Goal: Task Accomplishment & Management: Manage account settings

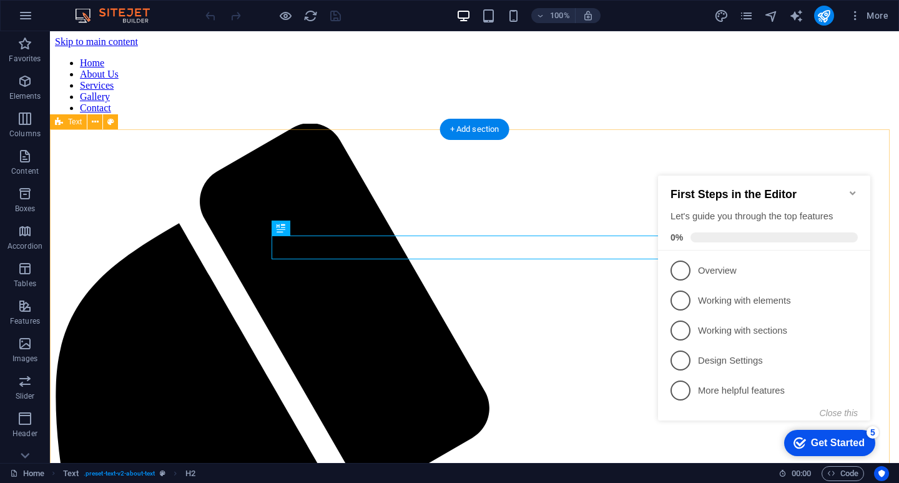
scroll to position [260, 0]
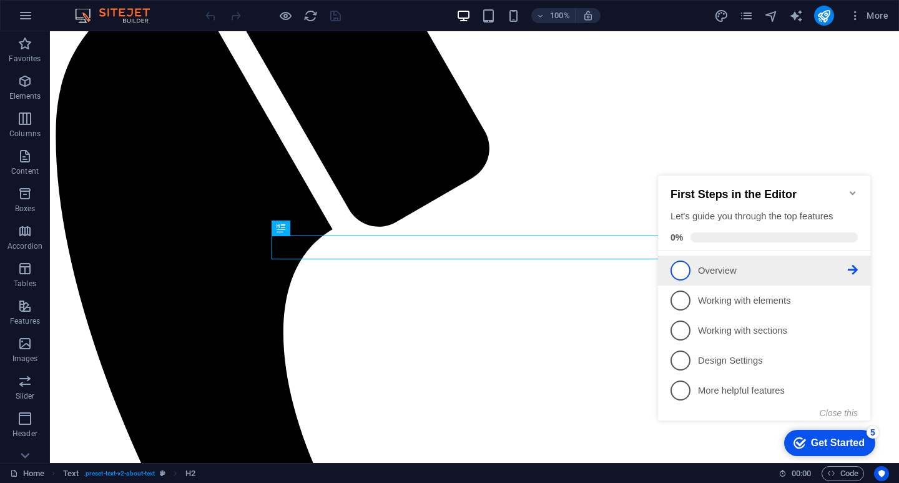
click at [720, 267] on p "Overview - incomplete" at bounding box center [773, 270] width 150 height 13
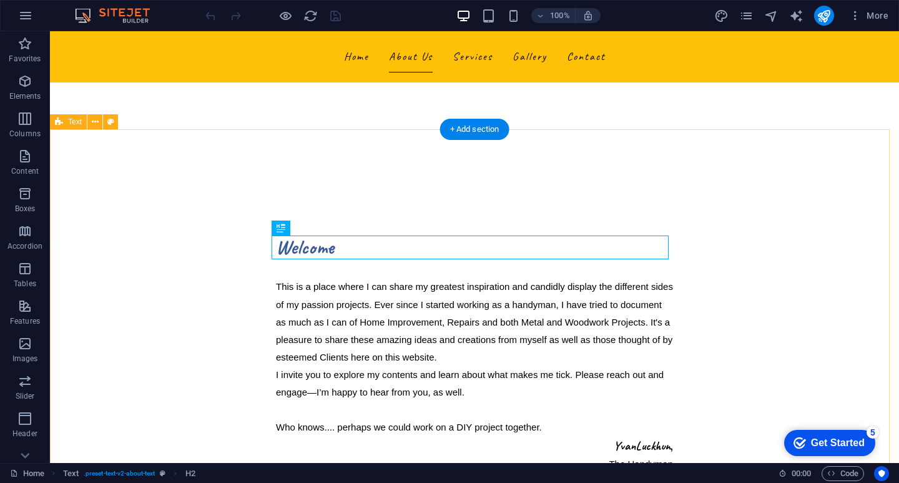
scroll to position [0, 0]
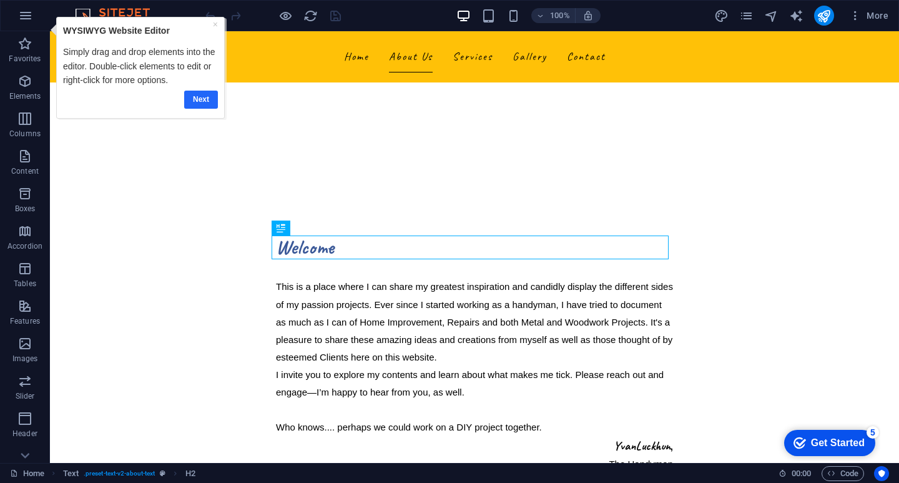
click at [204, 99] on link "Next" at bounding box center [201, 100] width 34 height 18
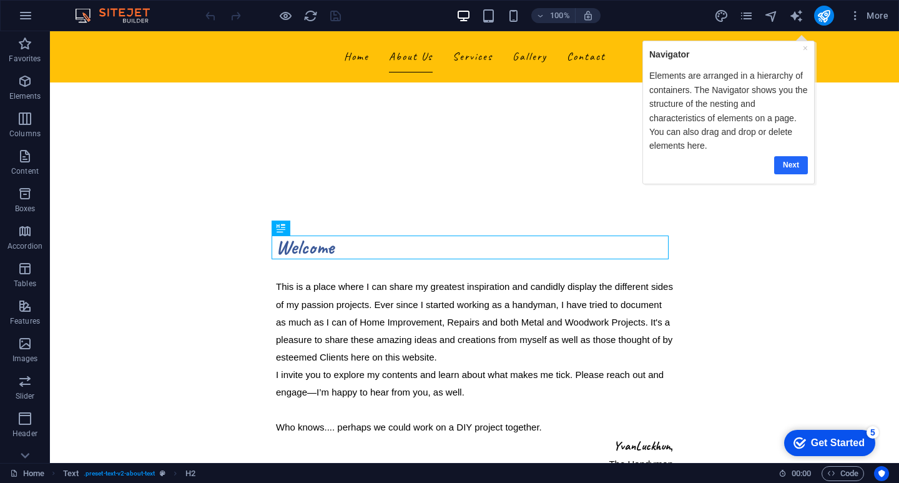
drag, startPoint x: 795, startPoint y: 159, endPoint x: 1387, endPoint y: 157, distance: 591.9
click at [795, 159] on link "Next" at bounding box center [791, 164] width 34 height 18
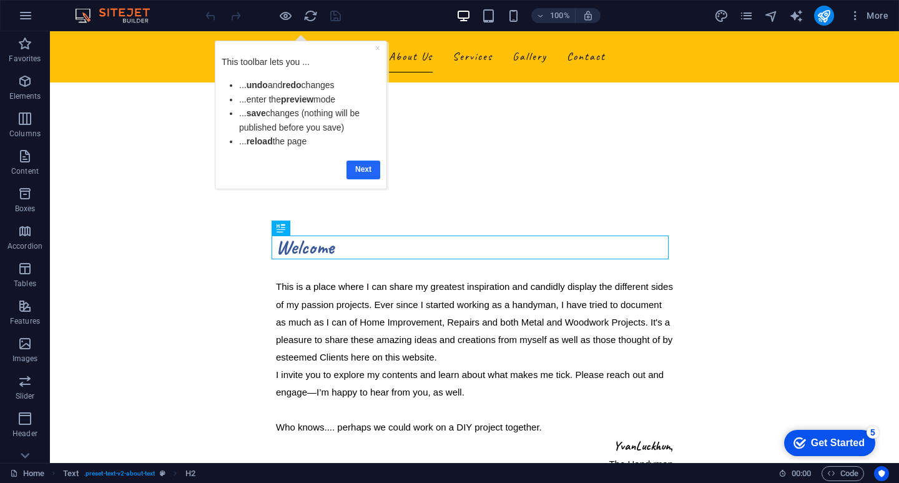
click at [365, 169] on link "Next" at bounding box center [364, 169] width 34 height 18
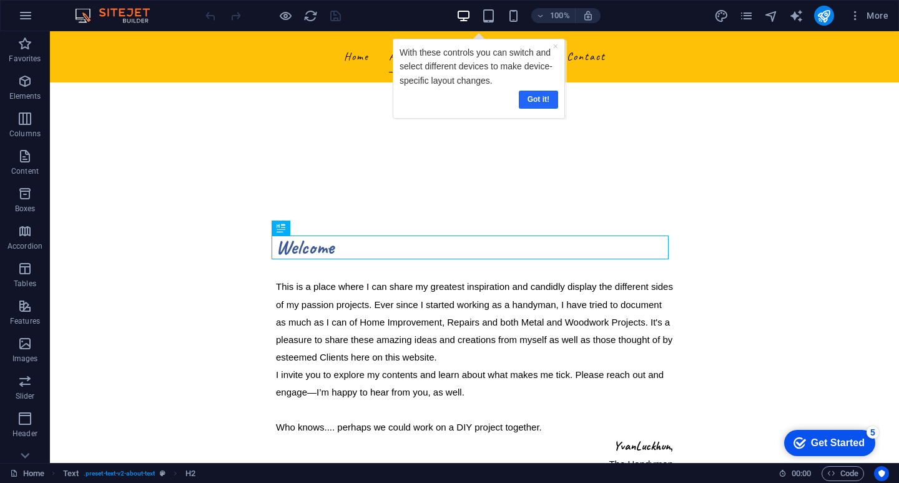
drag, startPoint x: 540, startPoint y: 99, endPoint x: 883, endPoint y: 96, distance: 342.8
click at [540, 99] on link "Got it!" at bounding box center [537, 100] width 39 height 18
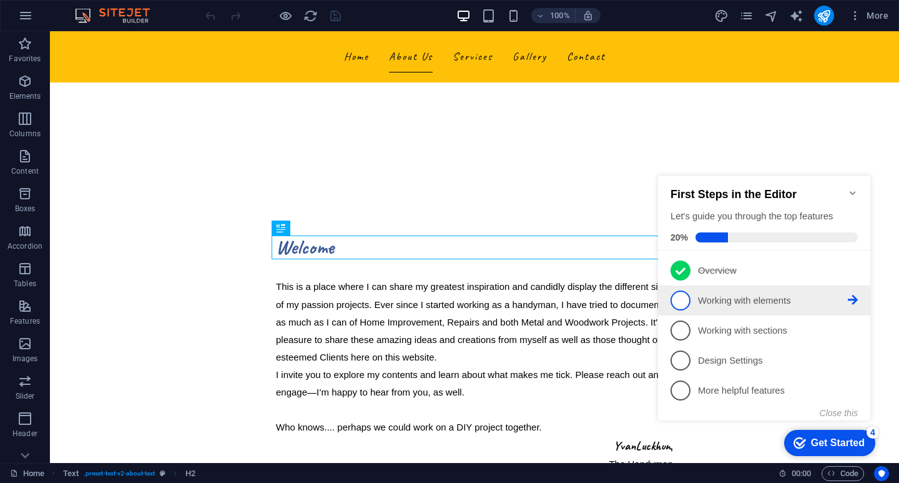
click at [720, 298] on p "Working with elements - incomplete" at bounding box center [773, 300] width 150 height 13
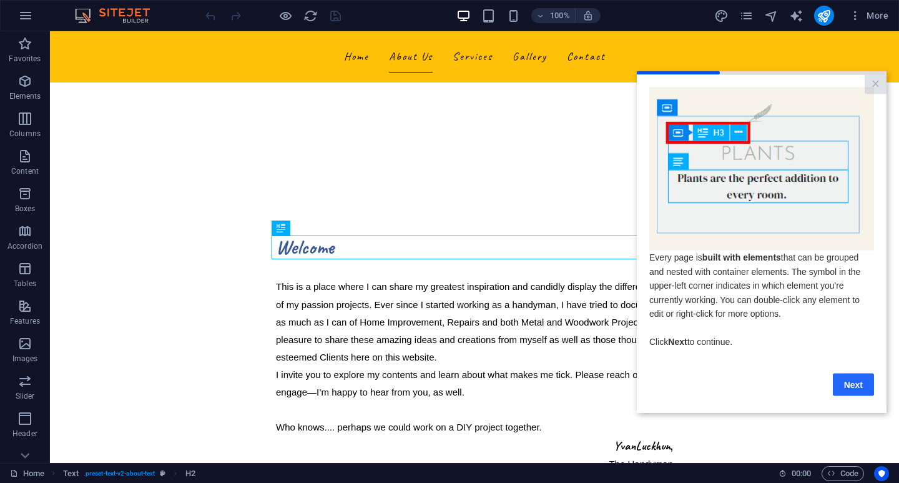
click at [855, 385] on link "Next" at bounding box center [853, 384] width 41 height 22
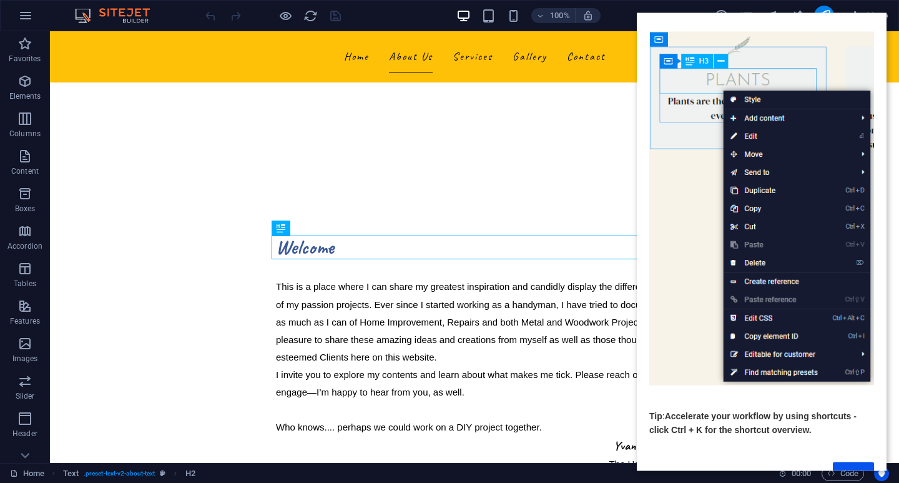
scroll to position [84, 0]
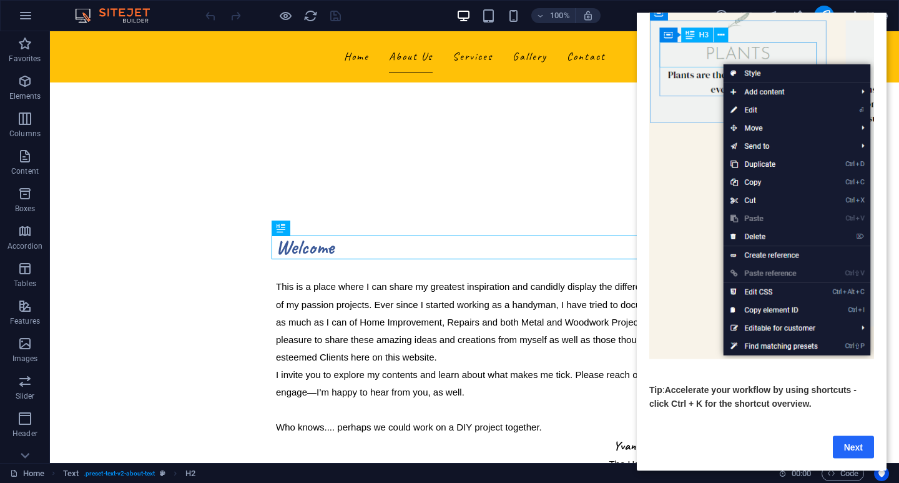
drag, startPoint x: 856, startPoint y: 433, endPoint x: 1443, endPoint y: 413, distance: 587.3
click at [856, 435] on link "Next" at bounding box center [853, 446] width 41 height 22
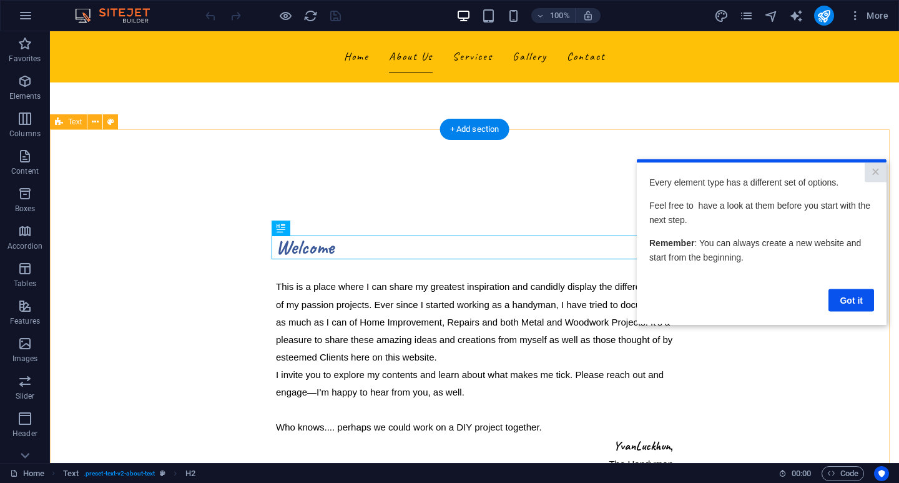
scroll to position [0, 0]
click at [843, 297] on link "Got it" at bounding box center [852, 299] width 46 height 22
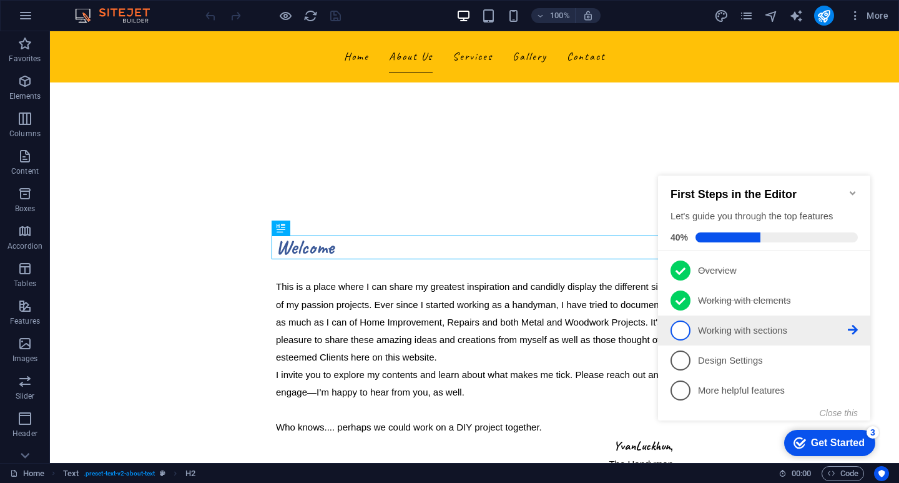
click at [761, 329] on p "Working with sections - incomplete" at bounding box center [773, 330] width 150 height 13
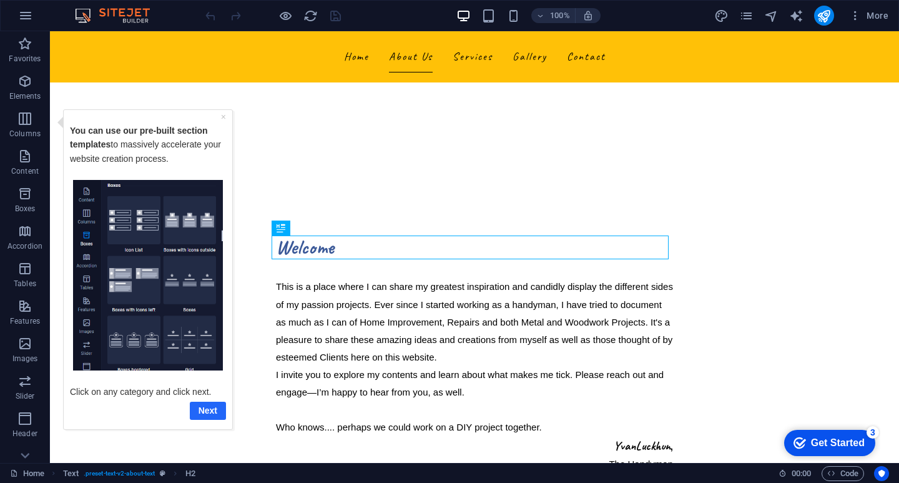
click at [207, 407] on link "Next" at bounding box center [208, 410] width 36 height 18
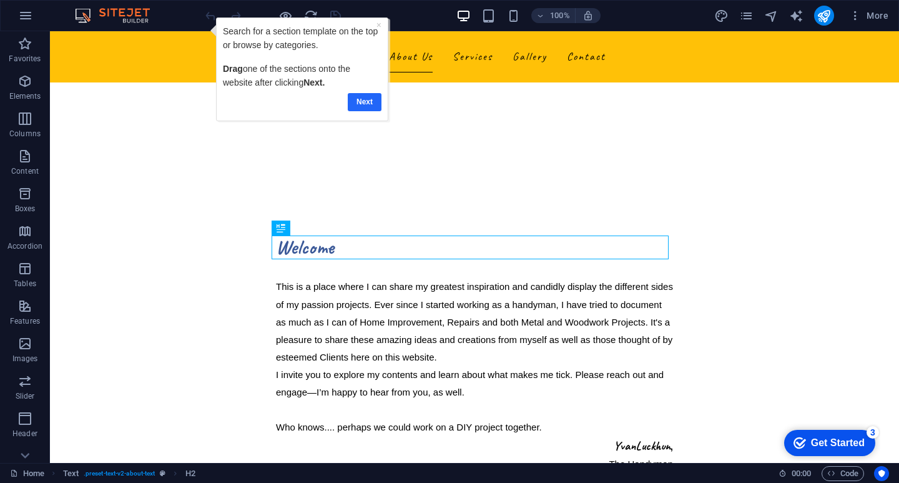
click at [362, 98] on link "Next" at bounding box center [364, 102] width 34 height 18
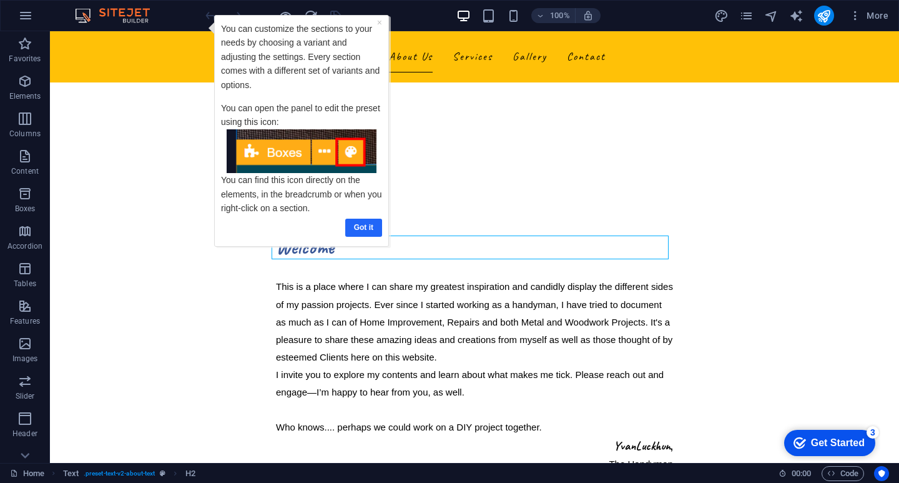
click at [364, 221] on link "Got it" at bounding box center [363, 228] width 37 height 18
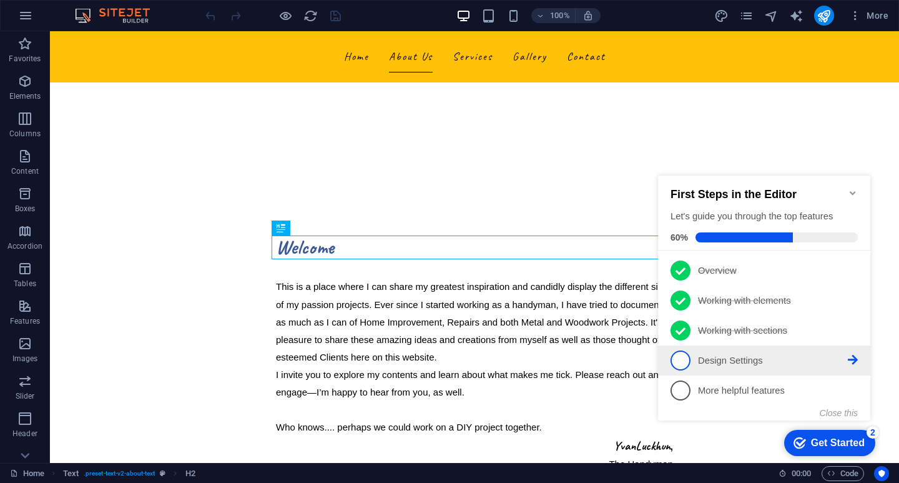
click at [726, 361] on p "Design Settings - incomplete" at bounding box center [773, 360] width 150 height 13
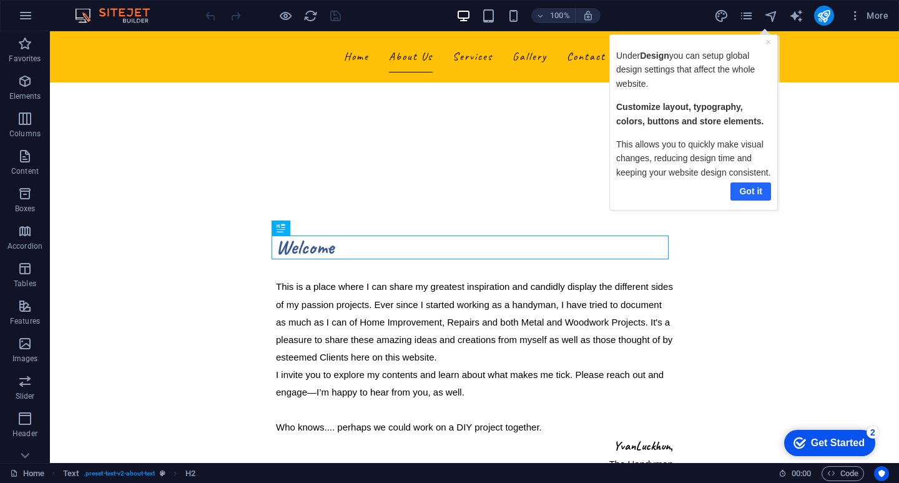
click at [751, 189] on link "Got it" at bounding box center [750, 191] width 41 height 18
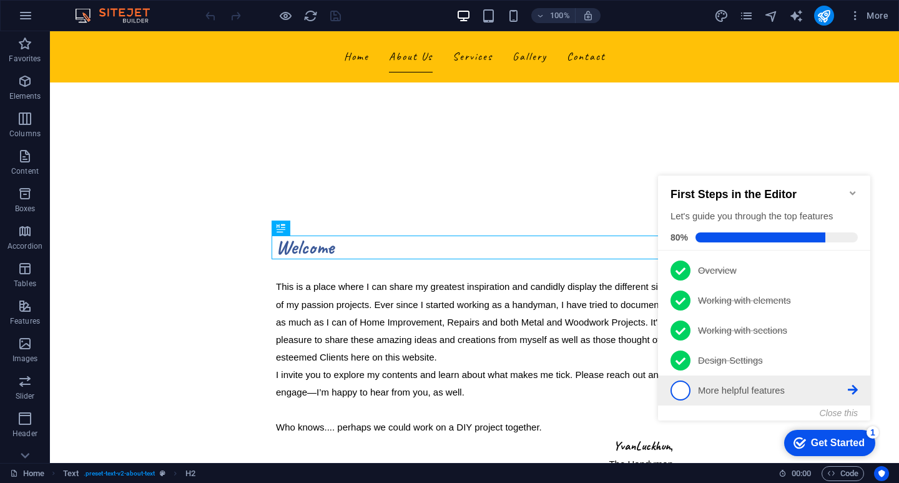
click at [767, 385] on p "More helpful features - incomplete" at bounding box center [773, 390] width 150 height 13
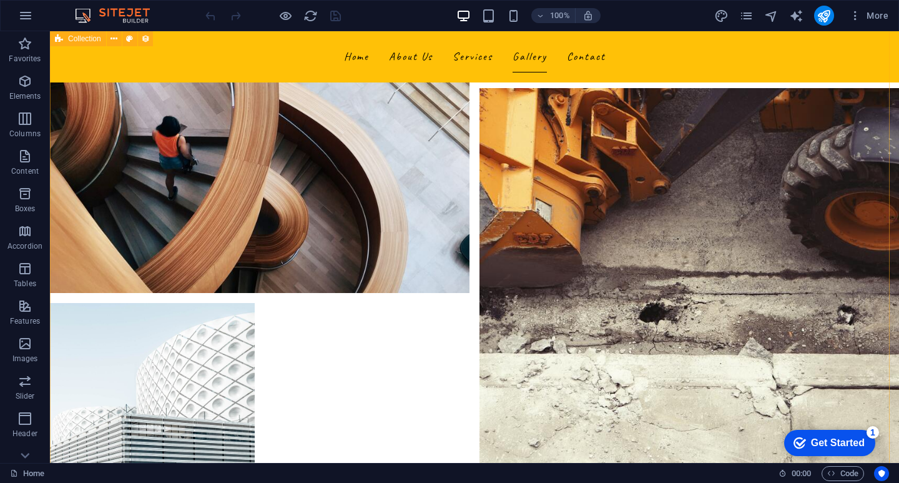
scroll to position [2310, 0]
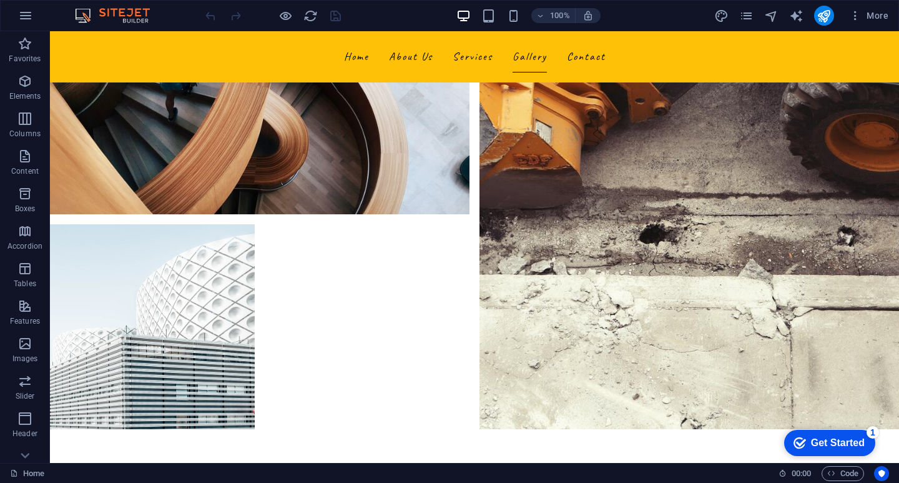
click at [843, 441] on div "Get Started" at bounding box center [838, 442] width 54 height 11
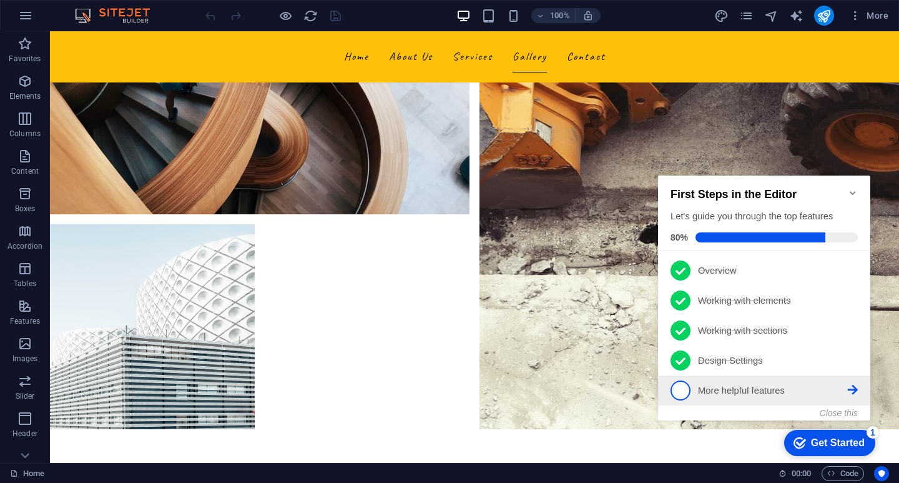
click at [853, 275] on icon at bounding box center [853, 270] width 10 height 10
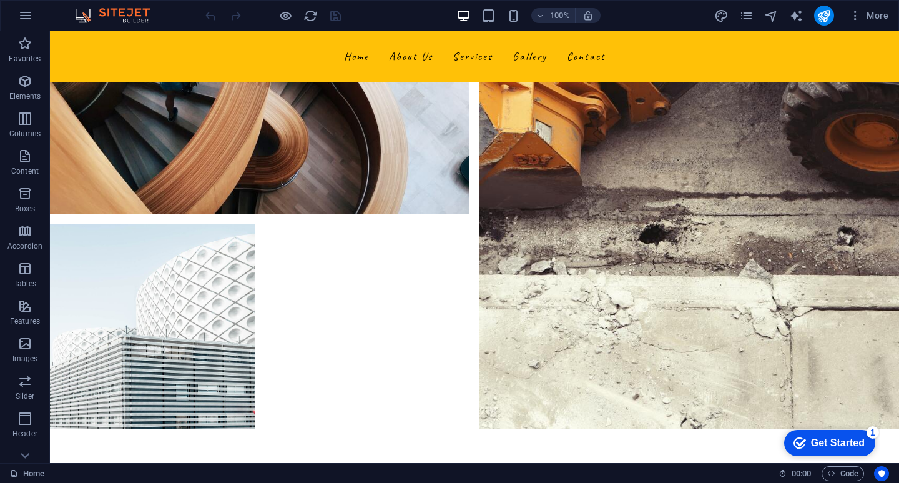
click at [863, 437] on div "Get Started" at bounding box center [838, 442] width 54 height 11
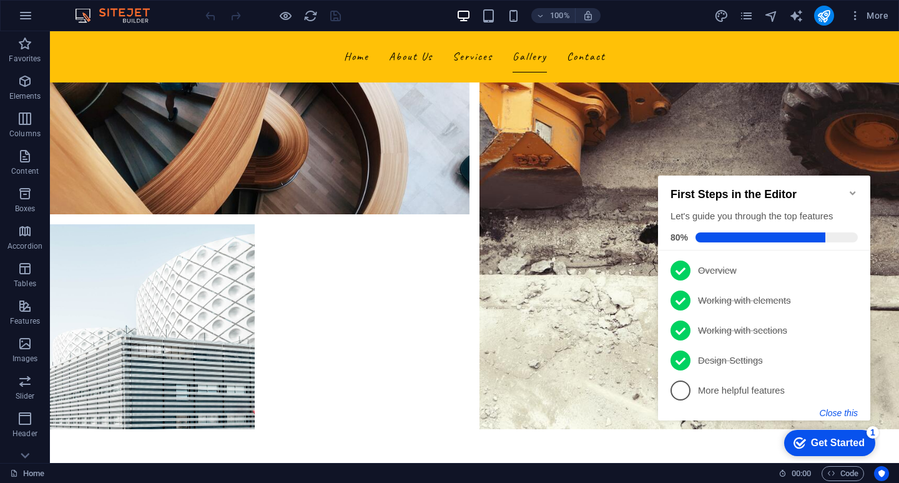
click at [834, 411] on button "Close this" at bounding box center [839, 413] width 38 height 10
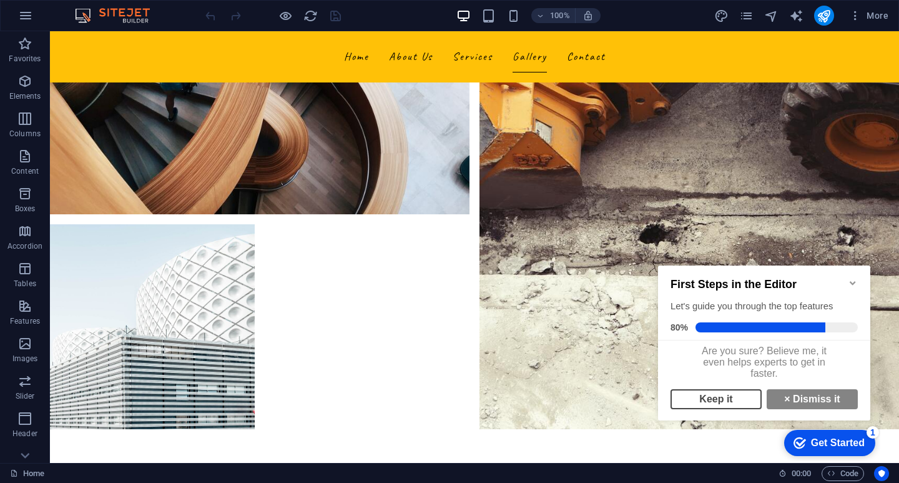
click at [724, 403] on link "Keep it" at bounding box center [716, 399] width 91 height 20
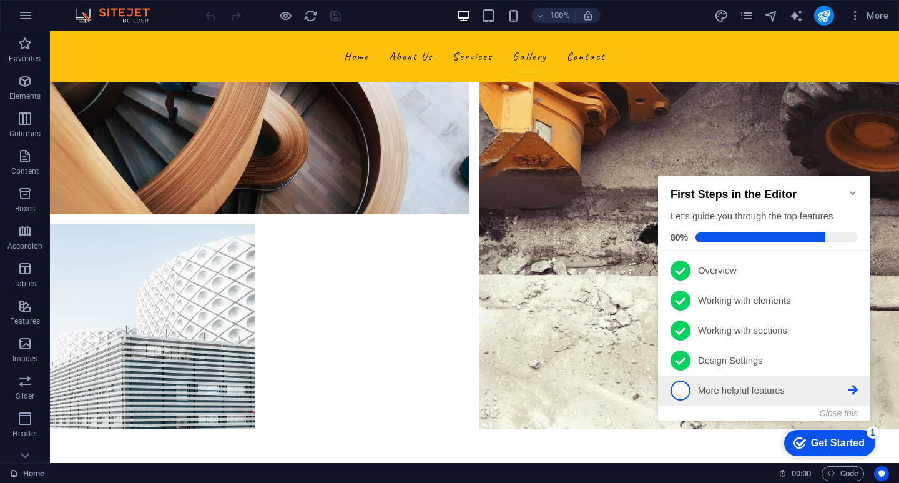
click at [682, 388] on span "5" at bounding box center [681, 390] width 20 height 20
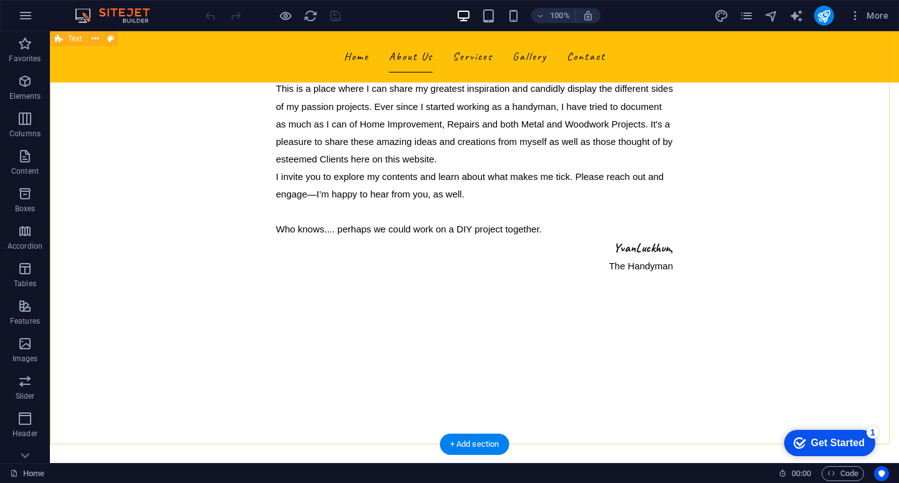
scroll to position [437, 0]
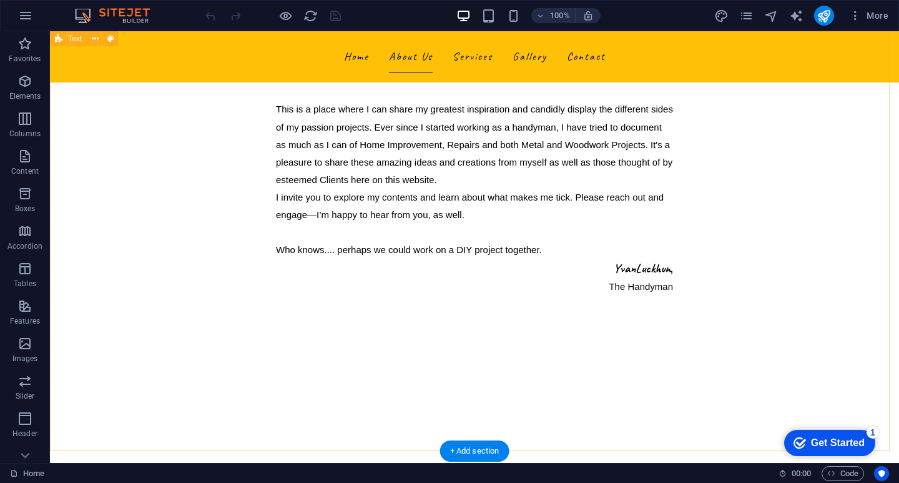
click at [505, 356] on div "Welcome This is a place where I can share my greatest inspiration and candidly …" at bounding box center [474, 201] width 849 height 499
click at [150, 310] on div "Welcome This is a place where I can share my greatest inspiration and candidly …" at bounding box center [474, 201] width 849 height 499
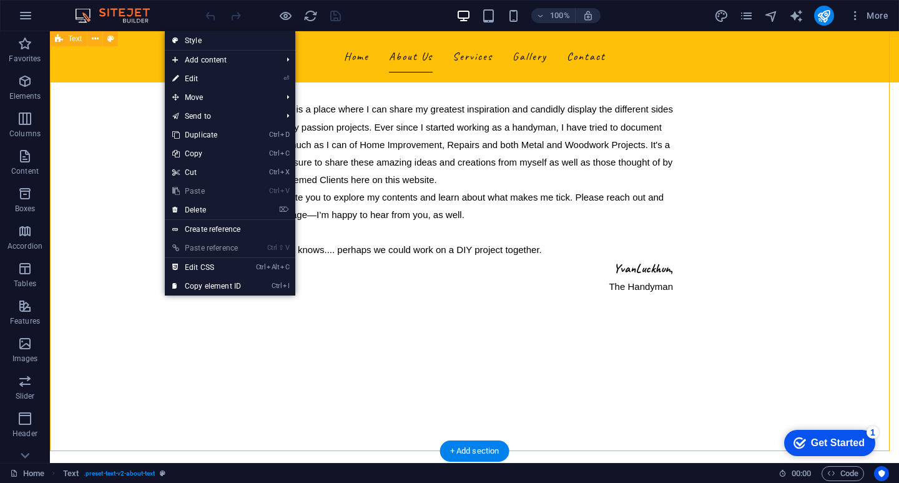
click at [141, 295] on div "Welcome This is a place where I can share my greatest inspiration and candidly …" at bounding box center [474, 201] width 849 height 499
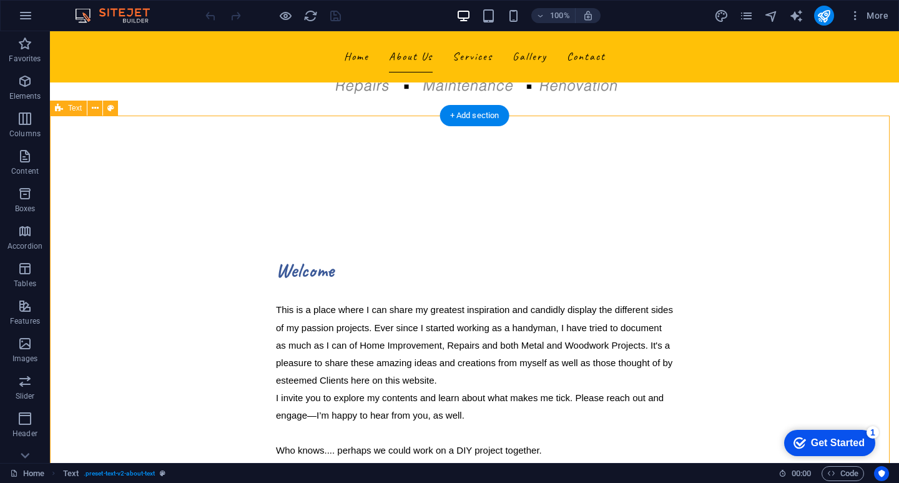
scroll to position [187, 0]
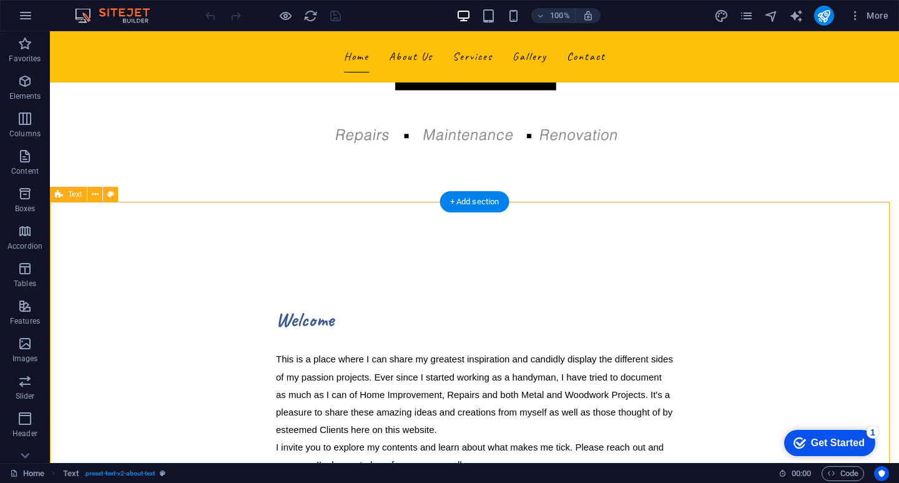
click at [100, 250] on div "Welcome This is a place where I can share my greatest inspiration and candidly …" at bounding box center [474, 451] width 849 height 499
click at [94, 195] on icon at bounding box center [95, 194] width 7 height 13
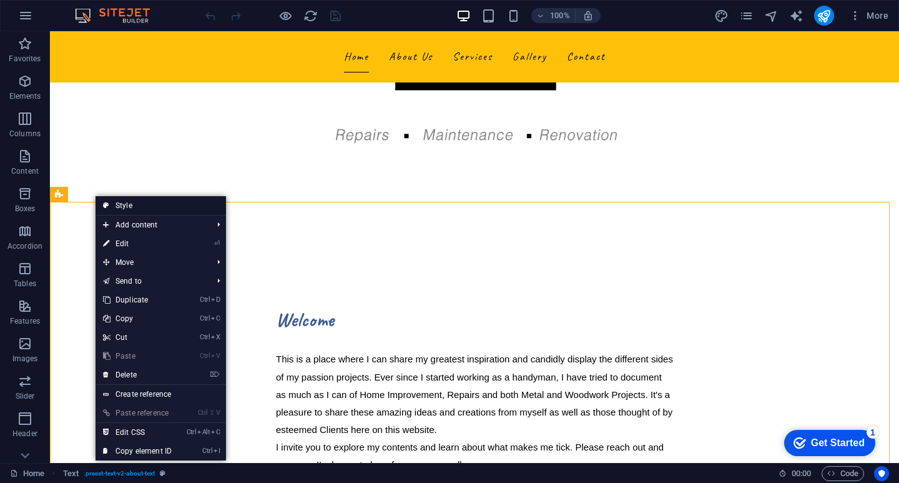
click at [122, 203] on link "Style" at bounding box center [161, 205] width 130 height 19
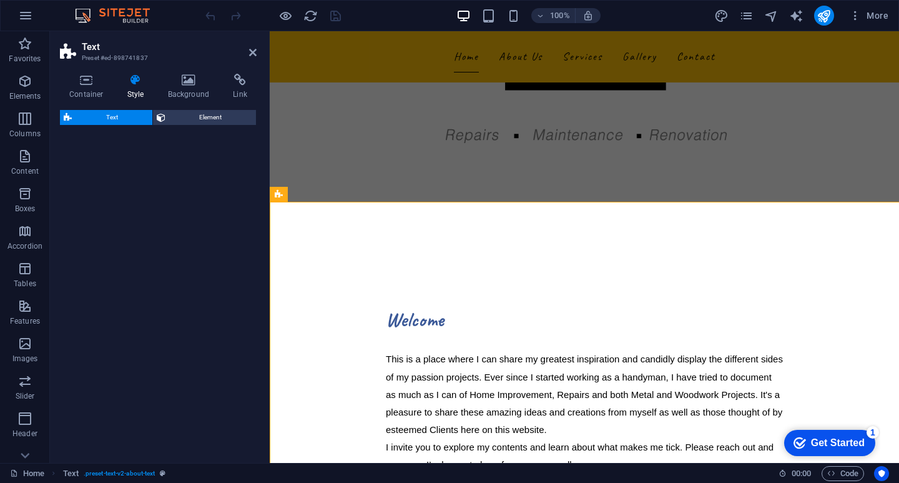
select select "preset-text-v2-about-text"
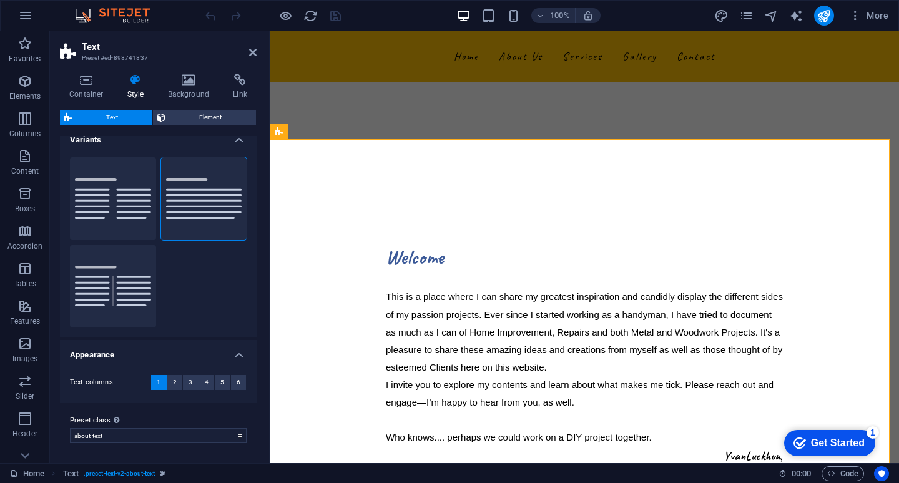
scroll to position [0, 0]
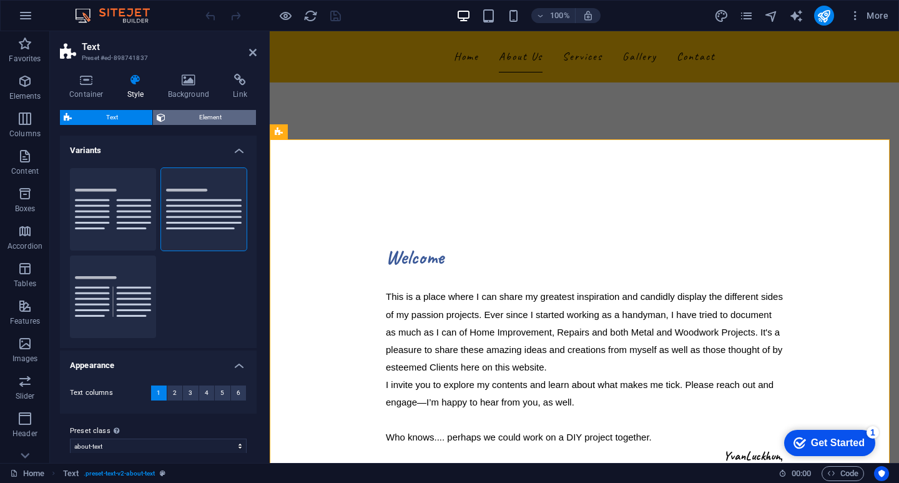
click at [185, 113] on span "Element" at bounding box center [211, 117] width 84 height 15
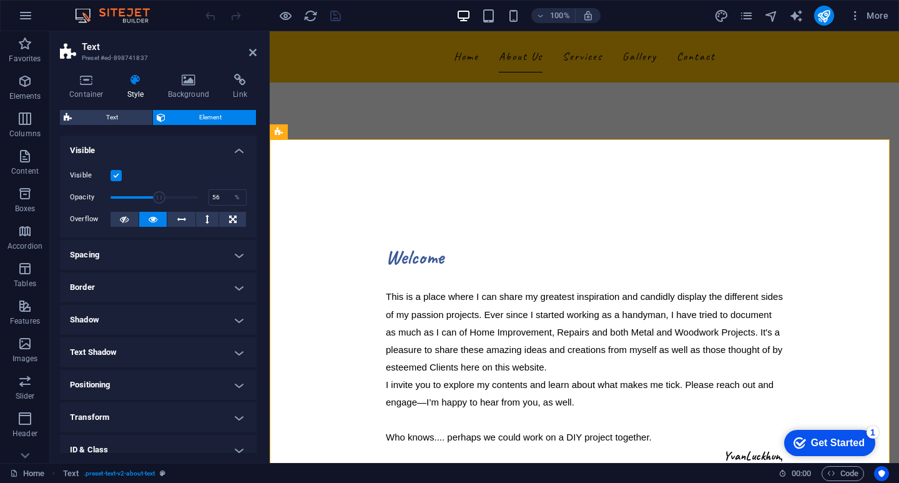
drag, startPoint x: 193, startPoint y: 197, endPoint x: 158, endPoint y: 194, distance: 35.1
click at [158, 194] on span at bounding box center [159, 197] width 12 height 12
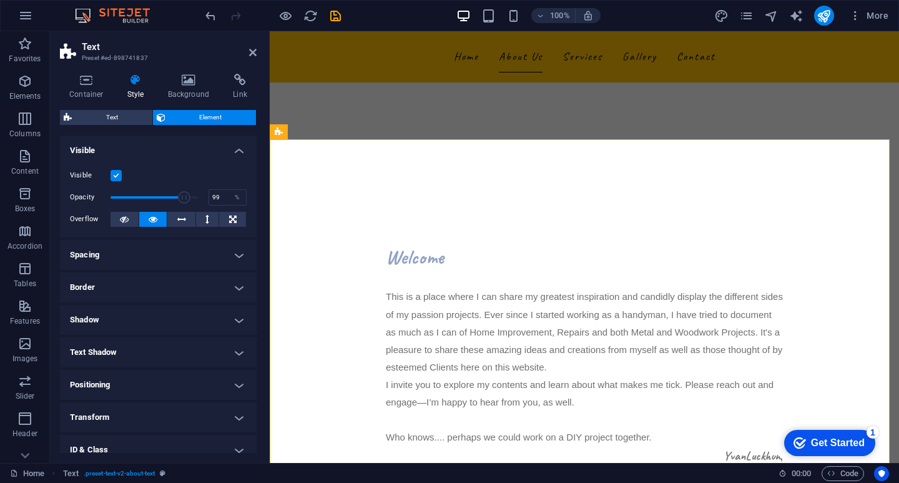
type input "100"
drag, startPoint x: 157, startPoint y: 194, endPoint x: 200, endPoint y: 204, distance: 43.6
click at [200, 204] on span at bounding box center [198, 197] width 12 height 12
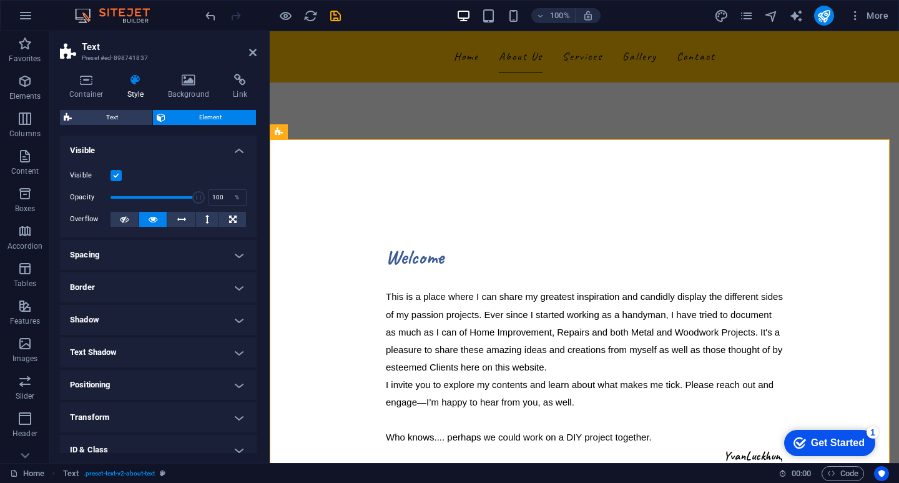
click at [236, 252] on h4 "Spacing" at bounding box center [158, 255] width 197 height 30
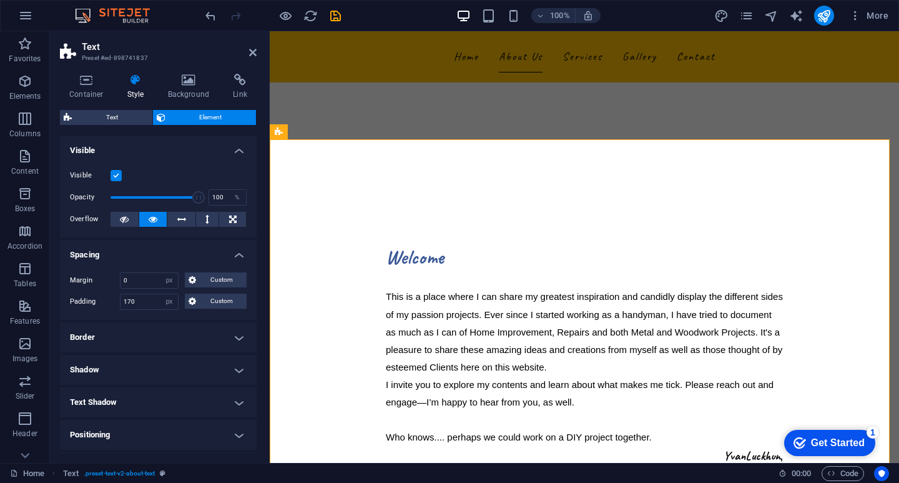
click at [234, 252] on h4 "Spacing" at bounding box center [158, 251] width 197 height 22
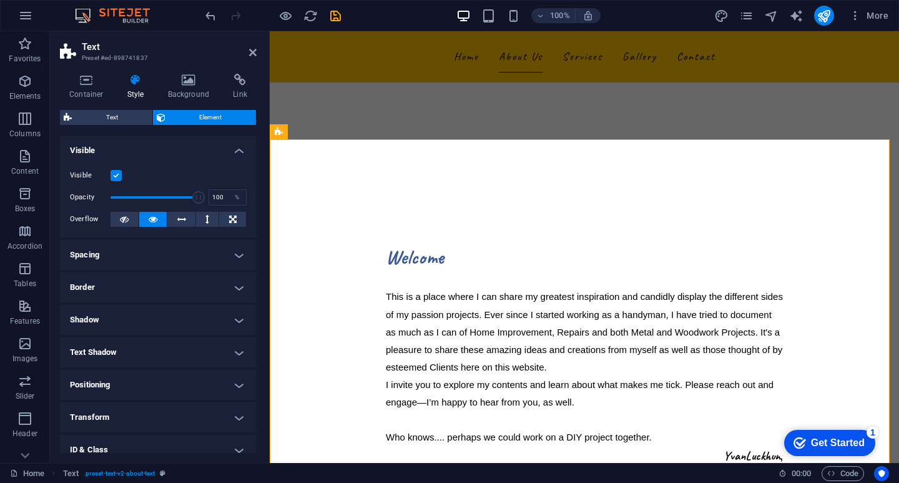
click at [235, 288] on h4 "Border" at bounding box center [158, 287] width 197 height 30
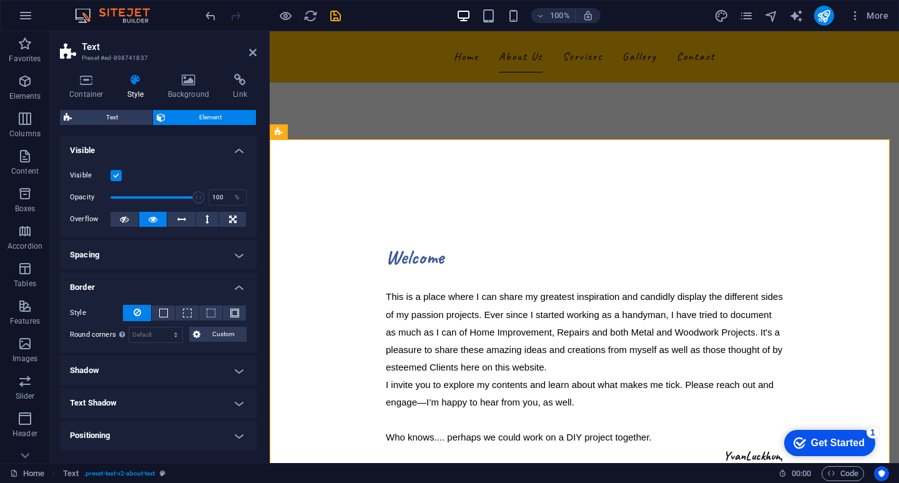
click at [236, 285] on h4 "Border" at bounding box center [158, 283] width 197 height 22
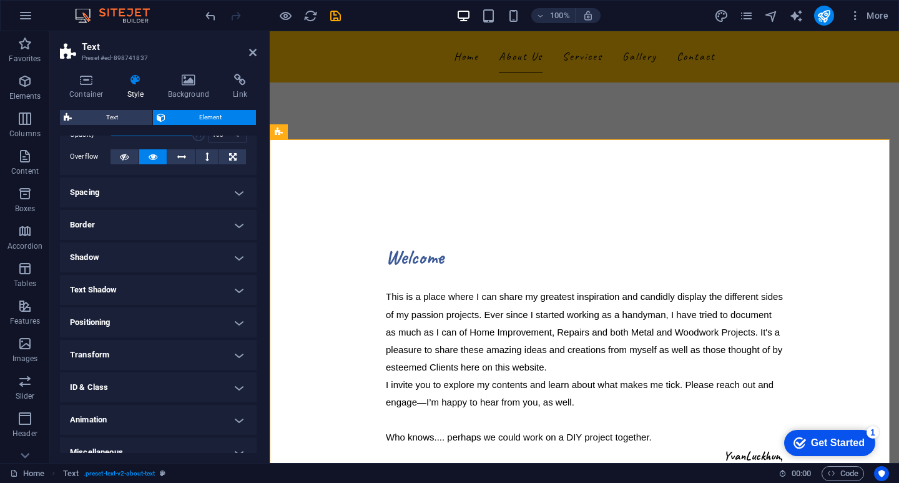
scroll to position [77, 0]
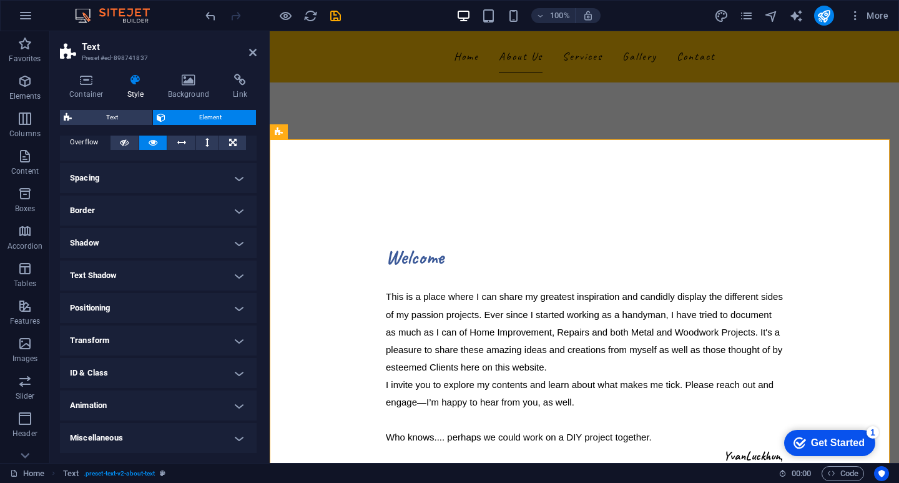
click at [237, 305] on h4 "Positioning" at bounding box center [158, 308] width 197 height 30
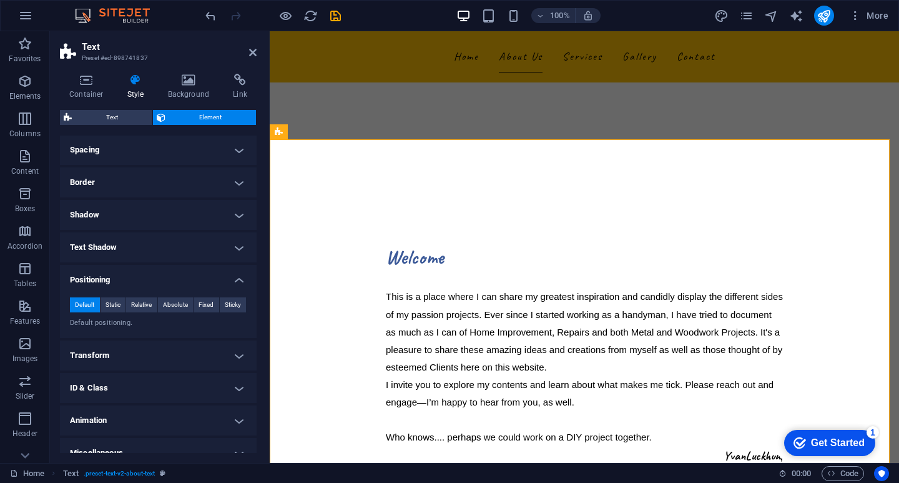
scroll to position [120, 0]
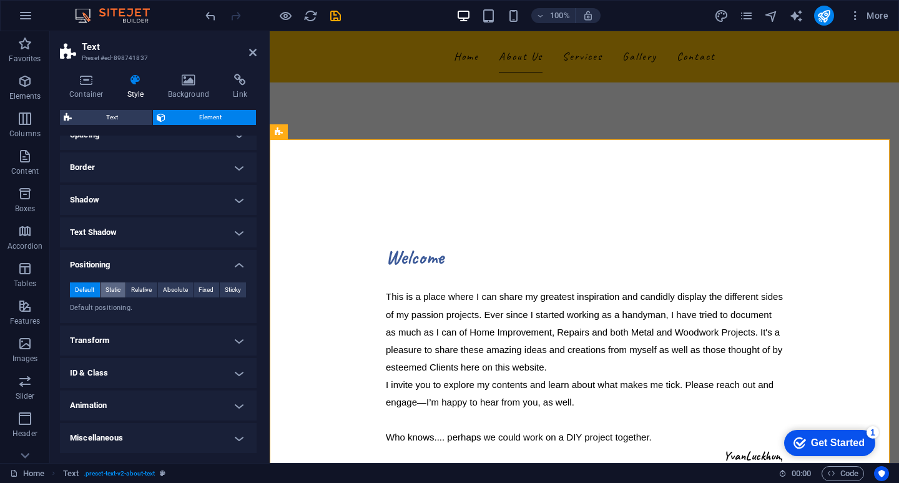
click at [106, 289] on span "Static" at bounding box center [113, 289] width 15 height 15
click at [140, 285] on span "Relative" at bounding box center [141, 289] width 21 height 15
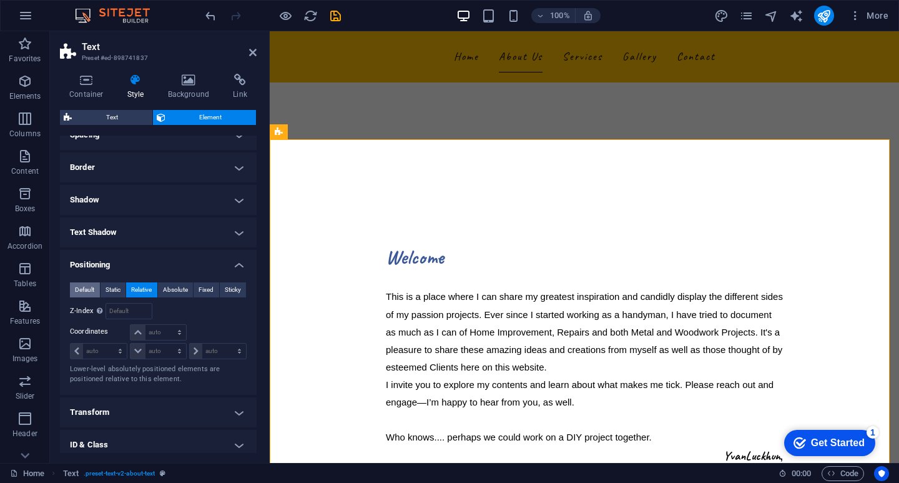
click at [87, 286] on span "Default" at bounding box center [84, 289] width 19 height 15
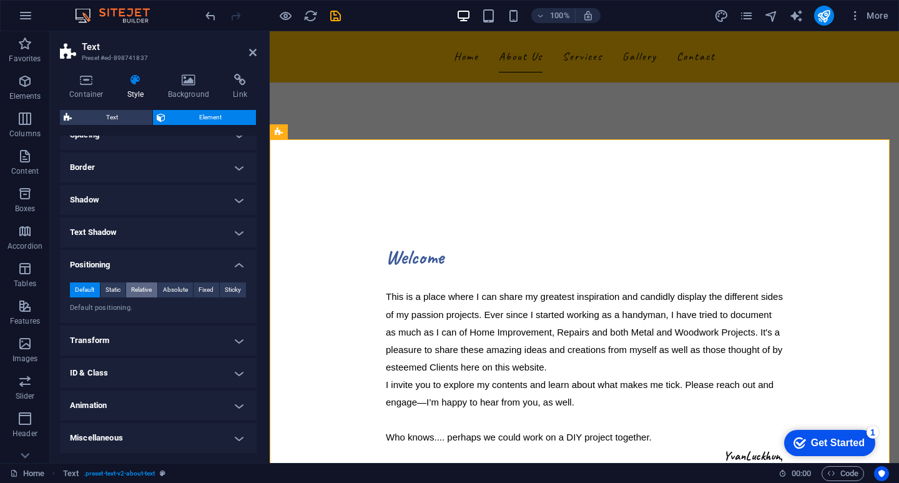
click at [140, 288] on span "Relative" at bounding box center [141, 289] width 21 height 15
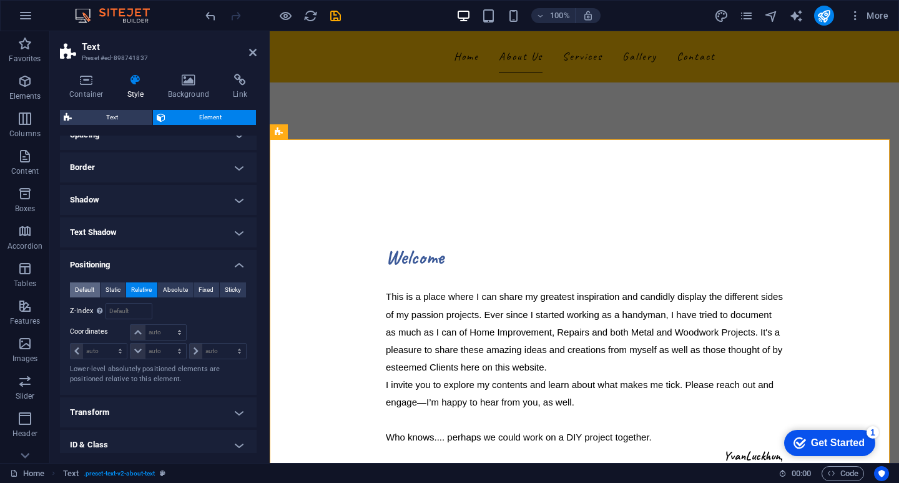
click at [79, 292] on span "Default" at bounding box center [84, 289] width 19 height 15
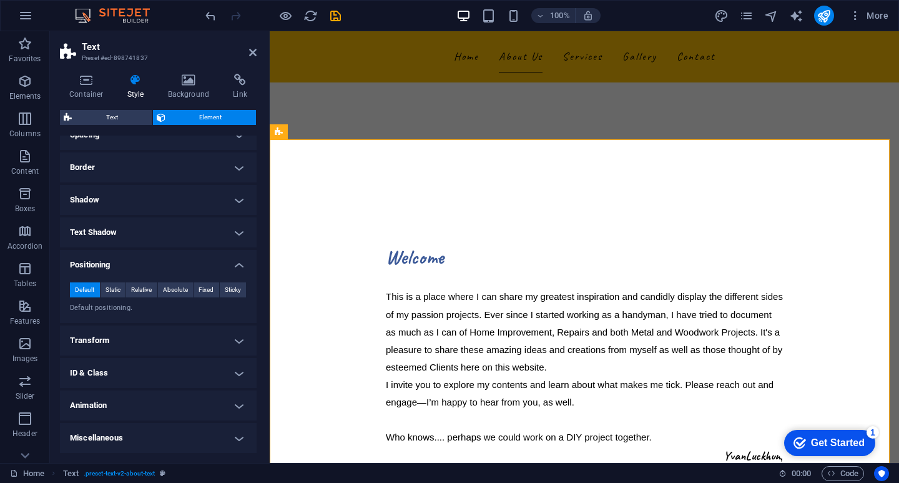
click at [234, 264] on h4 "Positioning" at bounding box center [158, 261] width 197 height 22
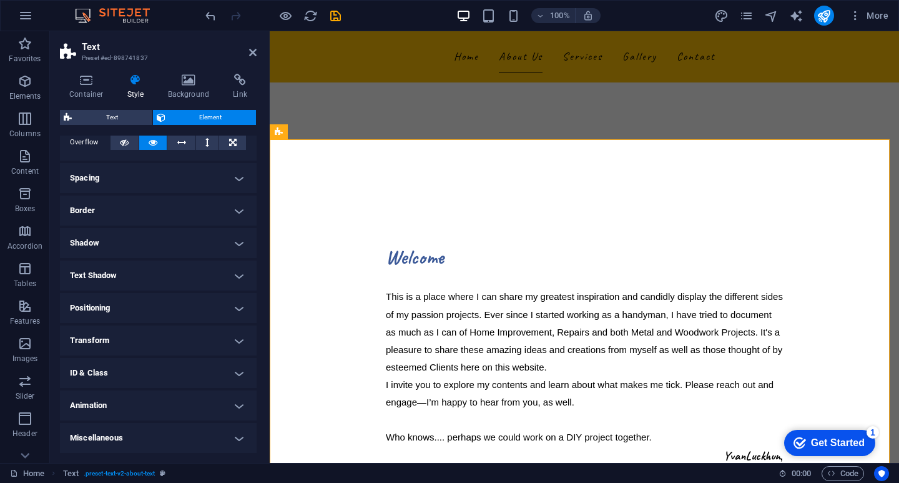
scroll to position [77, 0]
click at [237, 436] on h4 "Miscellaneous" at bounding box center [158, 438] width 197 height 30
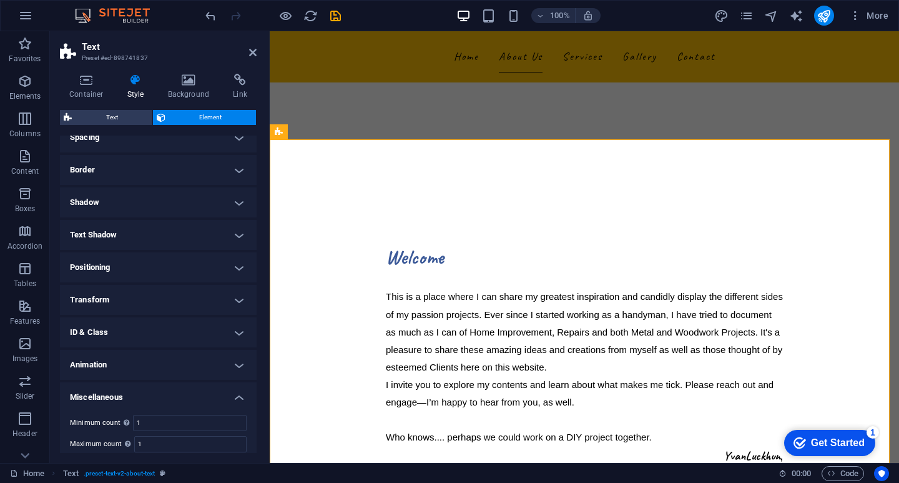
scroll to position [154, 0]
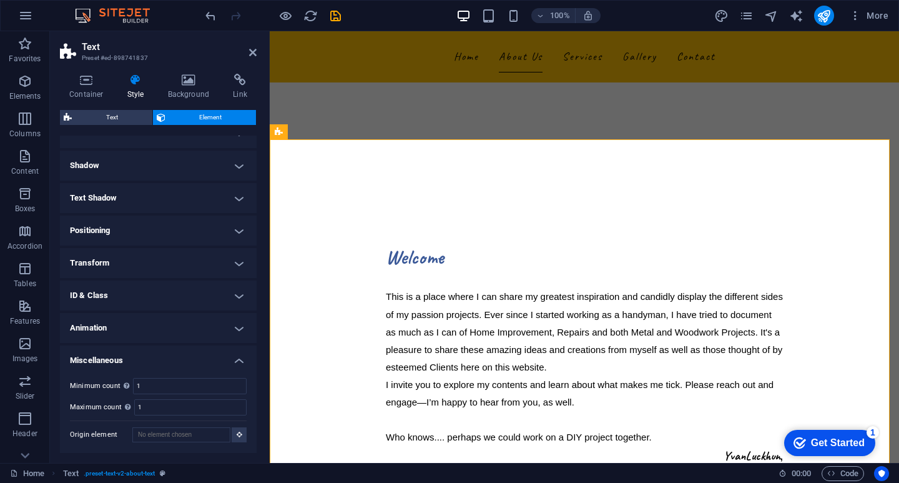
click at [237, 358] on h4 "Miscellaneous" at bounding box center [158, 356] width 197 height 22
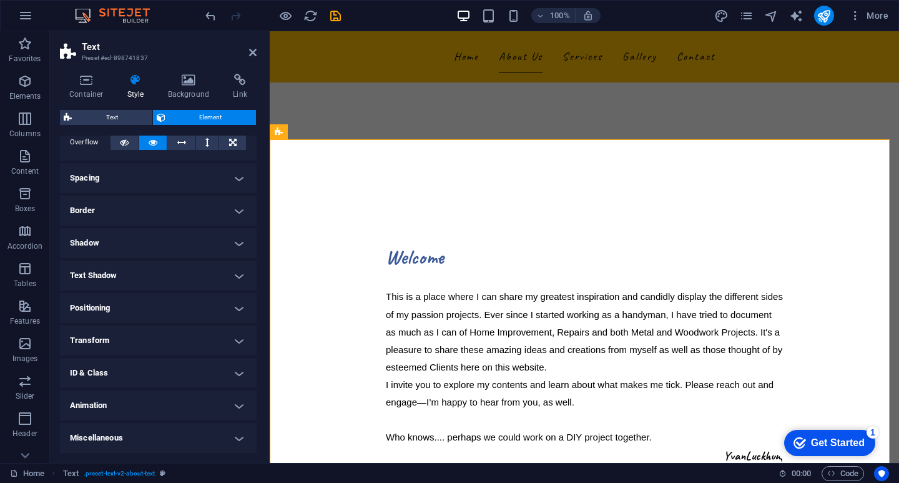
scroll to position [0, 0]
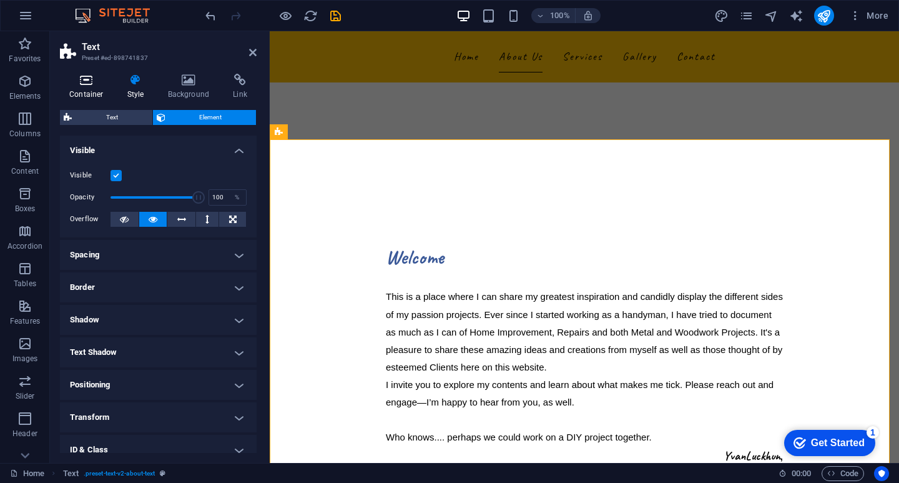
click at [92, 80] on icon at bounding box center [86, 80] width 53 height 12
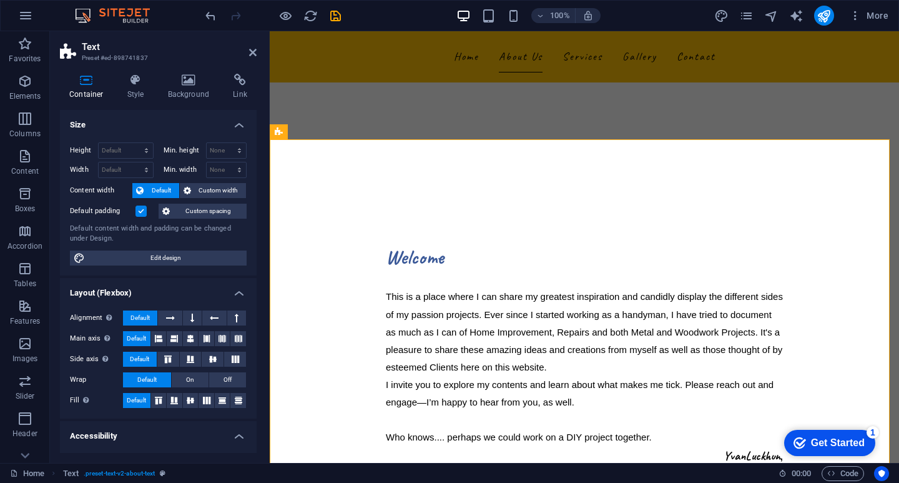
click at [140, 212] on label at bounding box center [140, 210] width 11 height 11
click at [0, 0] on input "Default padding" at bounding box center [0, 0] width 0 height 0
click at [142, 211] on label at bounding box center [140, 210] width 11 height 11
click at [0, 0] on input "Default padding" at bounding box center [0, 0] width 0 height 0
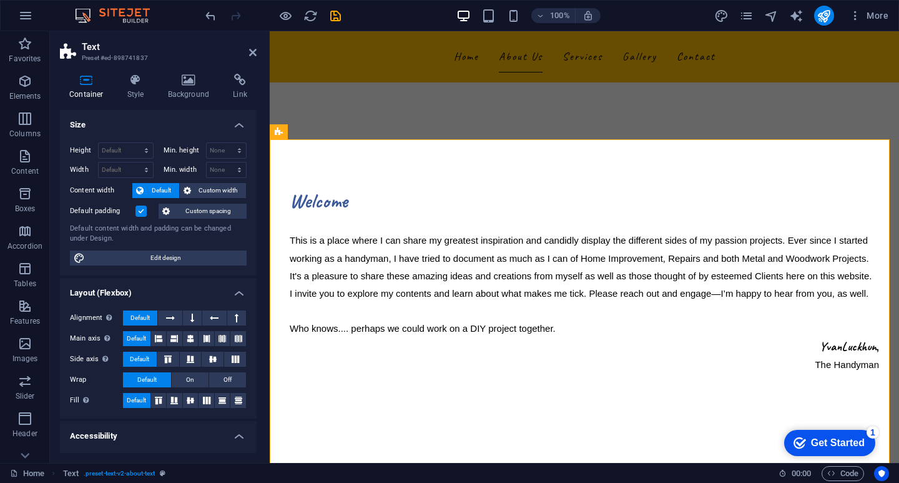
click at [144, 233] on div "Default content width and padding can be changed under Design." at bounding box center [158, 234] width 177 height 21
click at [177, 212] on button "Custom spacing" at bounding box center [203, 211] width 88 height 15
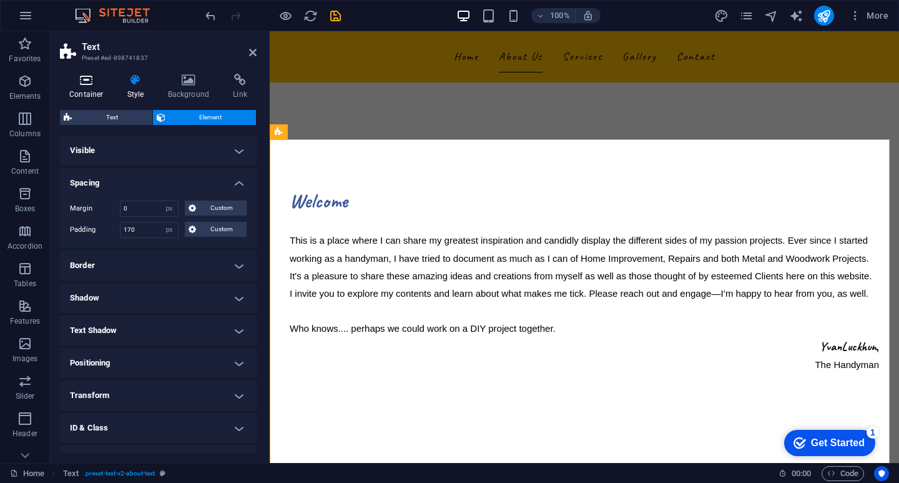
click at [84, 82] on icon at bounding box center [86, 80] width 53 height 12
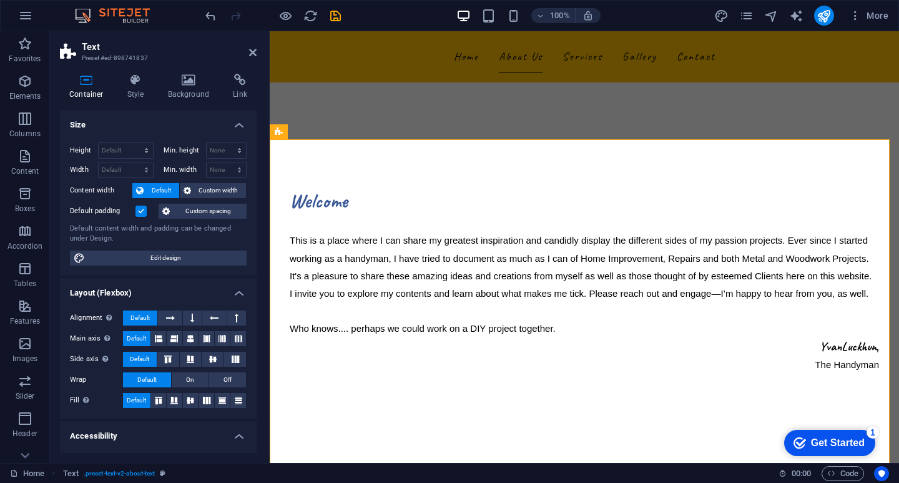
click at [140, 212] on label at bounding box center [140, 210] width 11 height 11
click at [0, 0] on input "Default padding" at bounding box center [0, 0] width 0 height 0
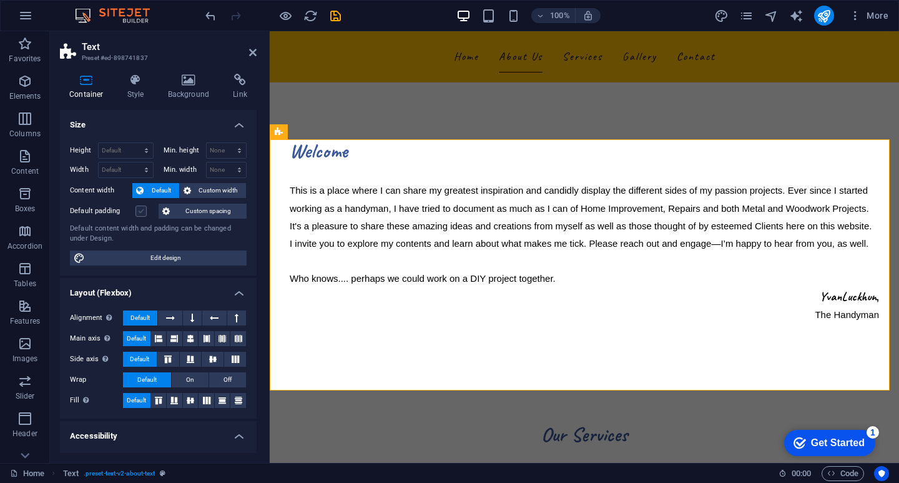
click at [142, 212] on label at bounding box center [140, 210] width 11 height 11
click at [0, 0] on input "Default padding" at bounding box center [0, 0] width 0 height 0
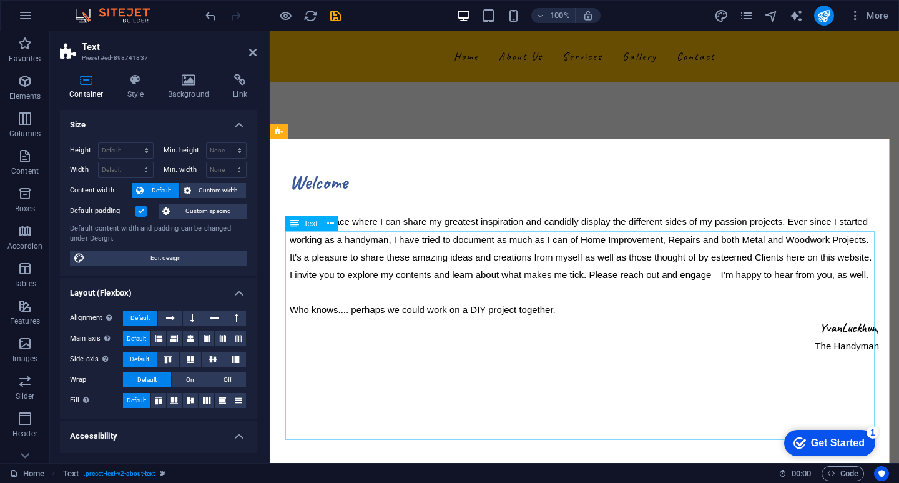
scroll to position [375, 0]
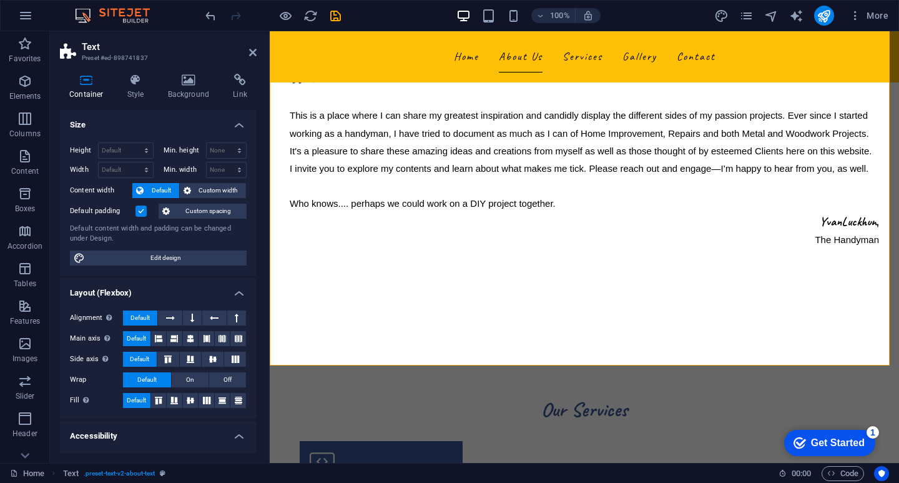
click at [140, 209] on label at bounding box center [140, 210] width 11 height 11
click at [0, 0] on input "Default padding" at bounding box center [0, 0] width 0 height 0
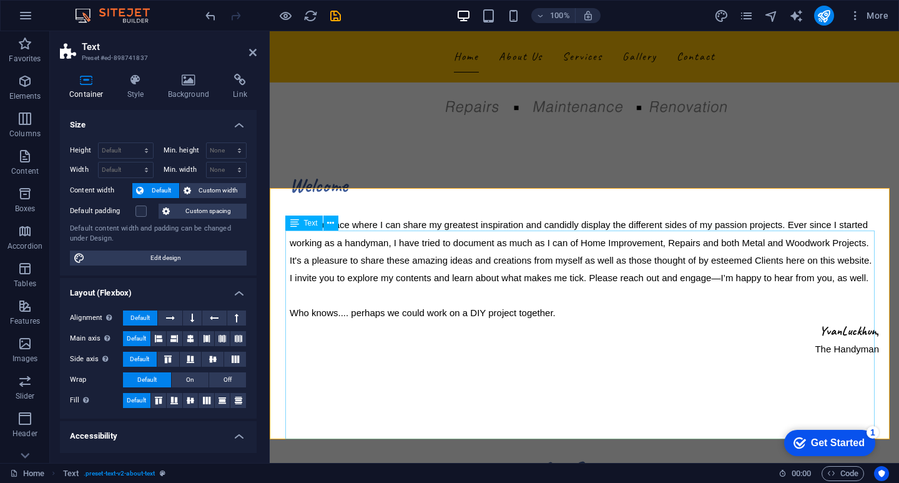
scroll to position [187, 0]
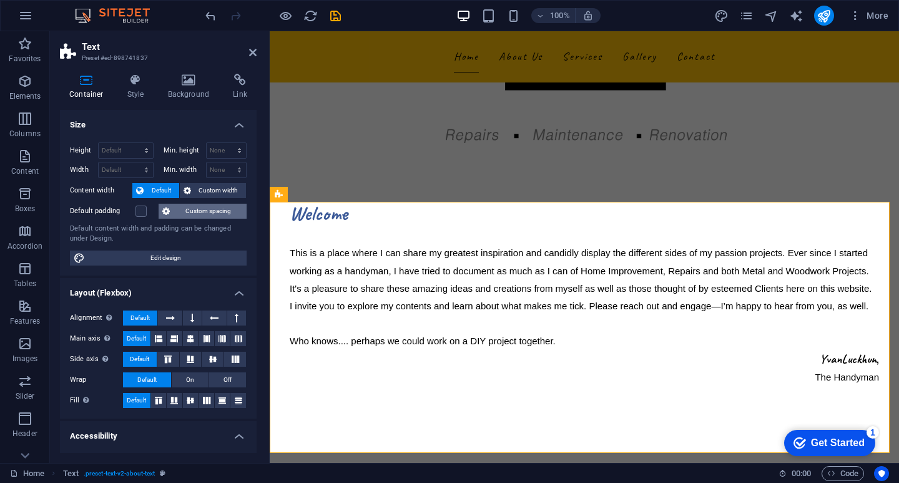
click at [184, 210] on span "Custom spacing" at bounding box center [208, 211] width 69 height 15
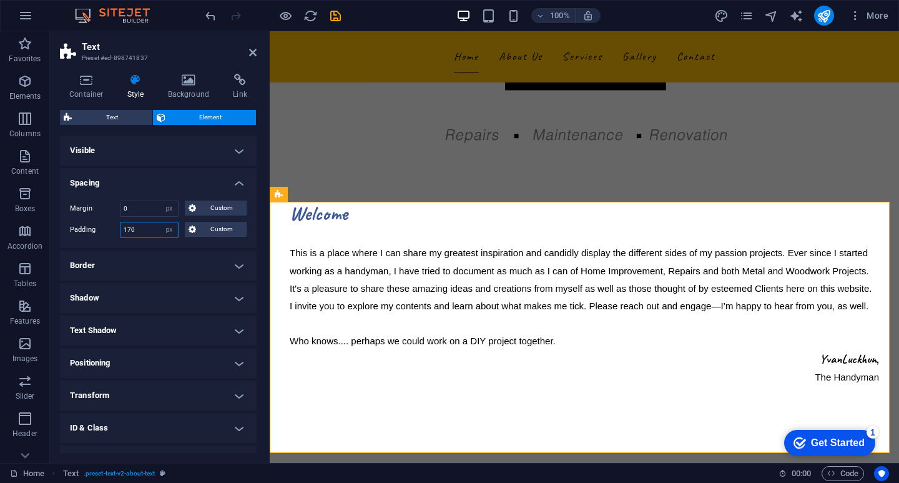
click at [139, 228] on input "170" at bounding box center [149, 229] width 57 height 15
drag, startPoint x: 140, startPoint y: 229, endPoint x: 87, endPoint y: 223, distance: 52.7
click at [87, 223] on div "Padding 170 Default px rem % vh vw Custom Custom" at bounding box center [158, 230] width 177 height 16
type input "150"
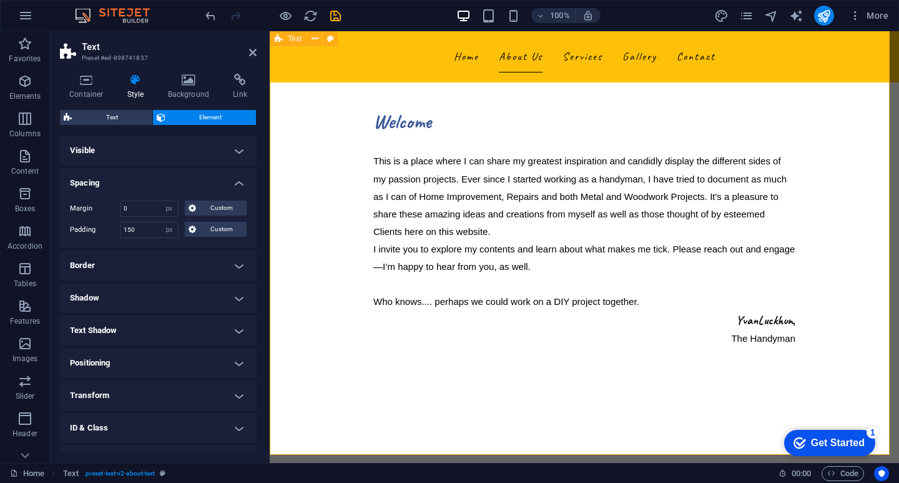
scroll to position [250, 0]
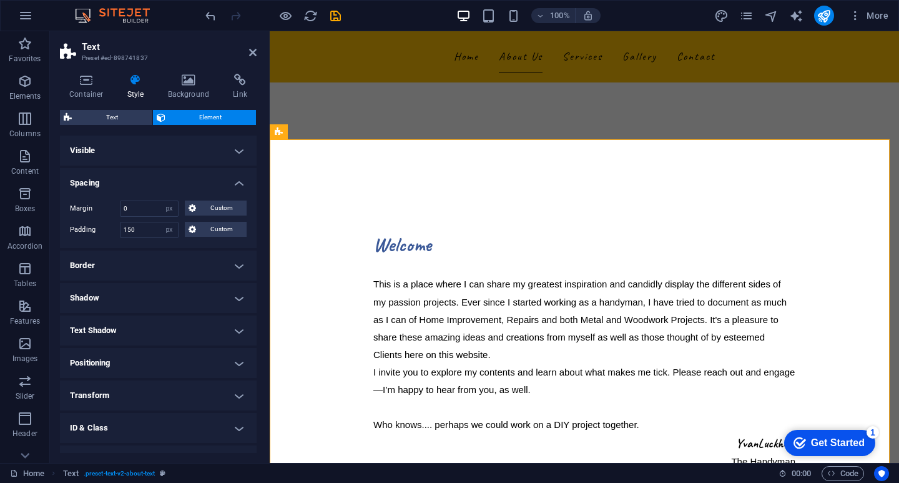
click at [237, 180] on h4 "Spacing" at bounding box center [158, 179] width 197 height 22
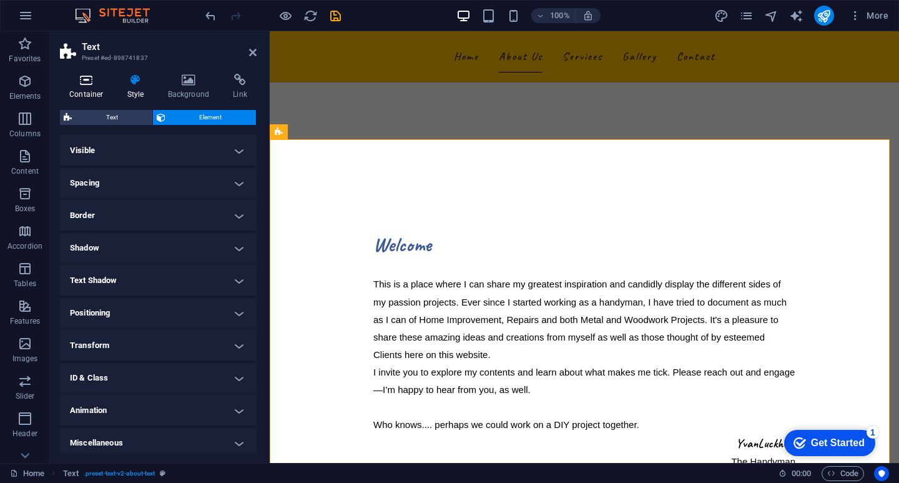
click at [85, 84] on icon at bounding box center [86, 80] width 53 height 12
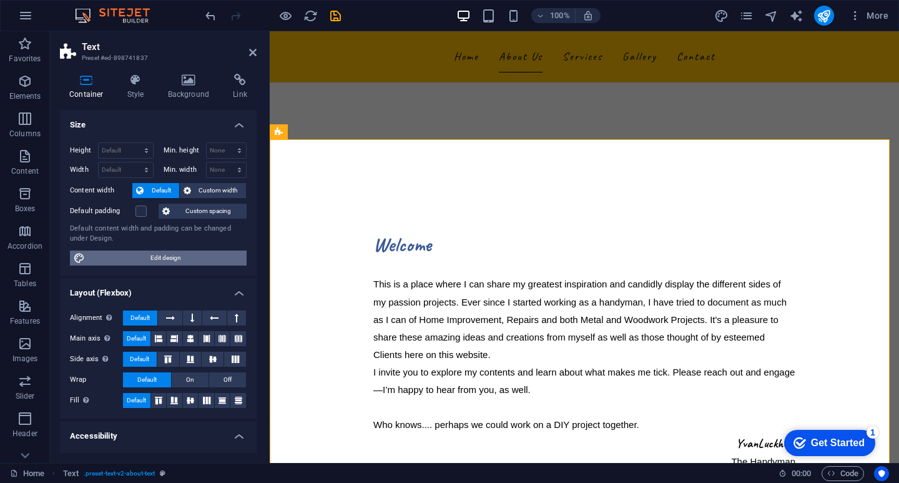
click at [159, 254] on span "Edit design" at bounding box center [166, 257] width 154 height 15
select select "rem"
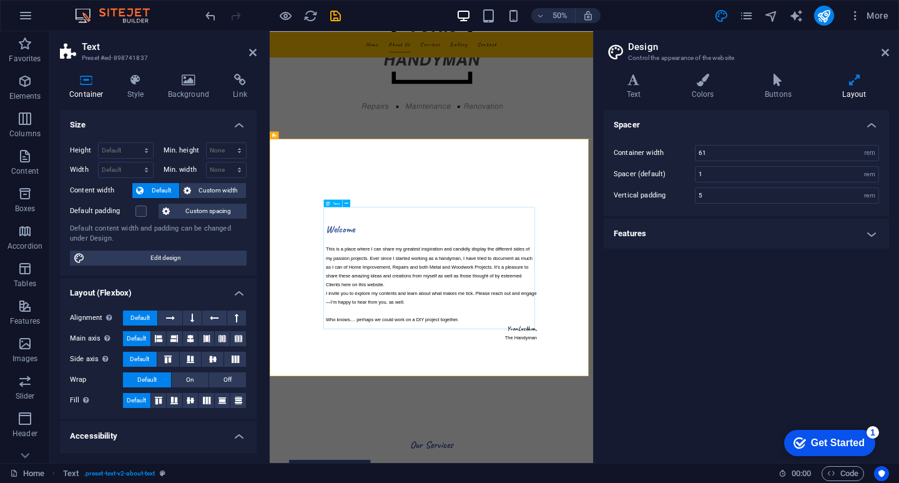
scroll to position [125, 0]
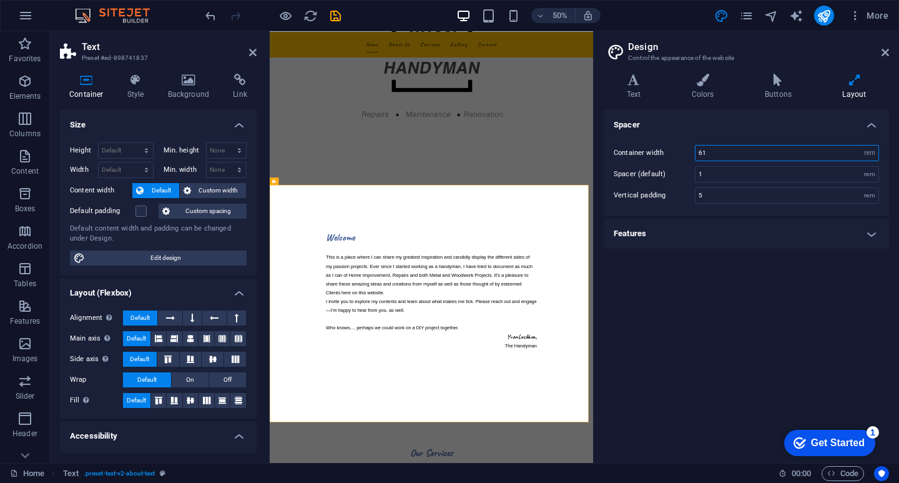
click at [769, 154] on input "61" at bounding box center [787, 152] width 183 height 15
drag, startPoint x: 771, startPoint y: 154, endPoint x: 653, endPoint y: 159, distance: 117.5
click at [655, 160] on div "Container width 60.0625 rem px" at bounding box center [746, 153] width 265 height 16
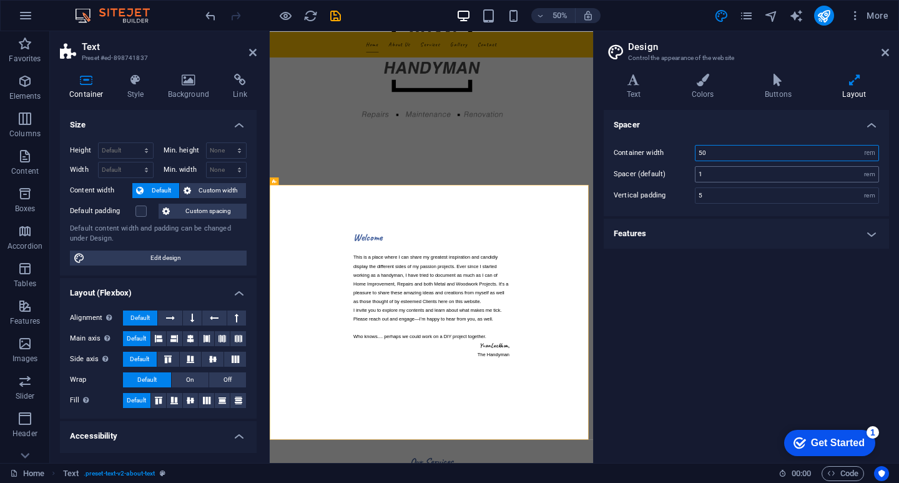
type input "50"
click at [731, 172] on input "1" at bounding box center [787, 174] width 183 height 15
drag, startPoint x: 722, startPoint y: 196, endPoint x: 671, endPoint y: 194, distance: 51.9
click at [671, 194] on div "Vertical padding 5 rem" at bounding box center [746, 195] width 265 height 16
click at [721, 177] on input "1" at bounding box center [787, 174] width 183 height 15
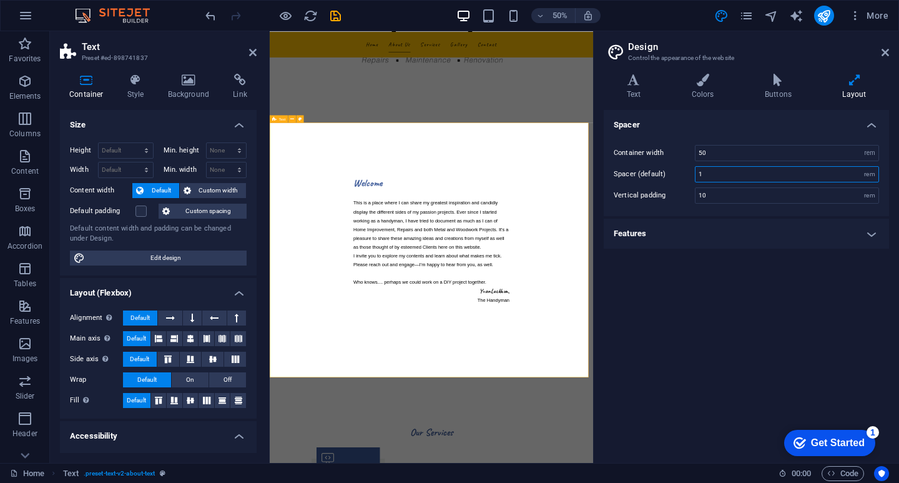
scroll to position [250, 0]
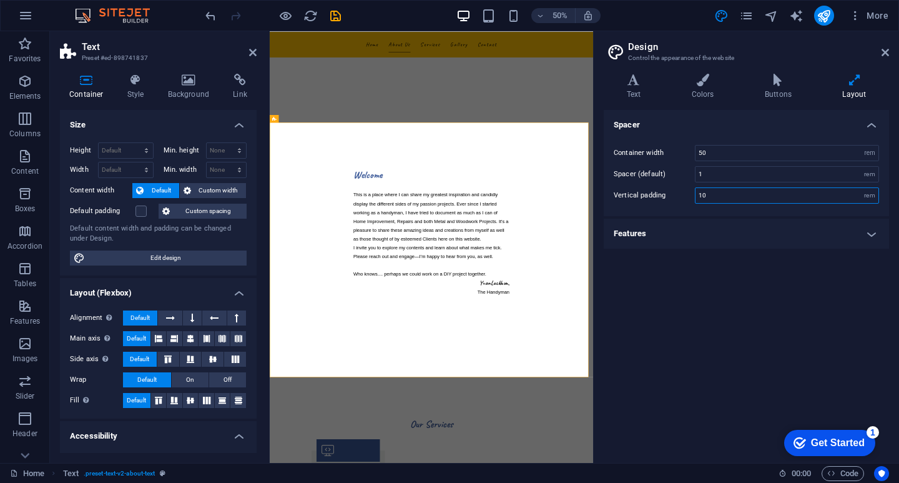
drag, startPoint x: 715, startPoint y: 196, endPoint x: 667, endPoint y: 197, distance: 47.5
click at [667, 197] on div "Vertical padding 10 rem" at bounding box center [746, 195] width 265 height 16
click at [722, 150] on input "50" at bounding box center [787, 152] width 183 height 15
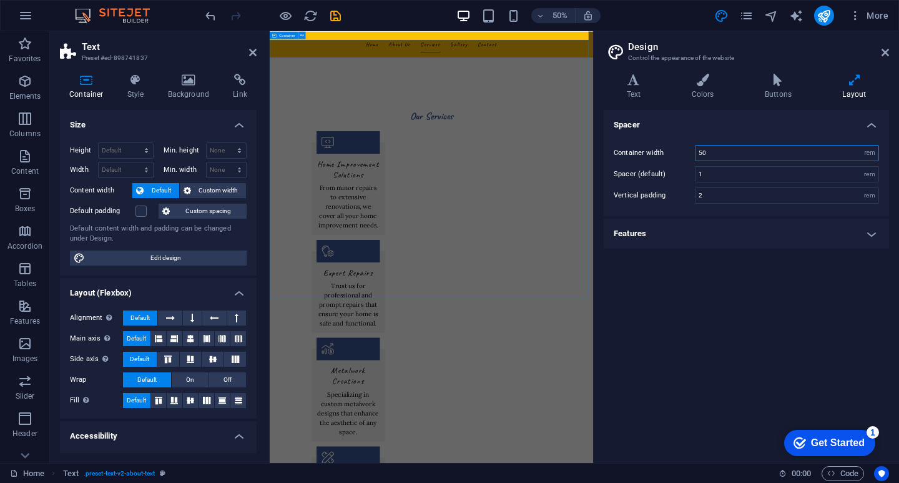
scroll to position [749, 0]
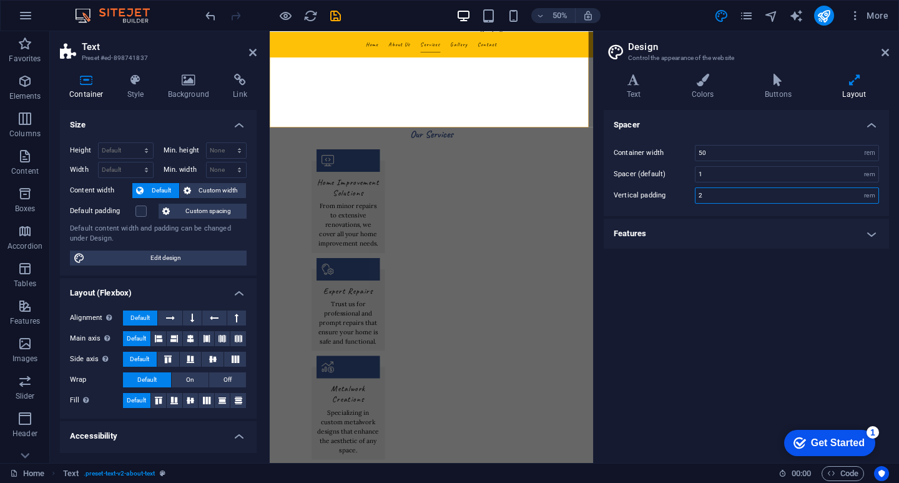
drag, startPoint x: 719, startPoint y: 195, endPoint x: 652, endPoint y: 197, distance: 67.4
click at [652, 197] on div "Vertical padding 2 rem" at bounding box center [746, 195] width 265 height 16
type input "5"
click at [717, 174] on input "1" at bounding box center [787, 174] width 183 height 15
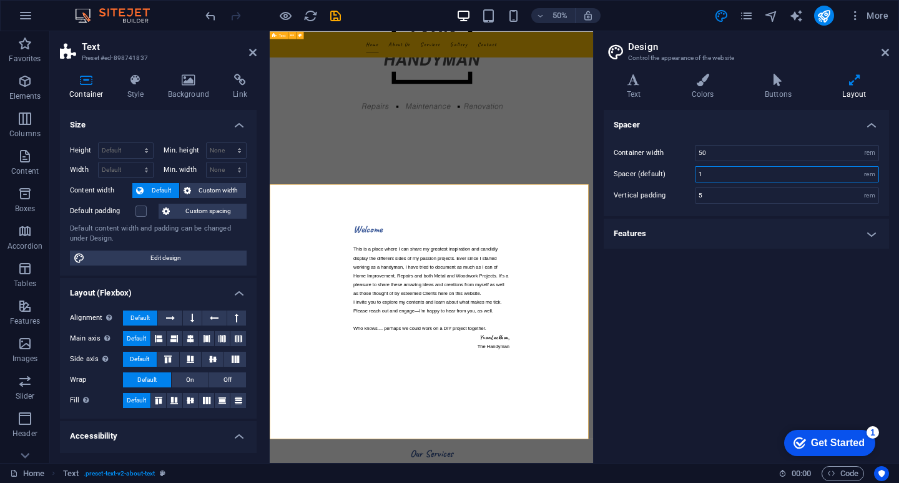
scroll to position [125, 0]
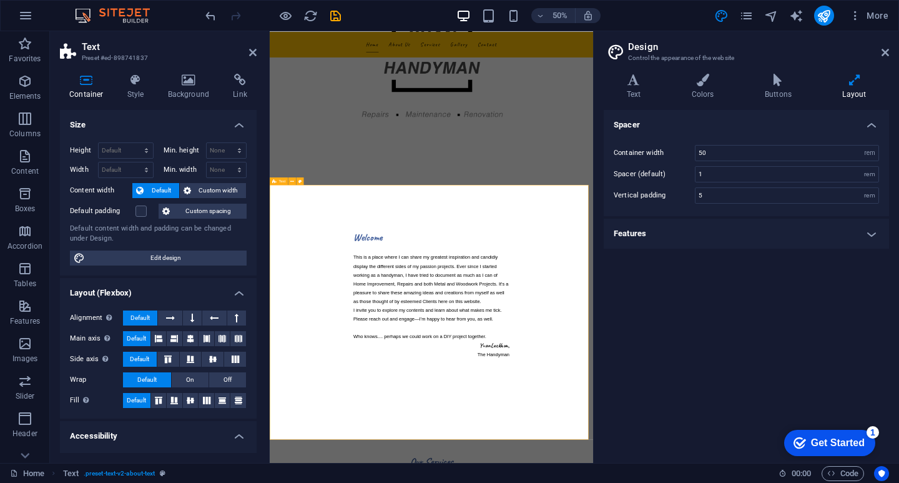
click at [870, 235] on h4 "Features" at bounding box center [746, 234] width 285 height 30
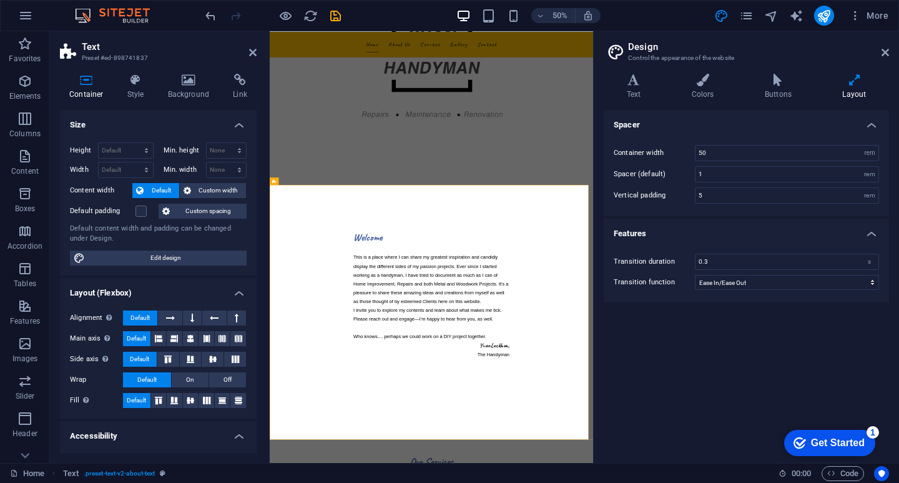
click at [648, 354] on div "Spacer Container width 50 rem px Spacer (default) 1 rem Vertical padding 5 rem …" at bounding box center [746, 281] width 285 height 343
click at [887, 51] on icon at bounding box center [885, 52] width 7 height 10
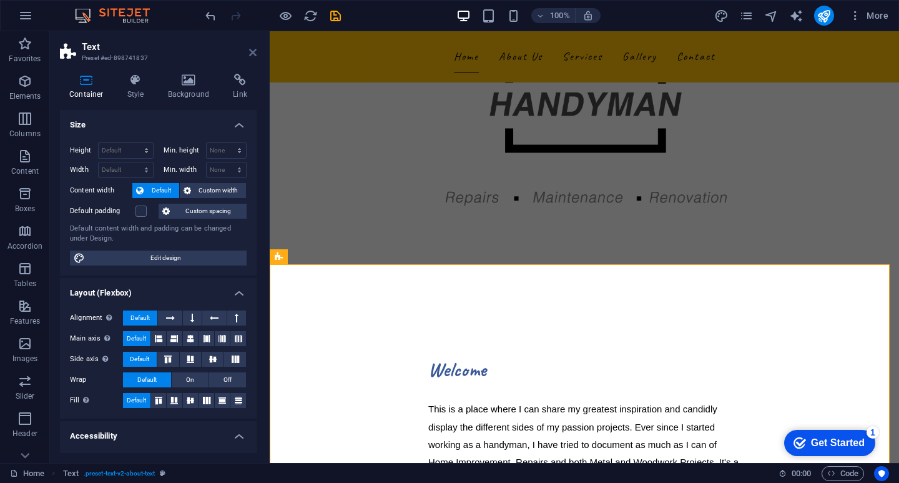
click at [252, 54] on icon at bounding box center [252, 52] width 7 height 10
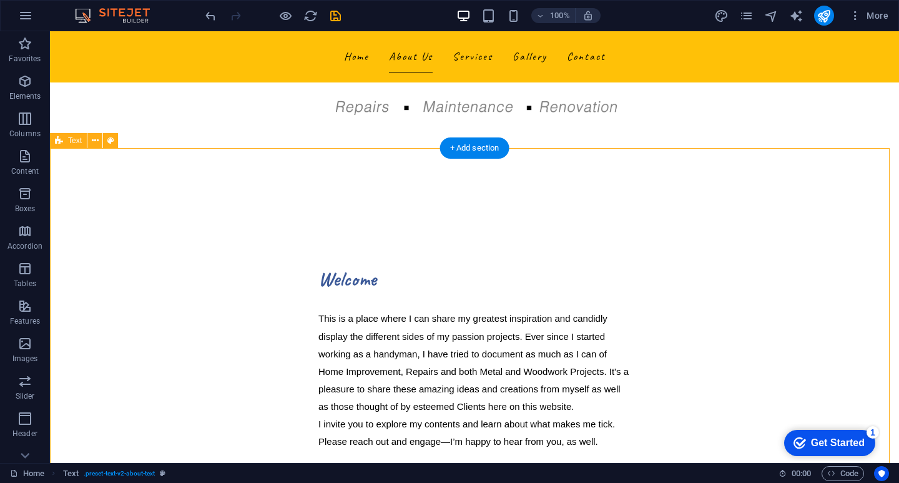
scroll to position [187, 0]
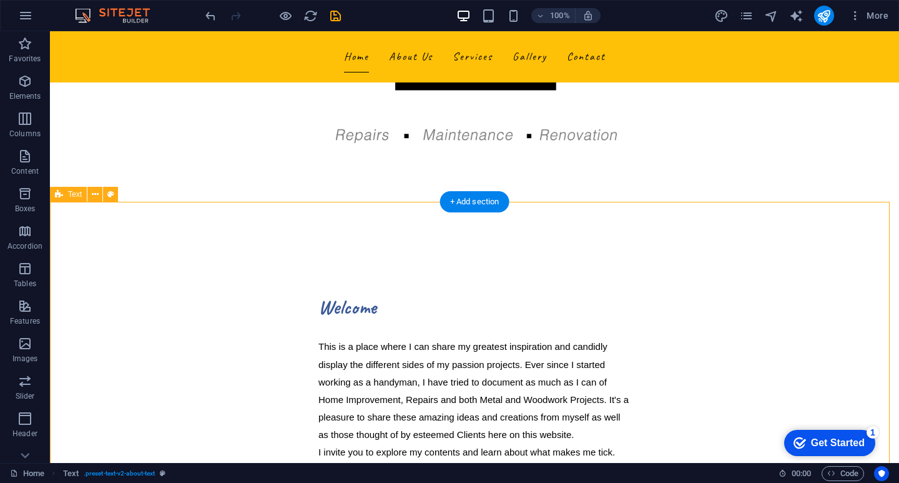
click at [656, 242] on div "Welcome This is a place where I can share my greatest inspiration and candidly …" at bounding box center [474, 447] width 849 height 491
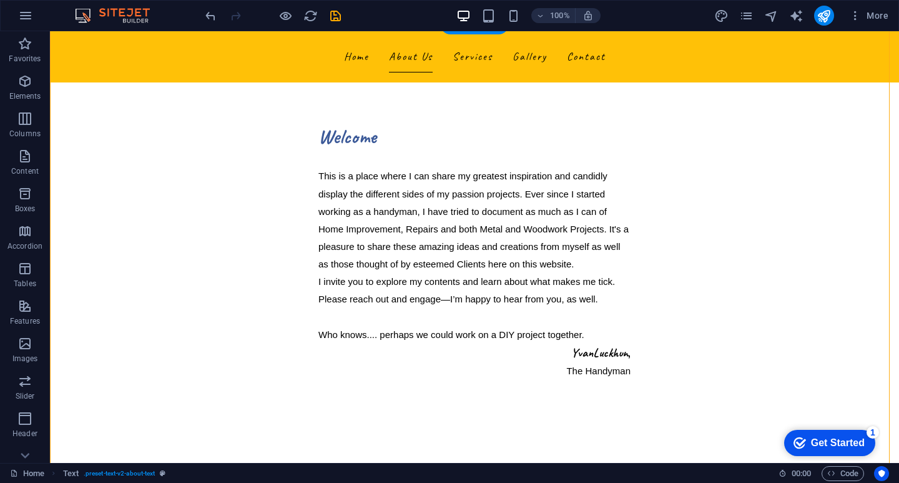
scroll to position [375, 0]
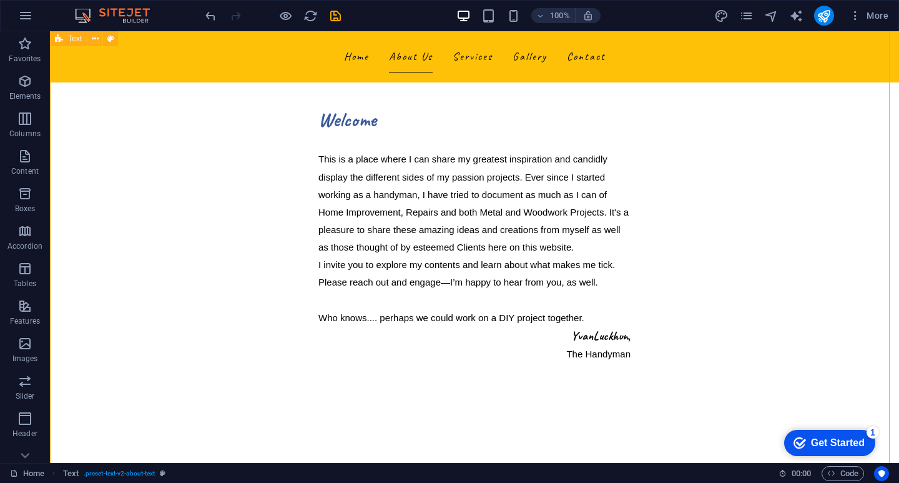
click at [187, 285] on div "Welcome This is a place where I can share my greatest inspiration and candidly …" at bounding box center [474, 259] width 849 height 491
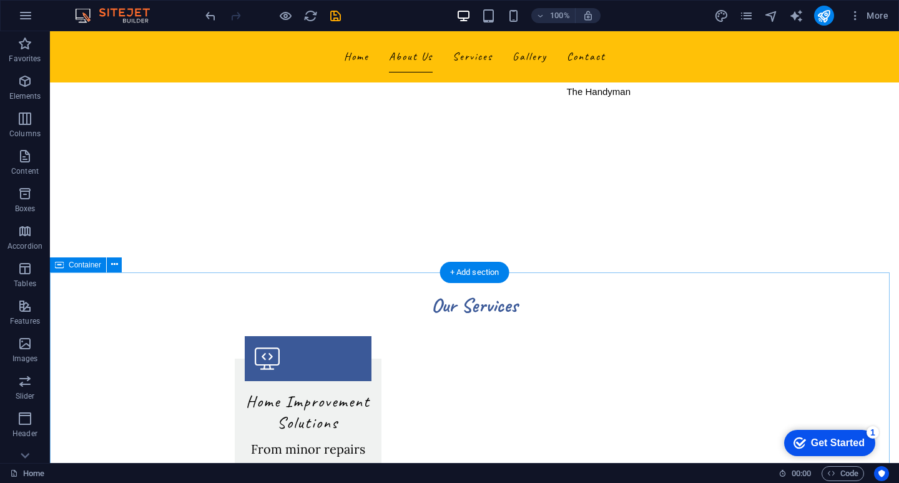
scroll to position [624, 0]
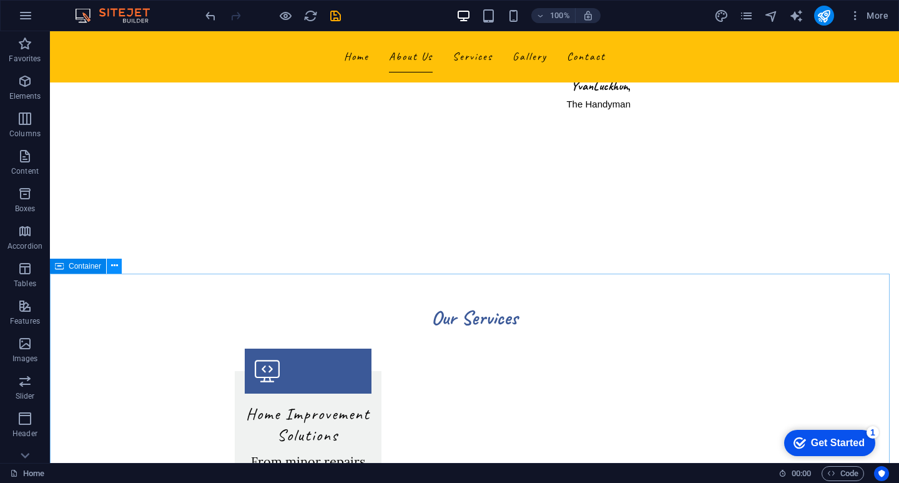
click at [114, 264] on icon at bounding box center [114, 265] width 7 height 13
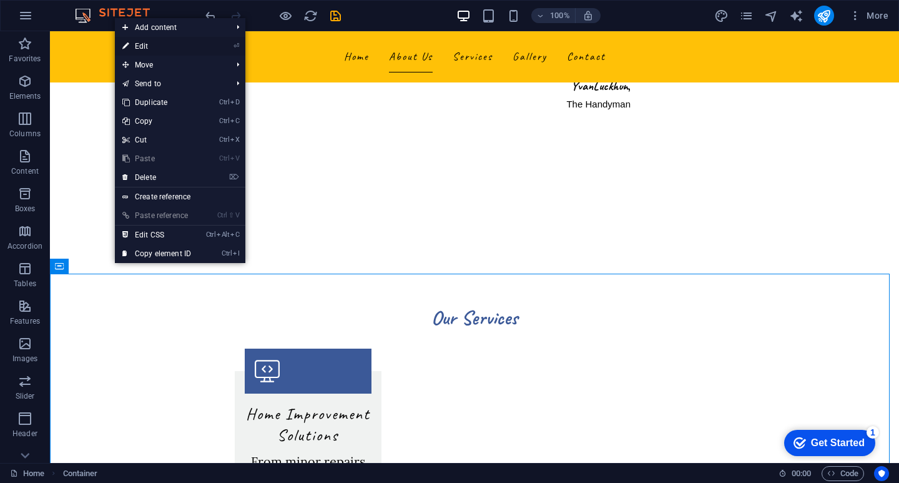
click at [156, 41] on link "⏎ Edit" at bounding box center [157, 46] width 84 height 19
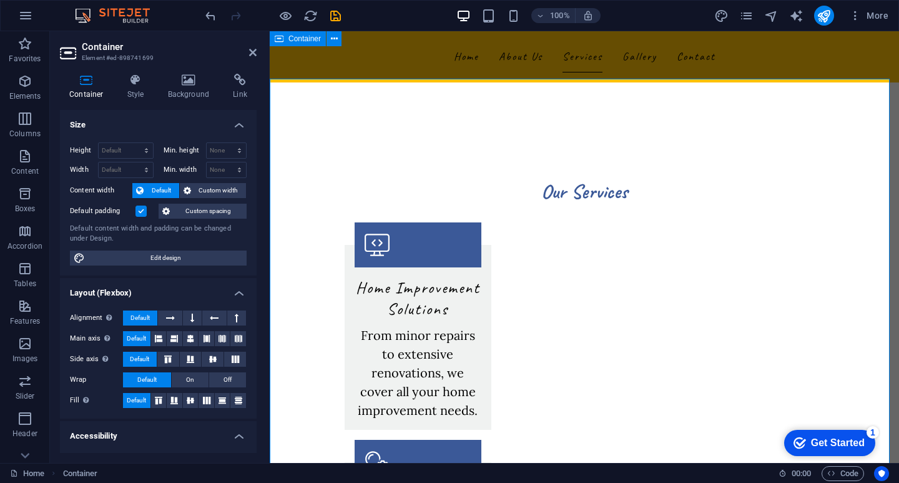
scroll to position [749, 0]
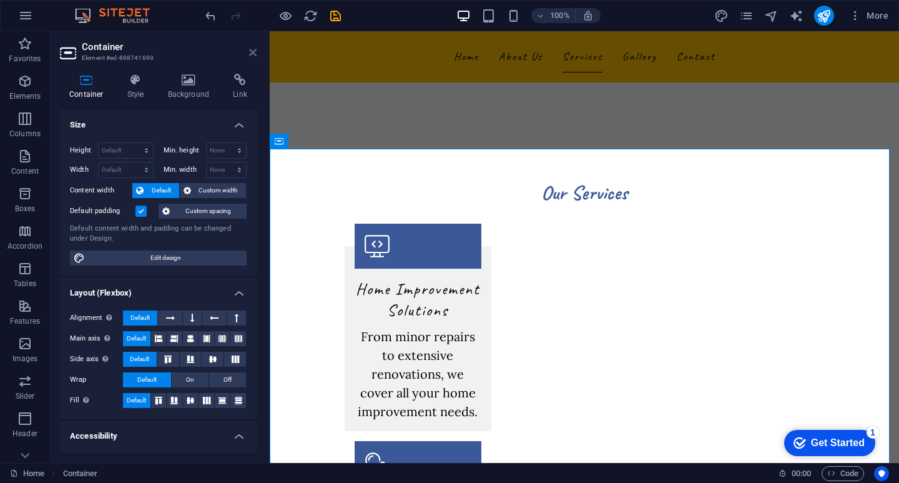
click at [250, 49] on icon at bounding box center [252, 52] width 7 height 10
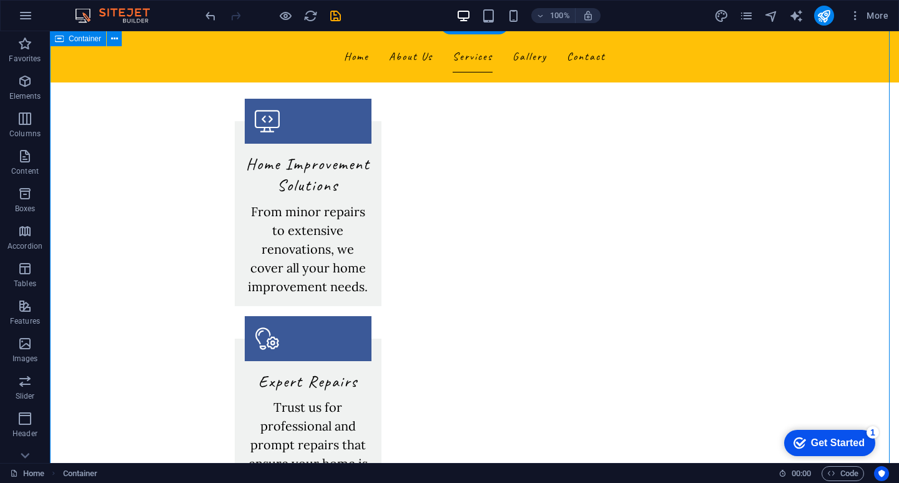
scroll to position [812, 0]
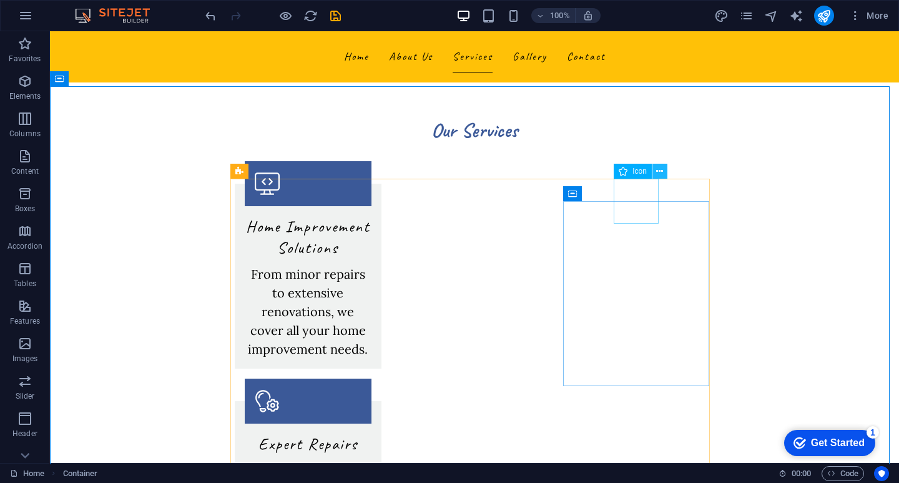
click at [659, 170] on icon at bounding box center [659, 171] width 7 height 13
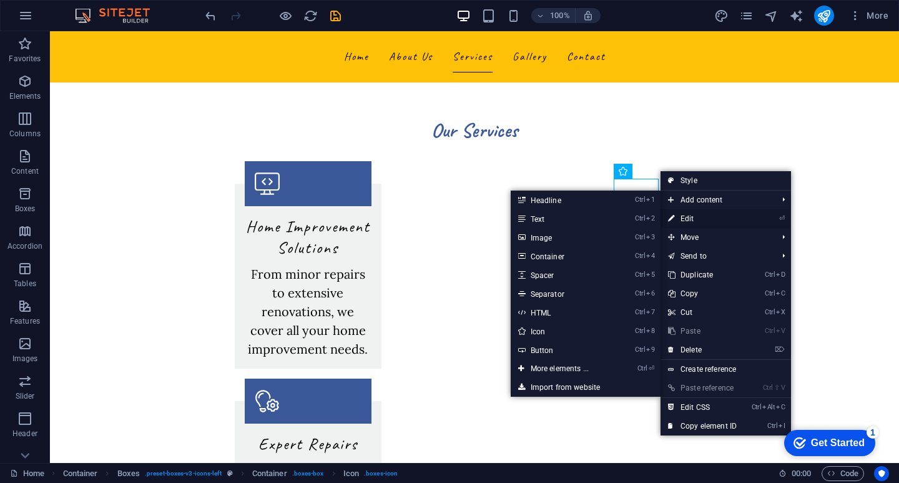
click at [693, 217] on link "⏎ Edit" at bounding box center [703, 218] width 84 height 19
select select "xMidYMid"
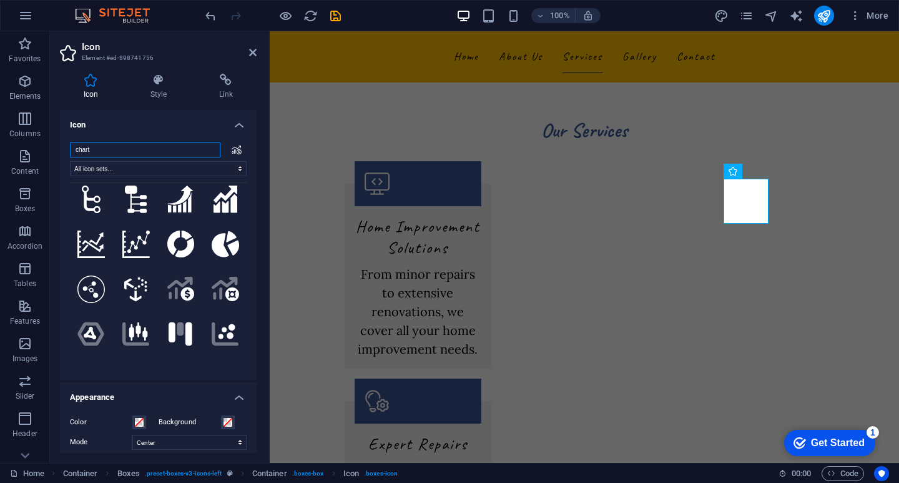
scroll to position [0, 0]
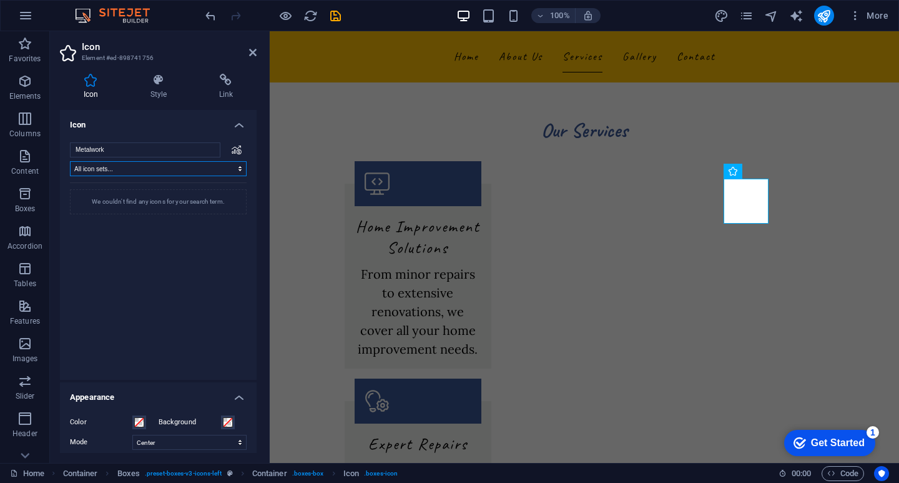
click at [191, 168] on select "All icon sets... IcoFont Ionicons FontAwesome Brands FontAwesome Duotone FontAw…" at bounding box center [158, 168] width 177 height 15
click at [192, 169] on select "All icon sets... IcoFont Ionicons FontAwesome Brands FontAwesome Duotone FontAw…" at bounding box center [158, 168] width 177 height 15
click at [115, 151] on input "Metalwork" at bounding box center [145, 149] width 150 height 15
drag, startPoint x: 115, startPoint y: 150, endPoint x: 0, endPoint y: 130, distance: 116.6
click at [0, 131] on section "Favorites Elements Columns Content Boxes Accordion Tables Features Images Slide…" at bounding box center [449, 246] width 899 height 431
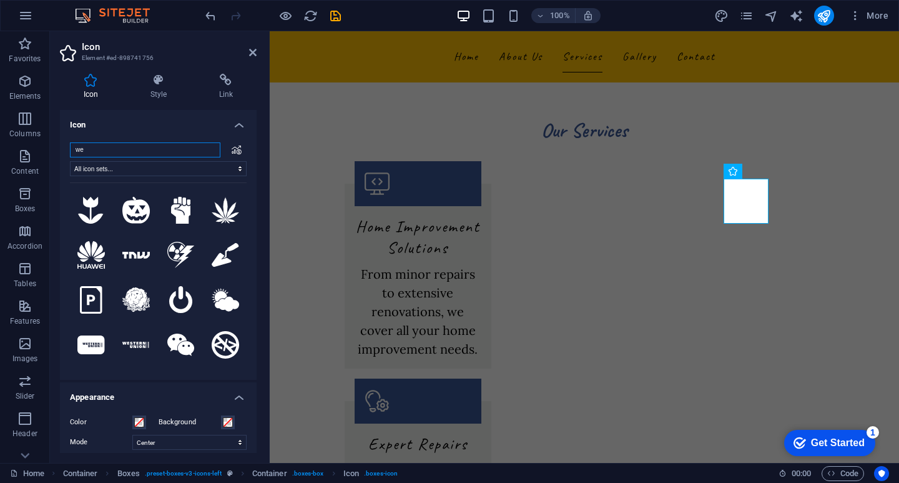
type input "w"
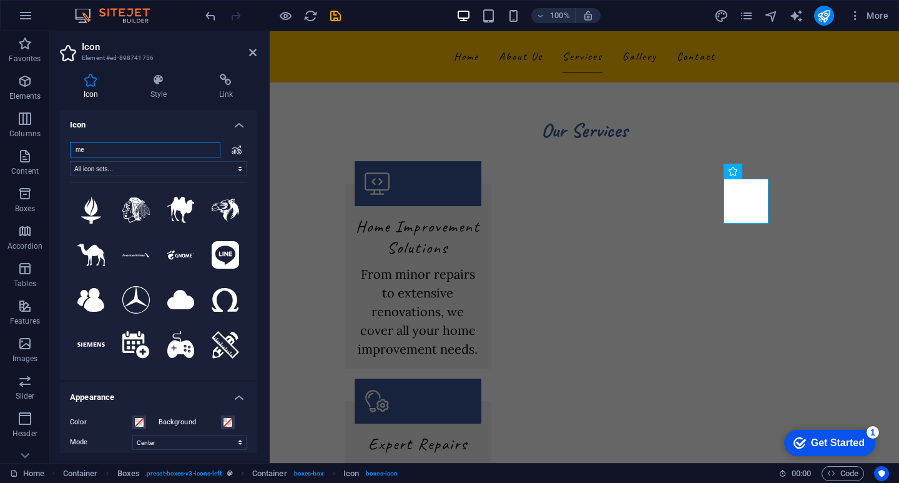
type input "m"
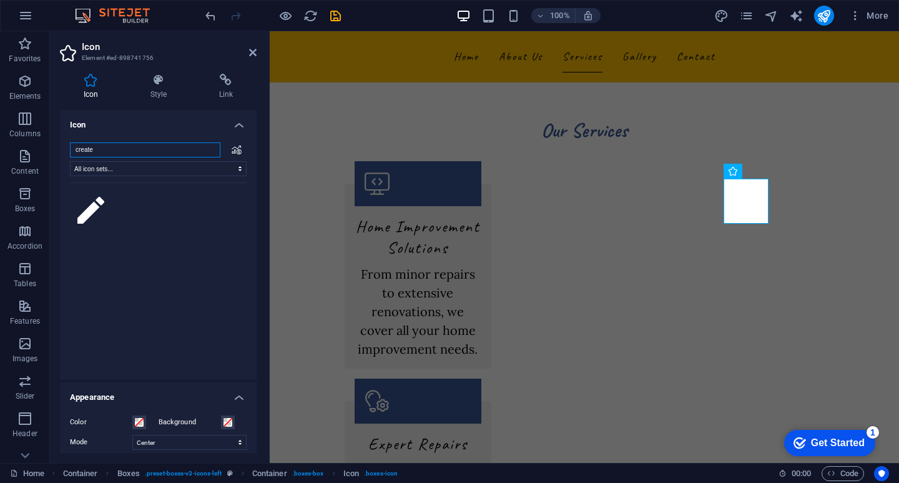
type input "creat"
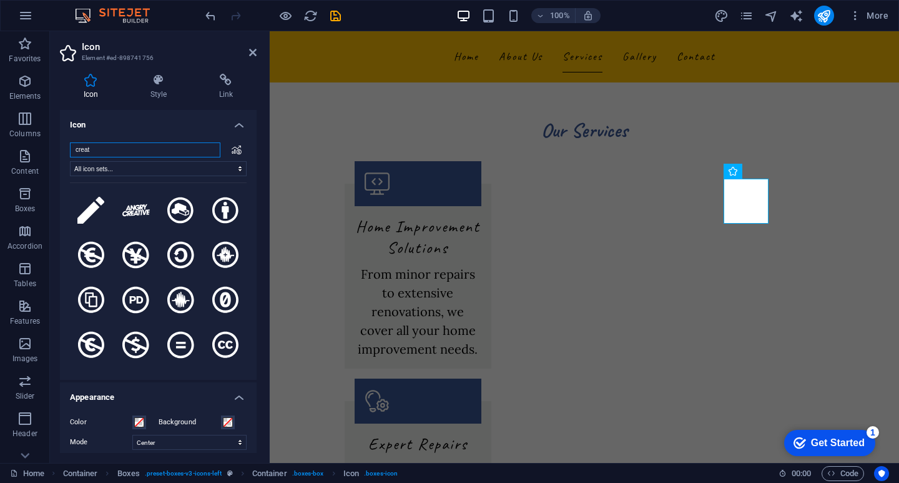
click at [208, 150] on input "creat" at bounding box center [145, 149] width 150 height 15
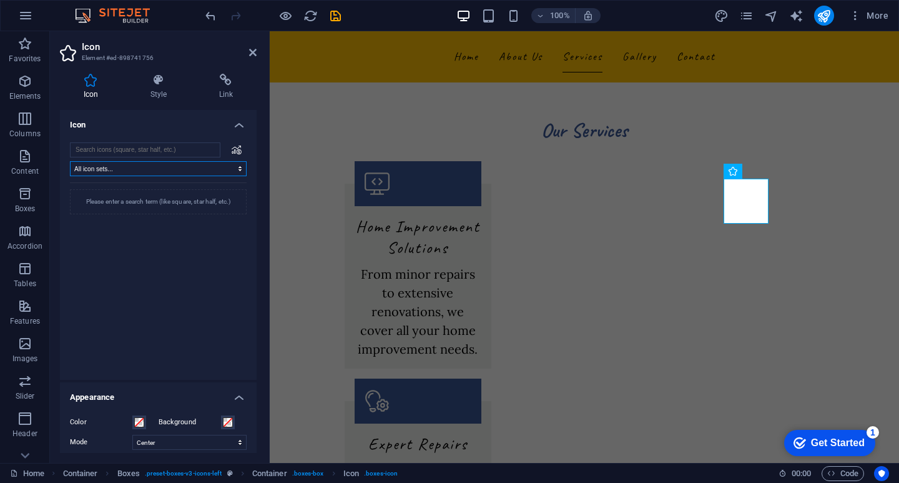
click at [235, 170] on select "All icon sets... IcoFont Ionicons FontAwesome Brands FontAwesome Duotone FontAw…" at bounding box center [158, 168] width 177 height 15
click at [233, 152] on icon at bounding box center [237, 149] width 10 height 9
click at [235, 150] on icon at bounding box center [237, 149] width 10 height 9
click at [167, 147] on input "search" at bounding box center [145, 149] width 150 height 15
click at [103, 169] on select "All icon sets... IcoFont Ionicons FontAwesome Brands FontAwesome Duotone FontAw…" at bounding box center [158, 168] width 177 height 15
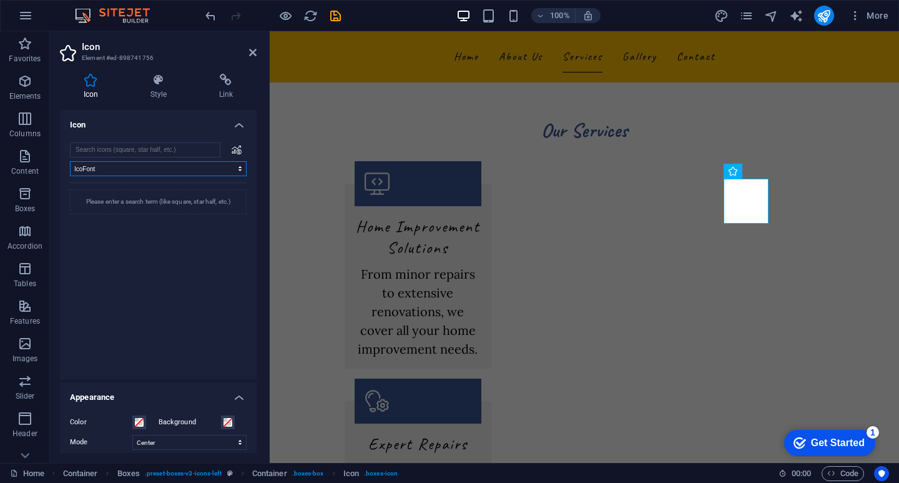
click at [70, 161] on select "All icon sets... IcoFont Ionicons FontAwesome Brands FontAwesome Duotone FontAw…" at bounding box center [158, 168] width 177 height 15
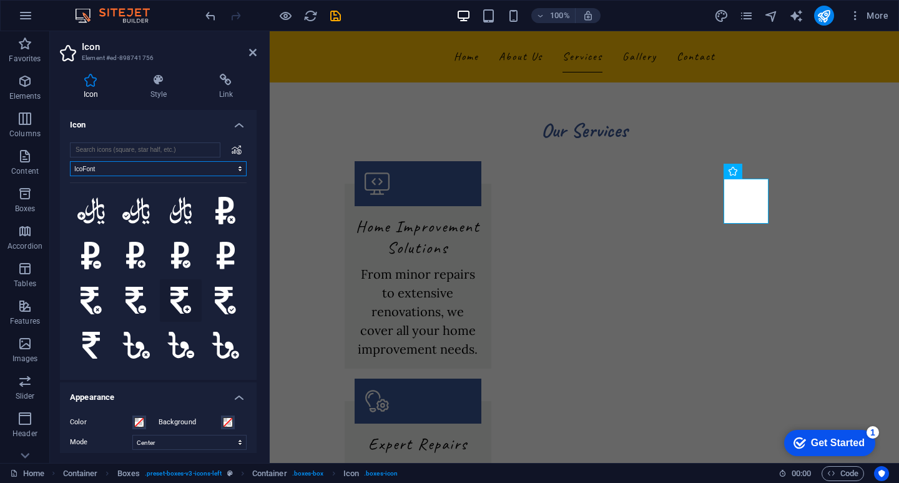
scroll to position [5312, 0]
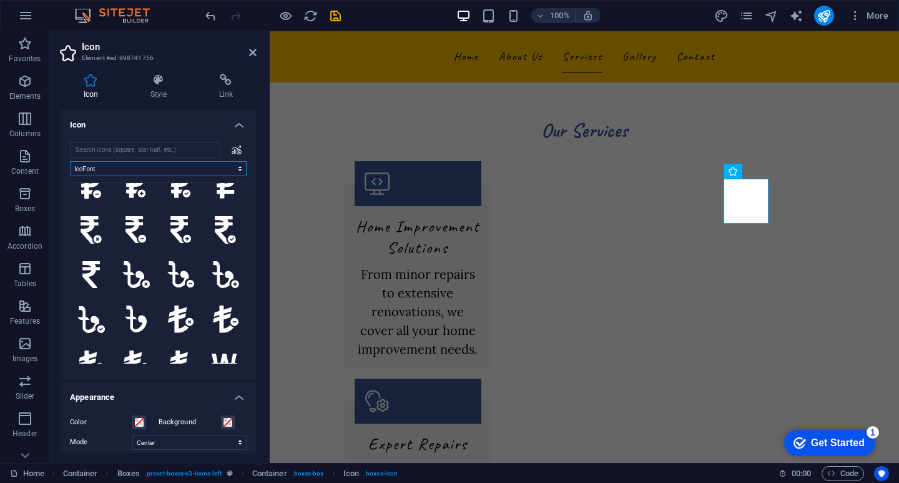
click at [164, 169] on select "All icon sets... IcoFont Ionicons FontAwesome Brands FontAwesome Duotone FontAw…" at bounding box center [158, 168] width 177 height 15
select select "ionicons"
click at [70, 161] on select "All icon sets... IcoFont Ionicons FontAwesome Brands FontAwesome Duotone FontAw…" at bounding box center [158, 168] width 177 height 15
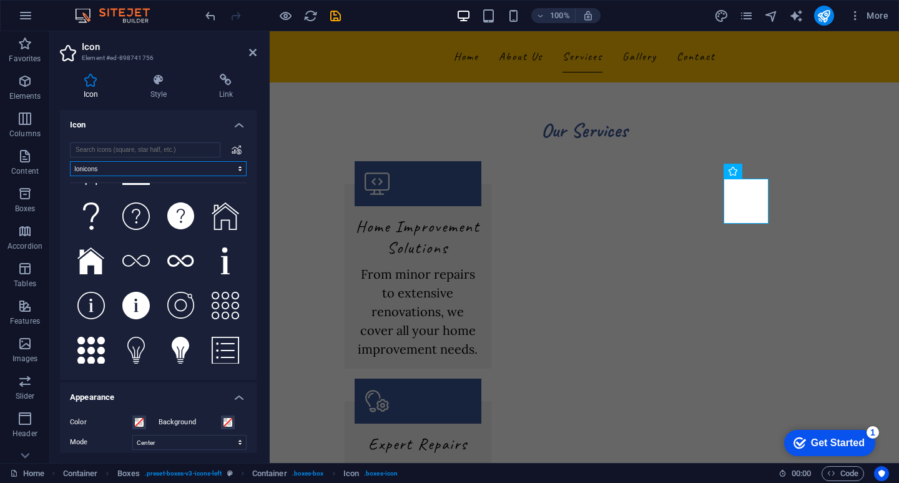
scroll to position [4188, 0]
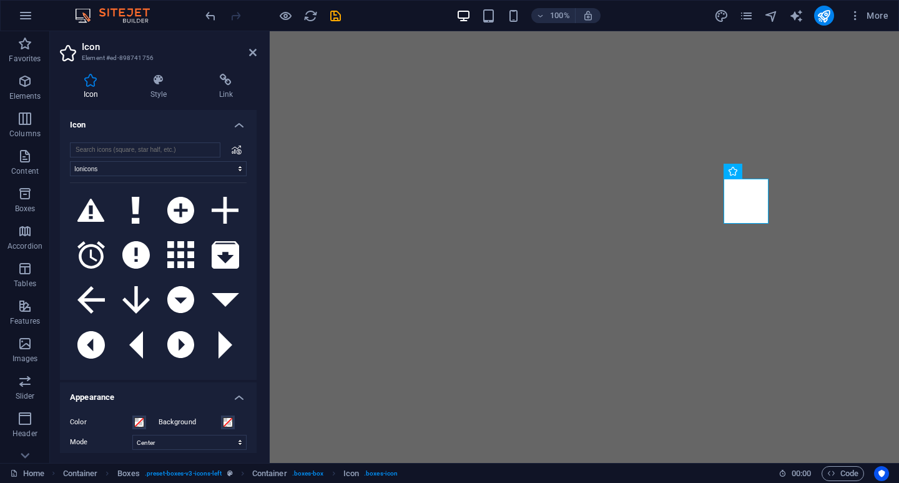
select select "ionicons"
select select "xMidYMid"
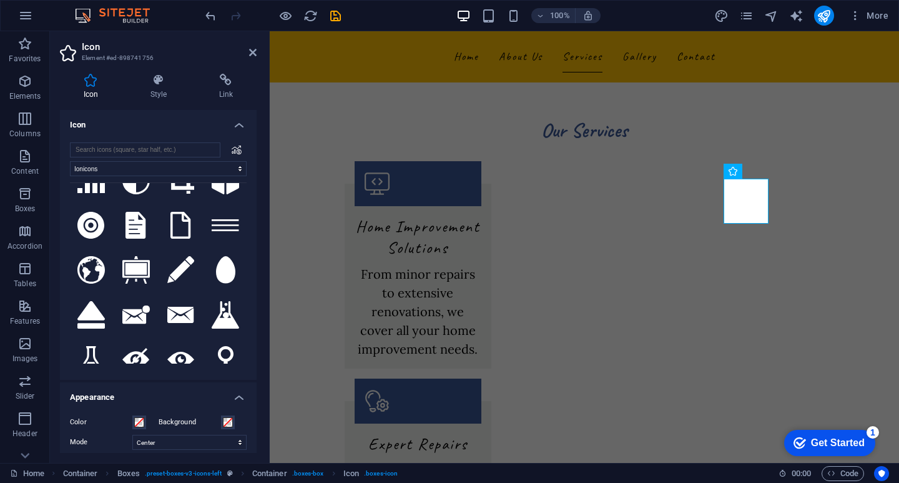
scroll to position [2252, 0]
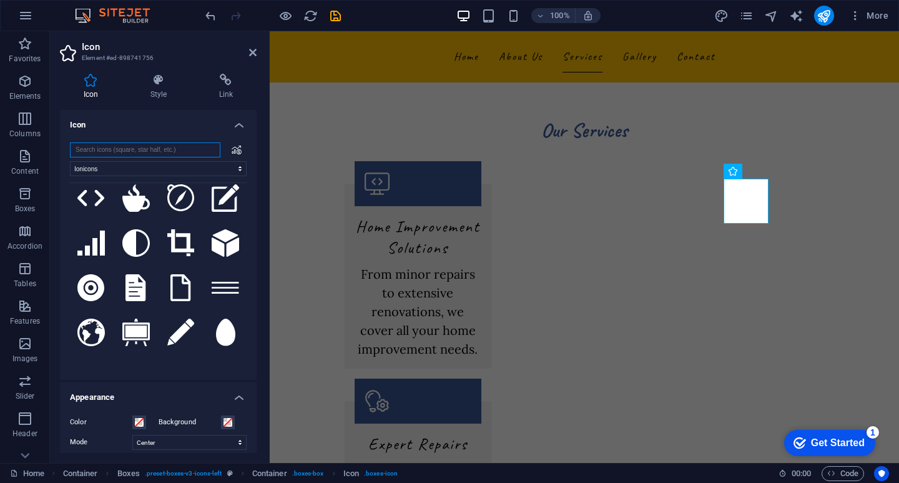
click at [128, 154] on input "search" at bounding box center [145, 149] width 150 height 15
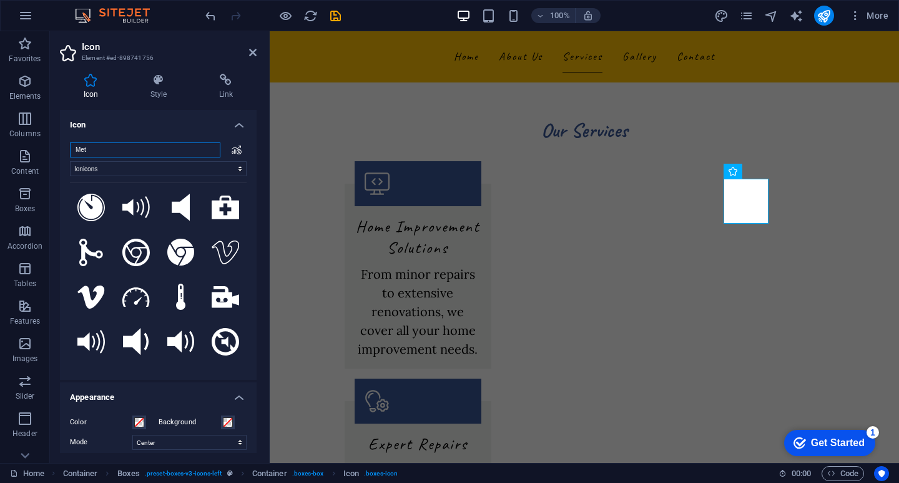
scroll to position [0, 0]
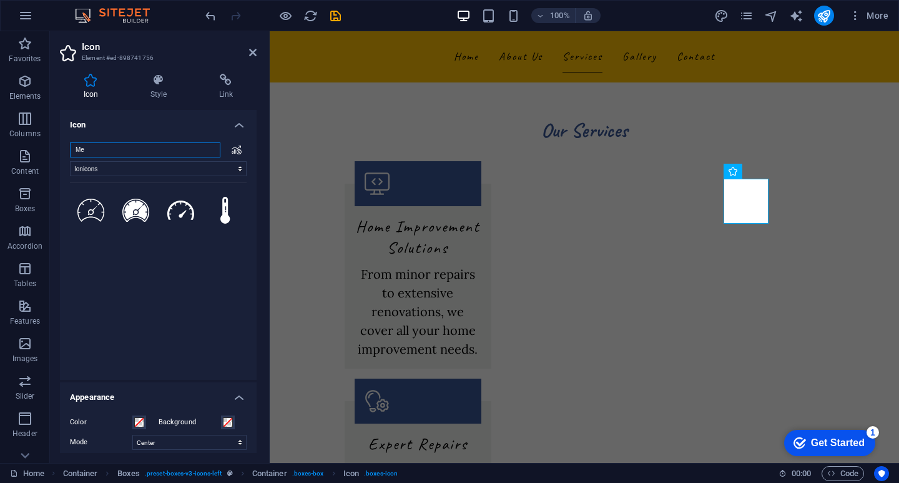
type input "M"
type input "W"
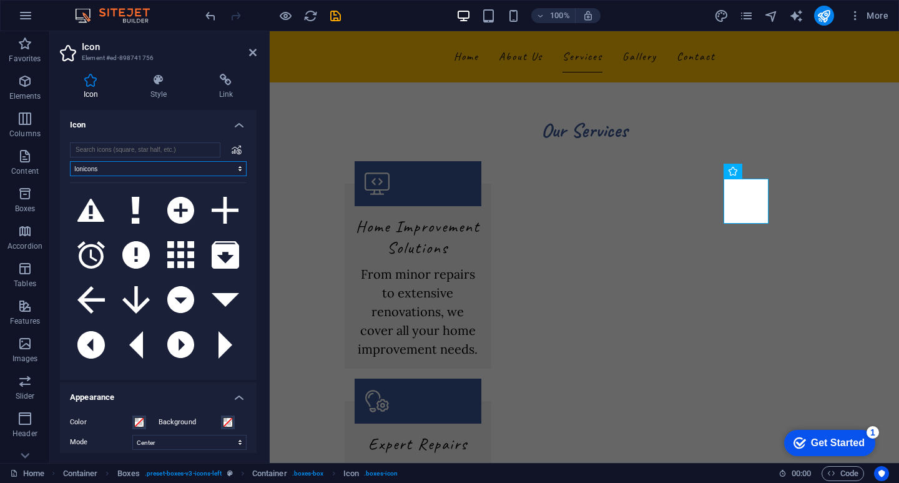
click at [129, 168] on select "All icon sets... IcoFont Ionicons FontAwesome Brands FontAwesome Duotone FontAw…" at bounding box center [158, 168] width 177 height 15
click at [70, 161] on select "All icon sets... IcoFont Ionicons FontAwesome Brands FontAwesome Duotone FontAw…" at bounding box center [158, 168] width 177 height 15
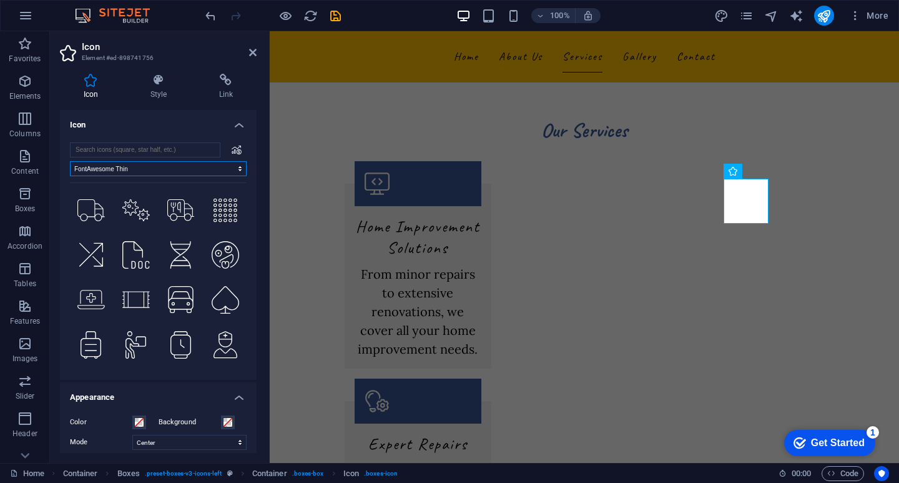
click at [130, 170] on select "All icon sets... IcoFont Ionicons FontAwesome Brands FontAwesome Duotone FontAw…" at bounding box center [158, 168] width 177 height 15
click at [70, 161] on select "All icon sets... IcoFont Ionicons FontAwesome Brands FontAwesome Duotone FontAw…" at bounding box center [158, 168] width 177 height 15
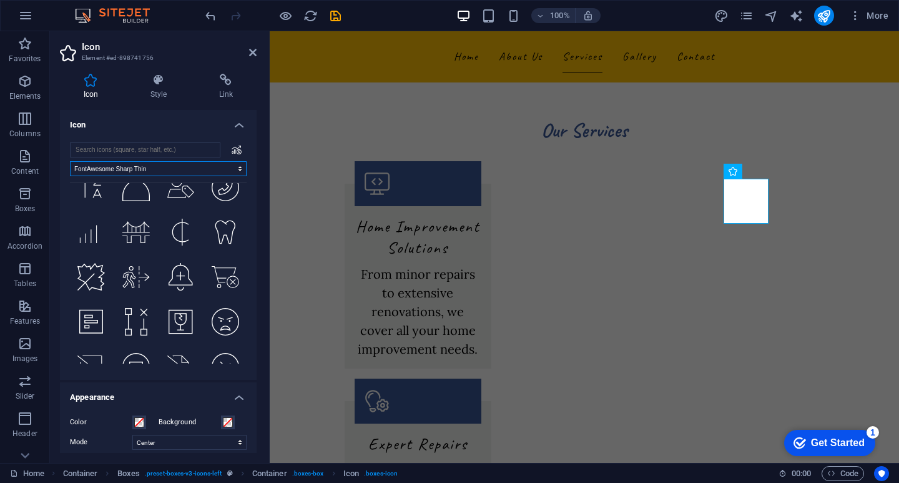
scroll to position [937, 0]
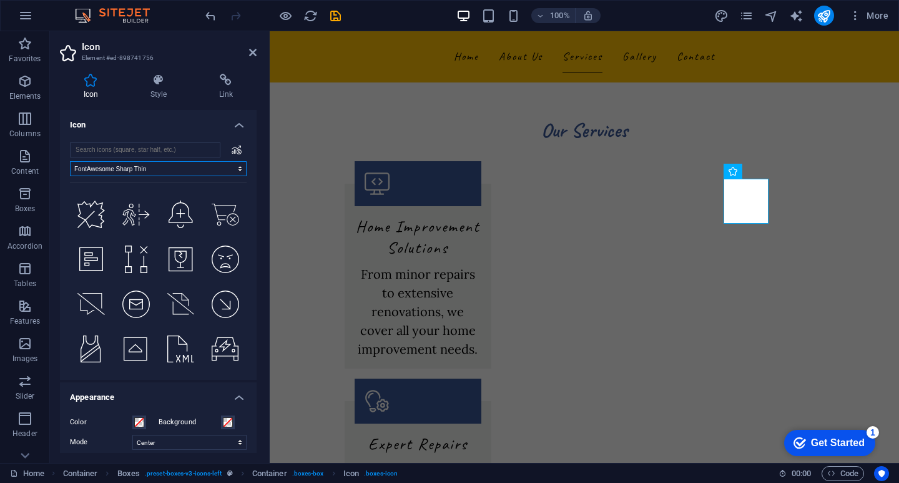
click at [143, 170] on select "All icon sets... IcoFont Ionicons FontAwesome Brands FontAwesome Duotone FontAw…" at bounding box center [158, 168] width 177 height 15
click at [70, 161] on select "All icon sets... IcoFont Ionicons FontAwesome Brands FontAwesome Duotone FontAw…" at bounding box center [158, 168] width 177 height 15
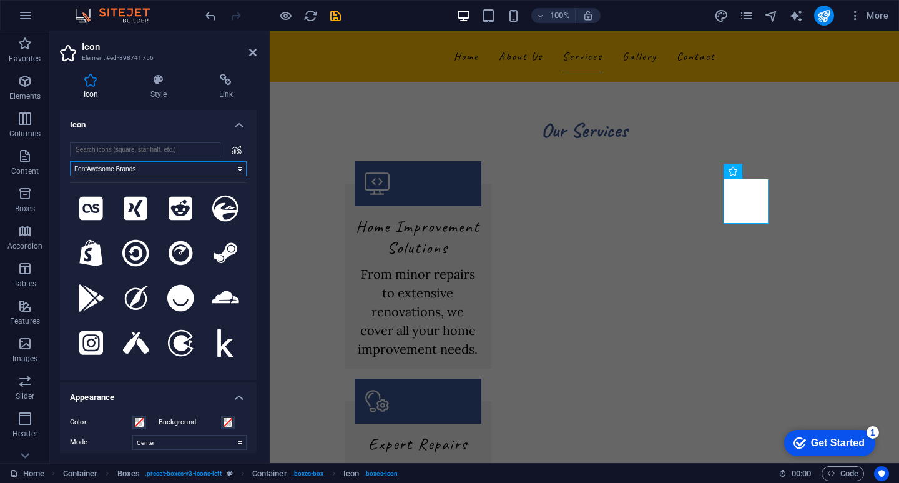
scroll to position [1811, 0]
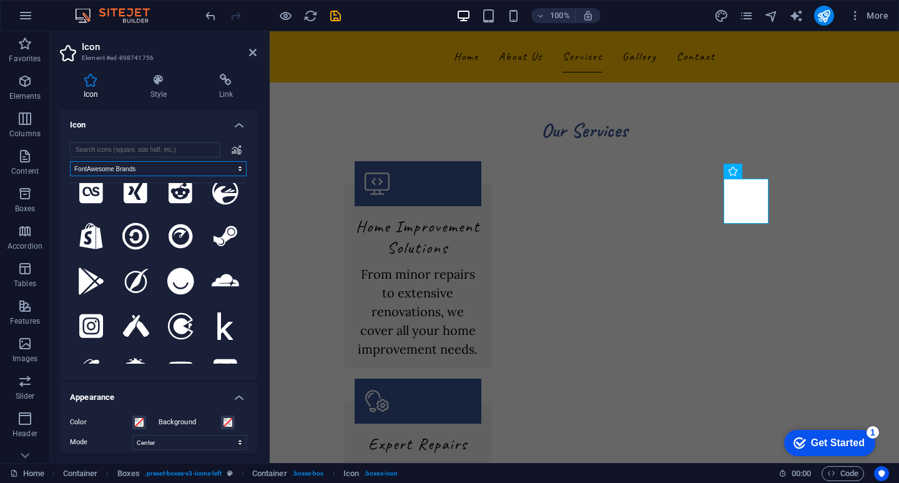
click at [150, 169] on select "All icon sets... IcoFont Ionicons FontAwesome Brands FontAwesome Duotone FontAw…" at bounding box center [158, 168] width 177 height 15
select select "font-awesome-regular"
click at [70, 161] on select "All icon sets... IcoFont Ionicons FontAwesome Brands FontAwesome Duotone FontAw…" at bounding box center [158, 168] width 177 height 15
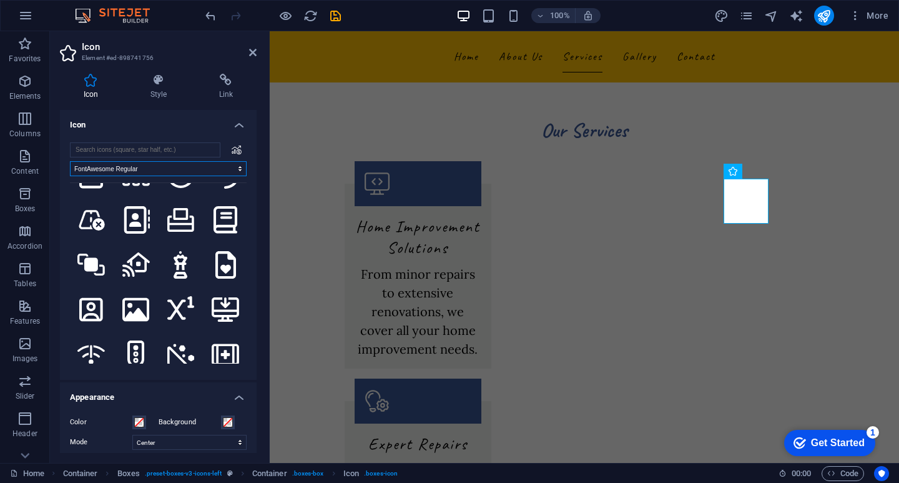
scroll to position [2061, 0]
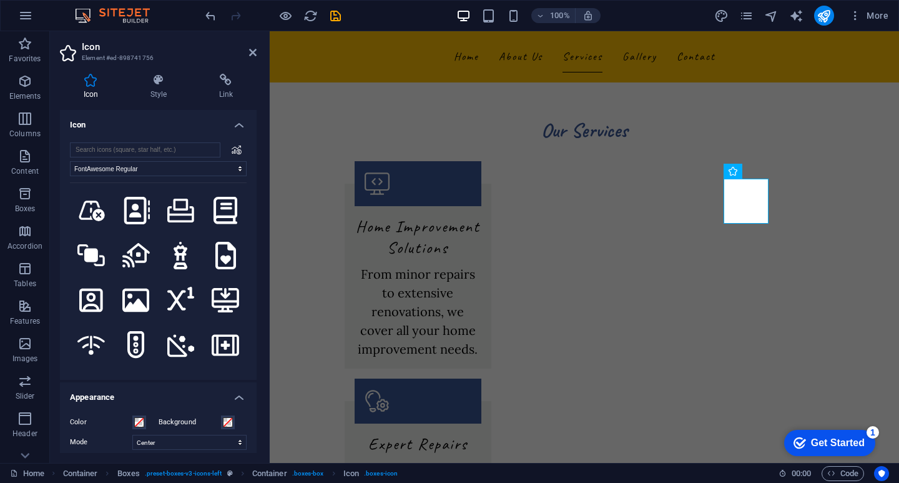
click at [235, 126] on h4 "Icon" at bounding box center [158, 121] width 197 height 22
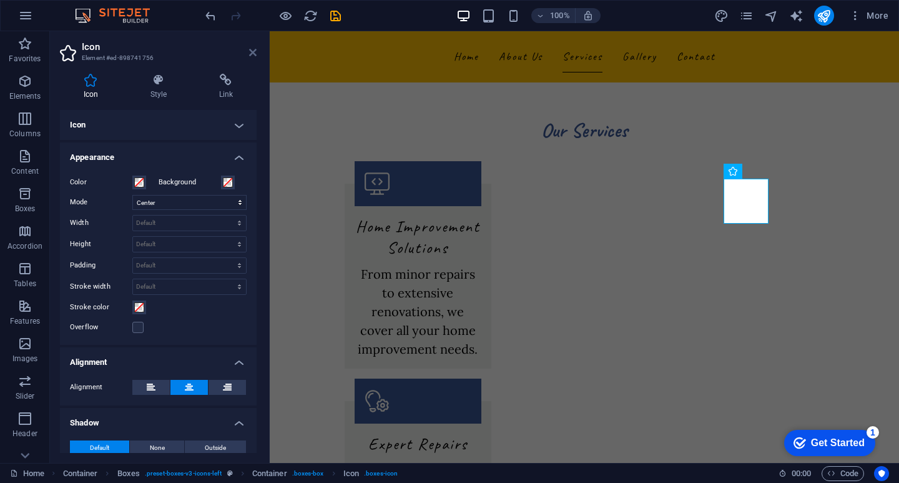
click at [254, 49] on icon at bounding box center [252, 52] width 7 height 10
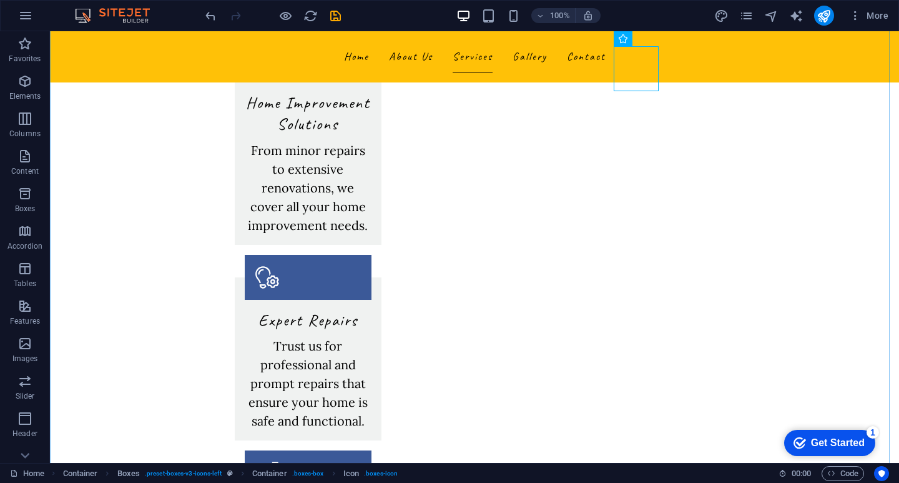
scroll to position [999, 0]
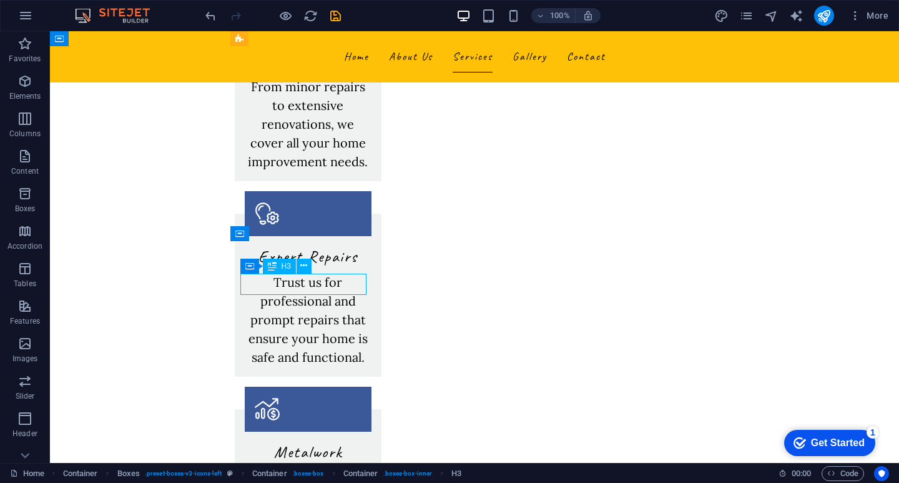
drag, startPoint x: 347, startPoint y: 287, endPoint x: 126, endPoint y: 287, distance: 220.4
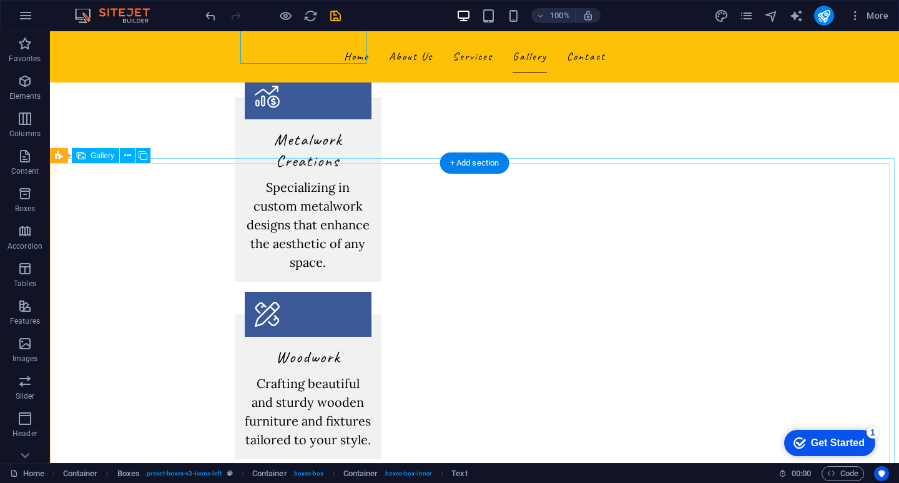
scroll to position [1374, 0]
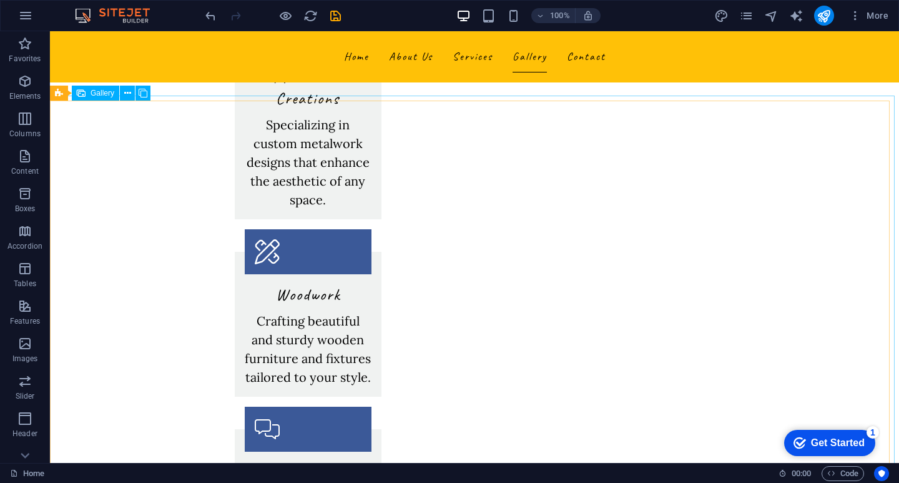
click at [88, 97] on div "Gallery" at bounding box center [95, 93] width 47 height 15
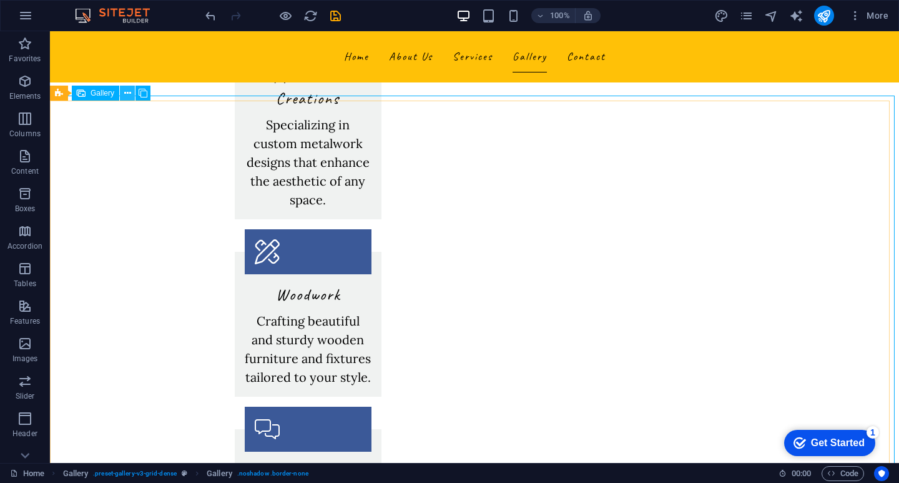
click at [126, 92] on icon at bounding box center [127, 93] width 7 height 13
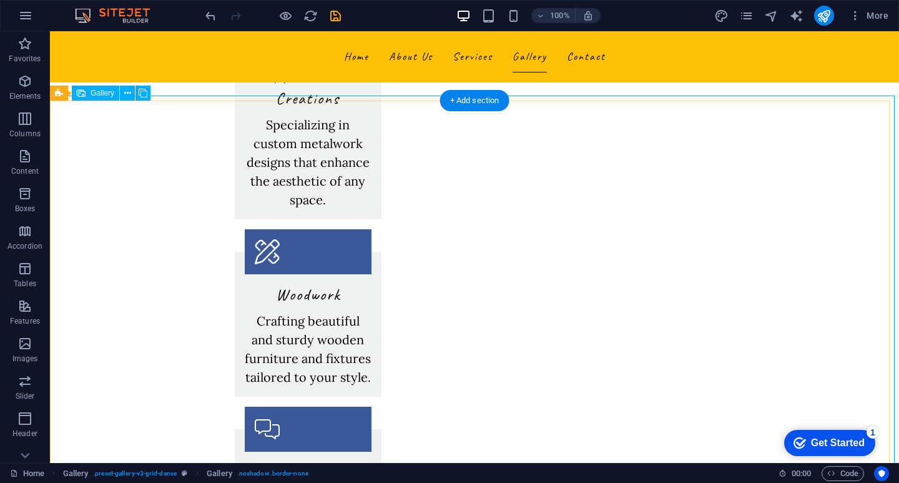
select select "px"
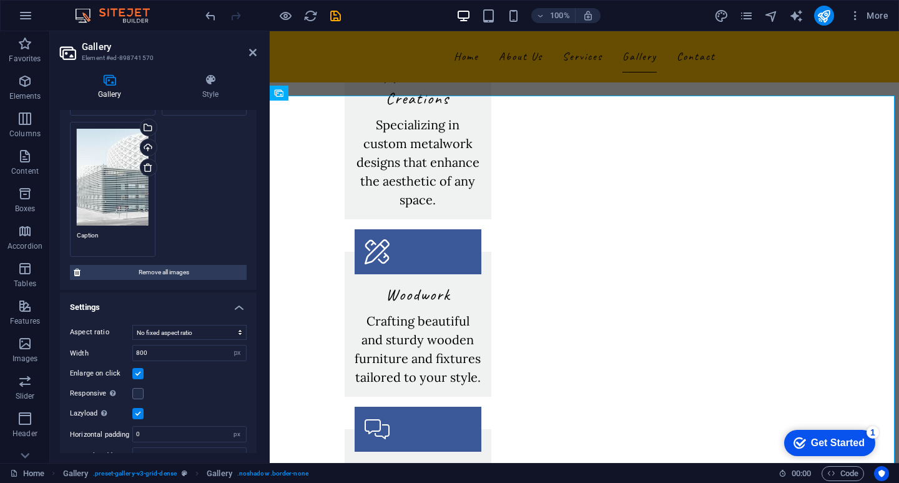
scroll to position [323, 0]
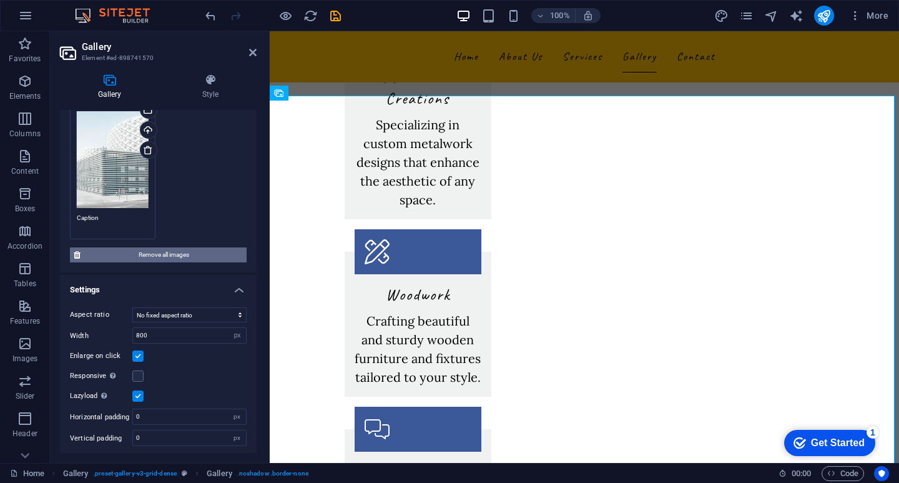
click at [179, 252] on span "Remove all images" at bounding box center [163, 254] width 159 height 15
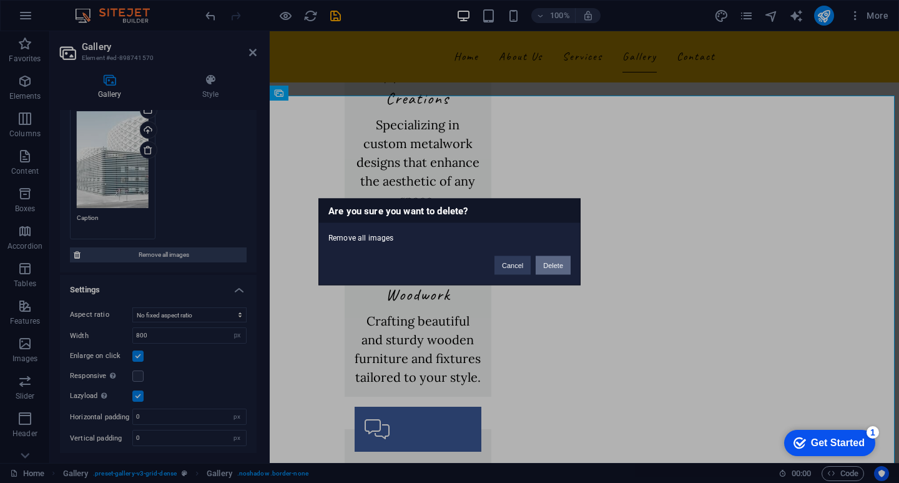
click at [549, 265] on button "Delete" at bounding box center [553, 264] width 35 height 19
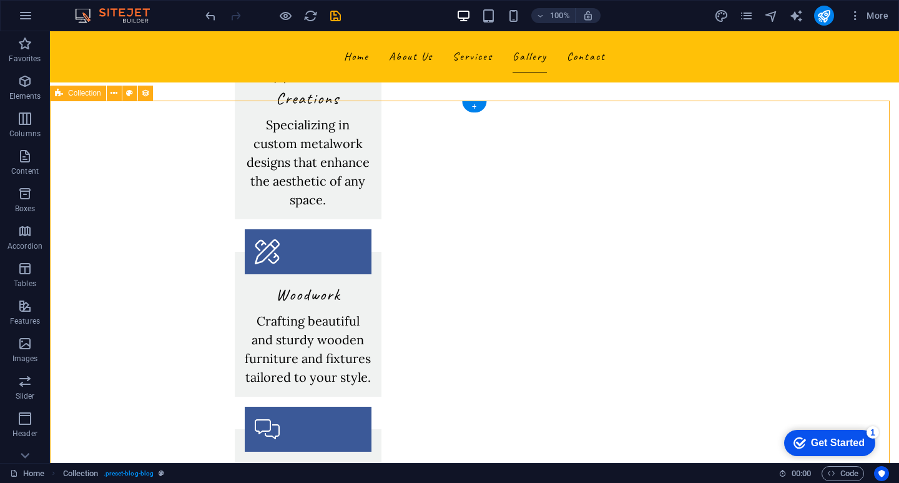
click at [115, 94] on icon at bounding box center [114, 93] width 7 height 13
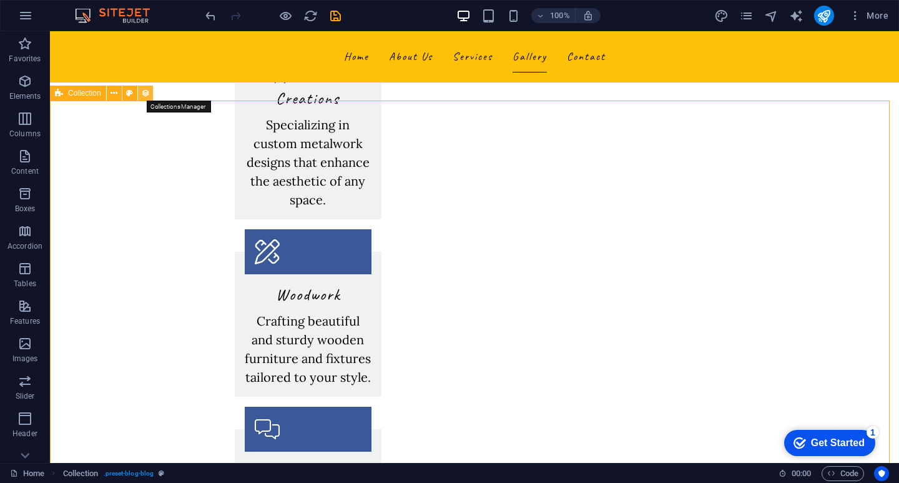
click at [145, 92] on icon at bounding box center [145, 93] width 9 height 13
select select "columns.publishing_date_DESC"
select select "columns.status"
select select "columns.publishing_date"
select select "past"
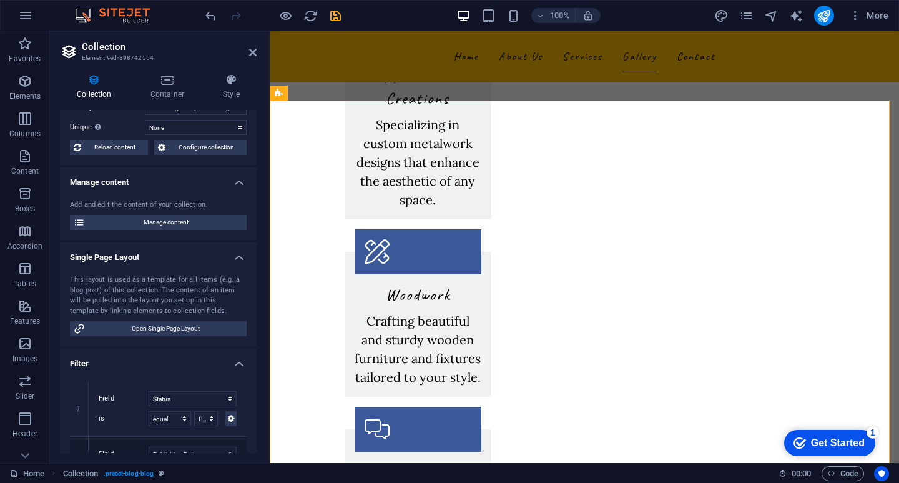
scroll to position [125, 0]
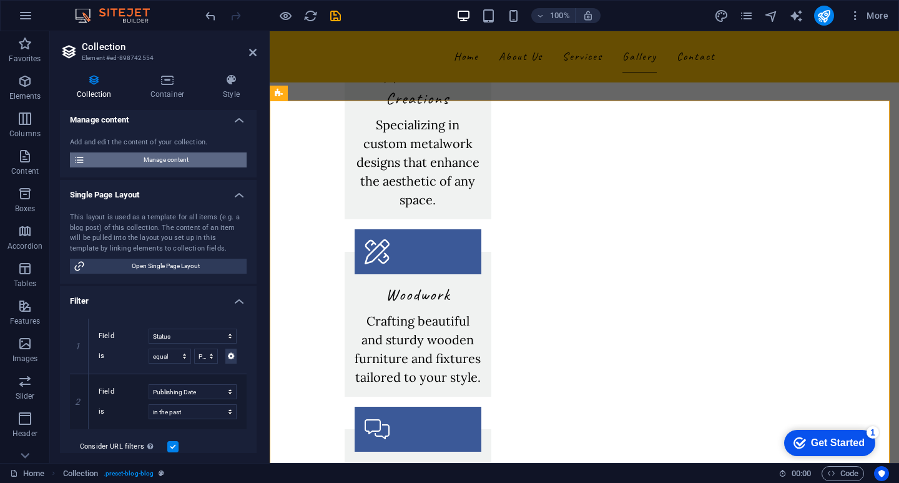
click at [155, 160] on span "Manage content" at bounding box center [166, 159] width 154 height 15
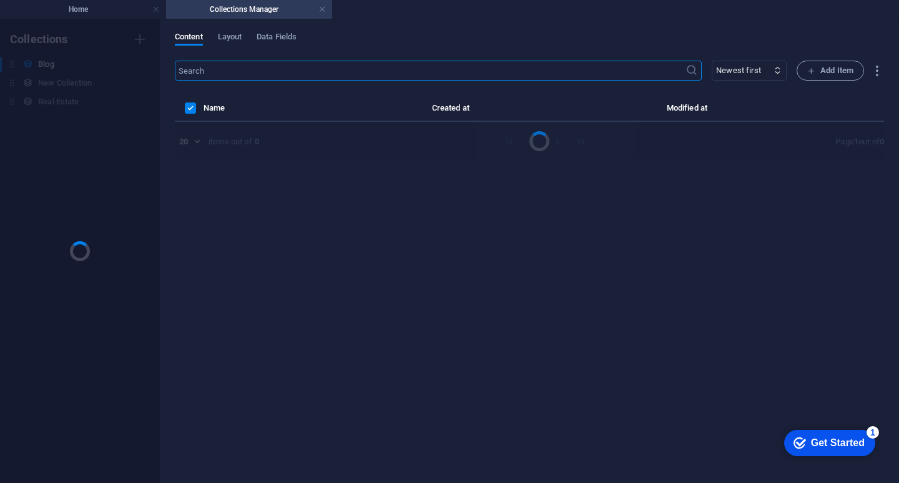
scroll to position [0, 0]
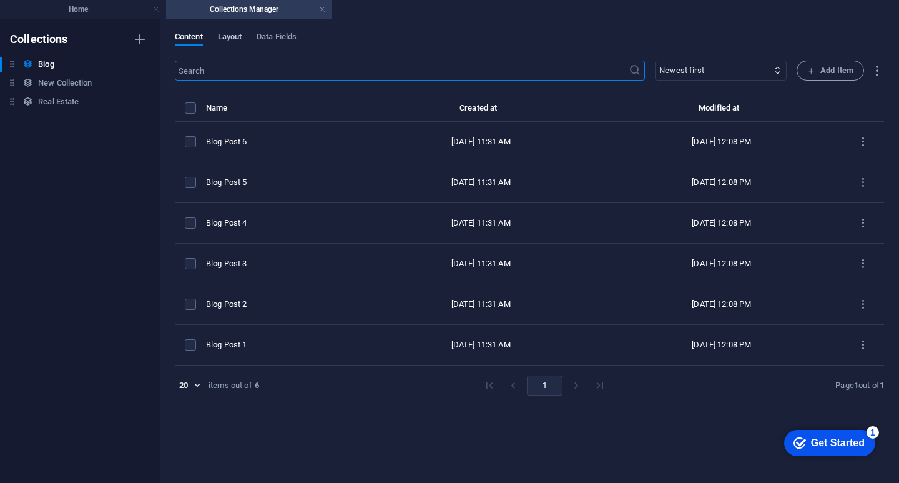
click at [231, 36] on span "Layout" at bounding box center [230, 37] width 24 height 17
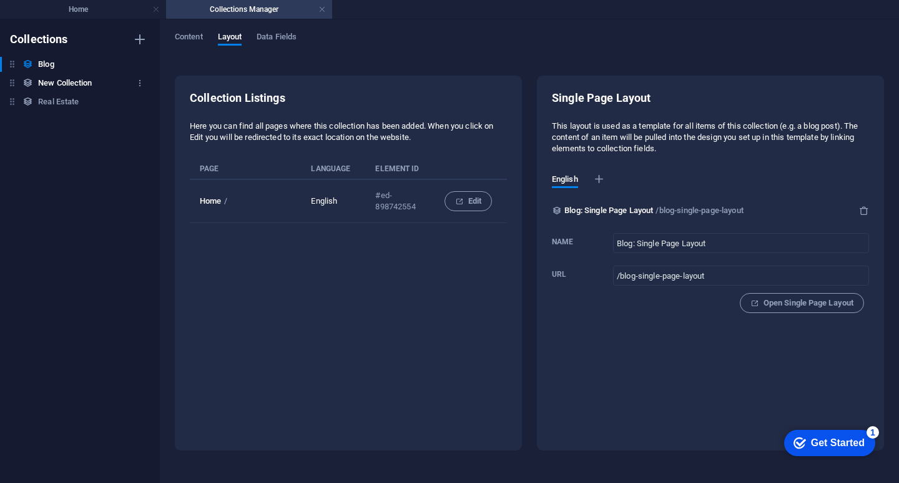
click at [74, 82] on h6 "New Collection" at bounding box center [65, 83] width 54 height 15
type input "New Collection: Single Page Layout"
type input "/new-collection-single-page-layout"
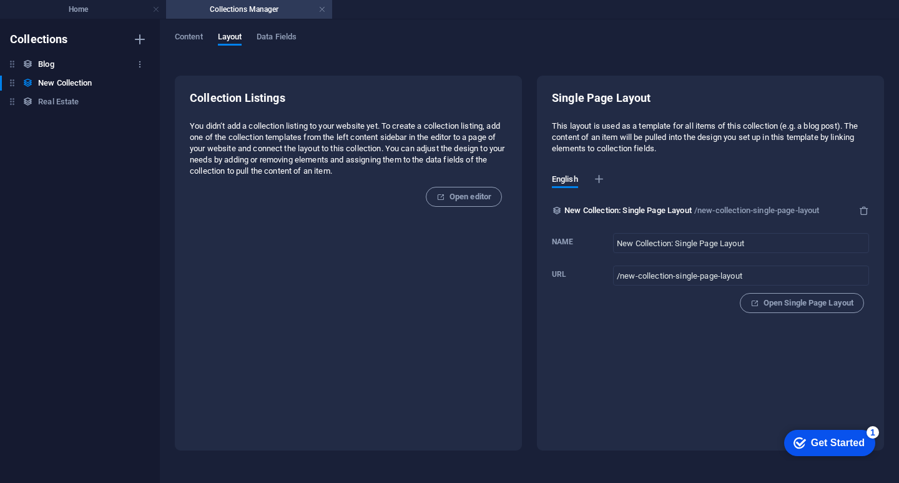
click at [52, 62] on h6 "Blog" at bounding box center [46, 64] width 16 height 15
type input "Blog: Single Page Layout"
type input "/blog-single-page-layout"
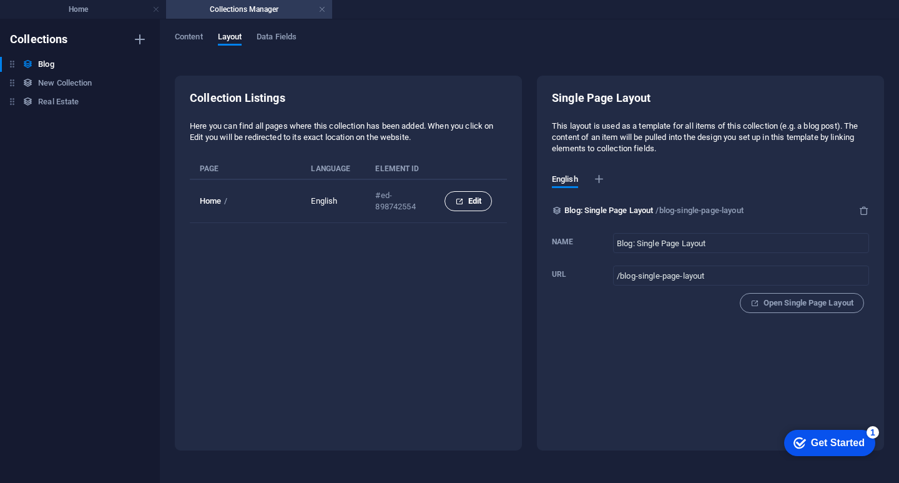
click at [466, 199] on span "Edit" at bounding box center [468, 201] width 26 height 15
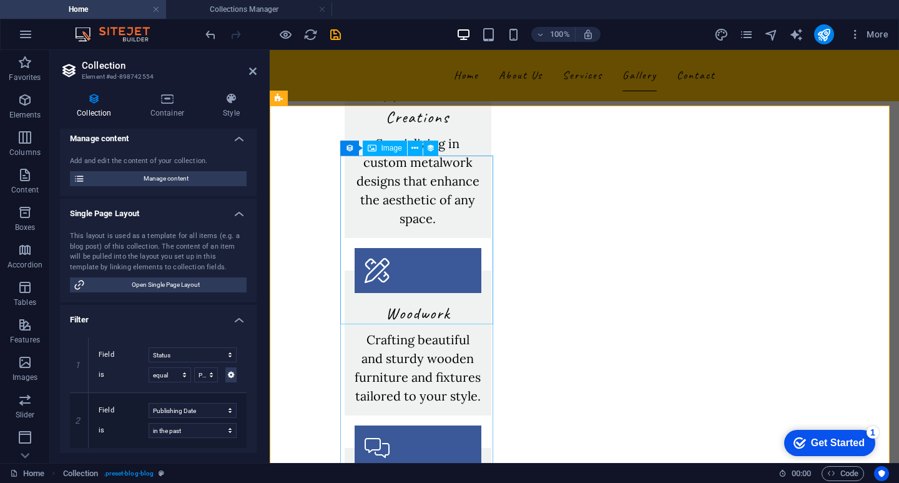
scroll to position [1387, 0]
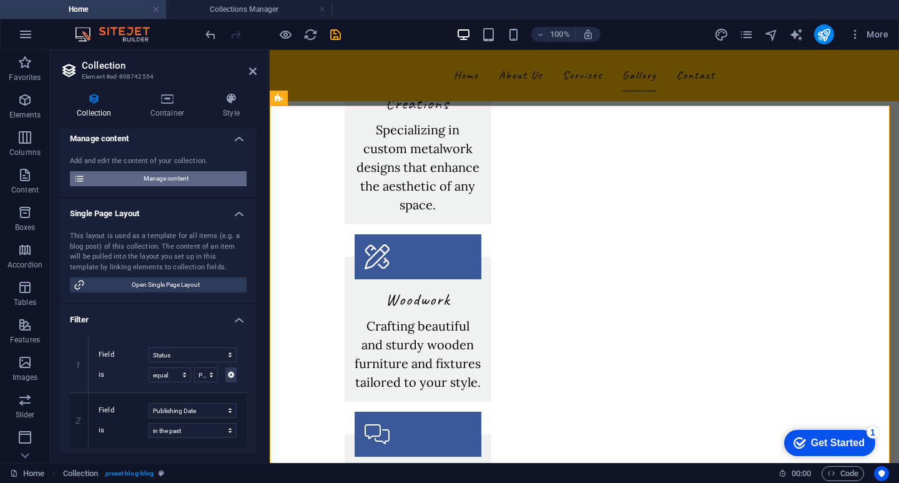
click at [157, 178] on span "Manage content" at bounding box center [166, 178] width 154 height 15
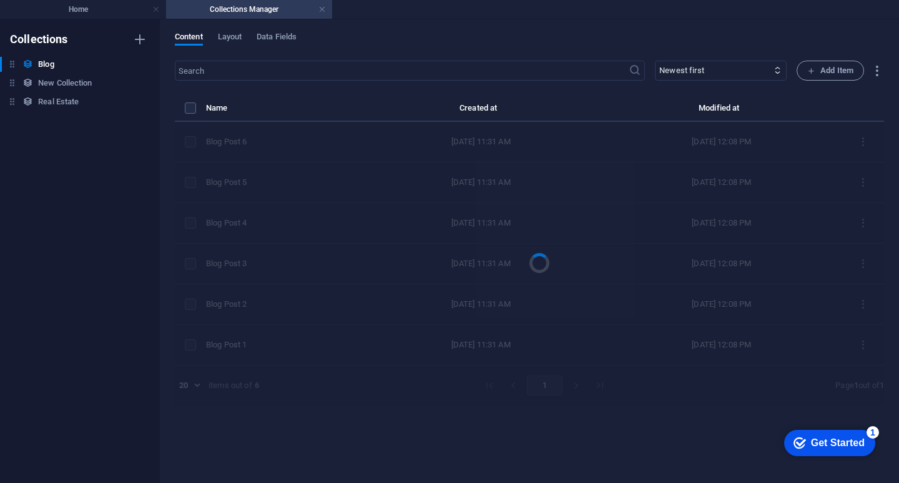
scroll to position [0, 0]
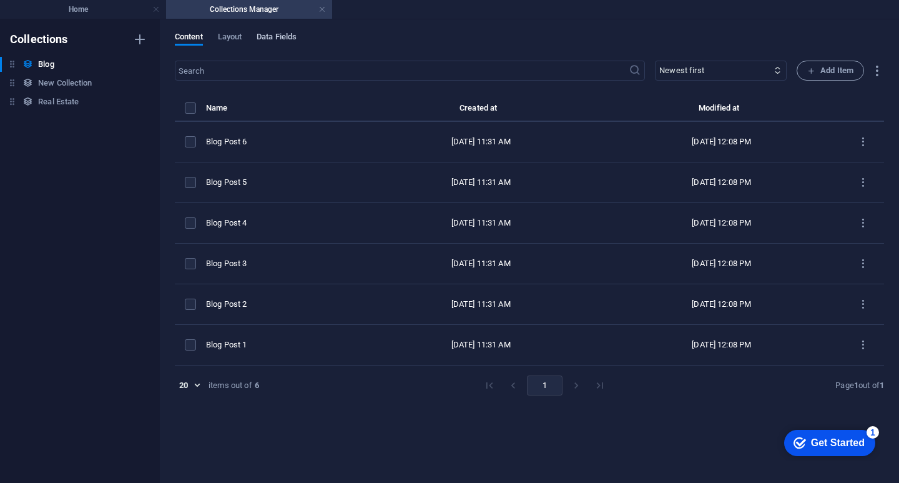
click at [278, 37] on span "Data Fields" at bounding box center [277, 37] width 40 height 17
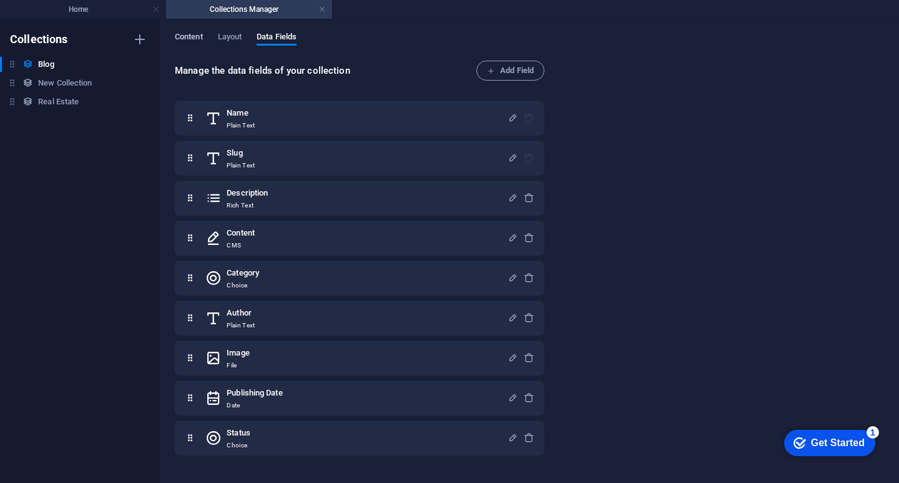
click at [180, 33] on span "Content" at bounding box center [189, 37] width 28 height 17
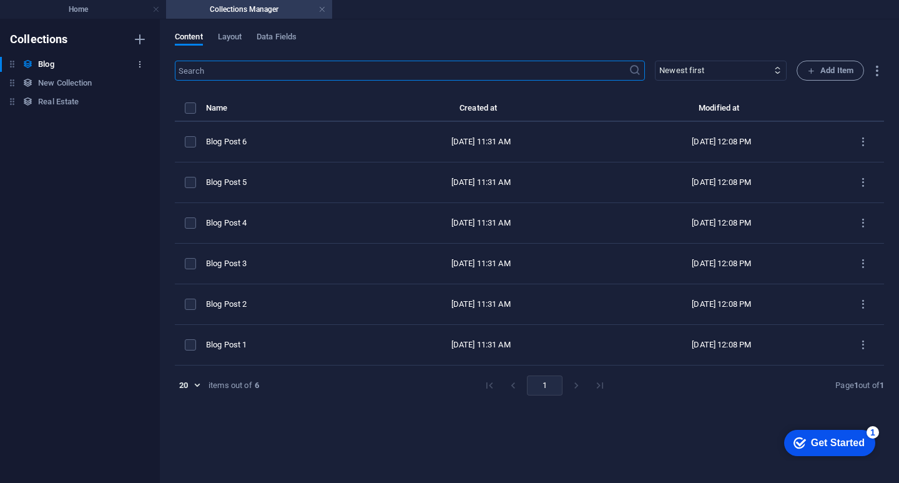
click at [140, 62] on icon "button" at bounding box center [139, 64] width 9 height 9
click at [59, 175] on div at bounding box center [449, 241] width 899 height 483
click at [64, 61] on div "Blog Blog" at bounding box center [73, 64] width 147 height 15
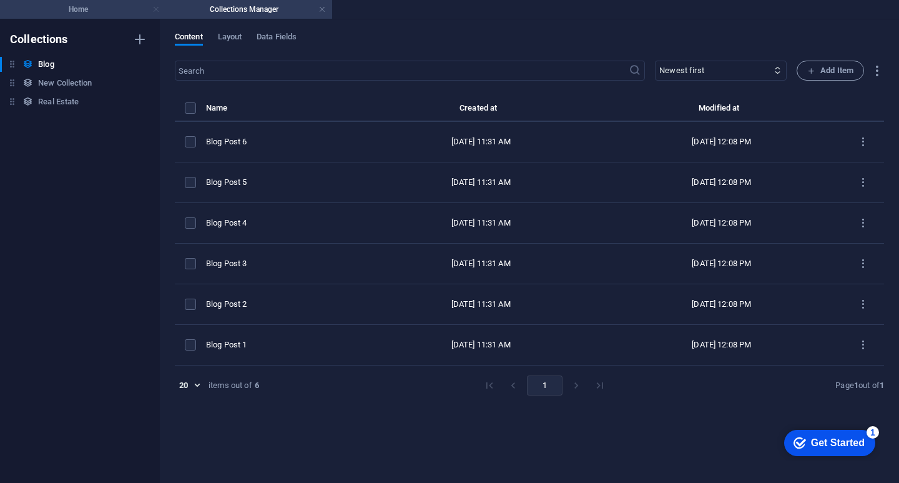
click at [154, 8] on link at bounding box center [155, 10] width 7 height 12
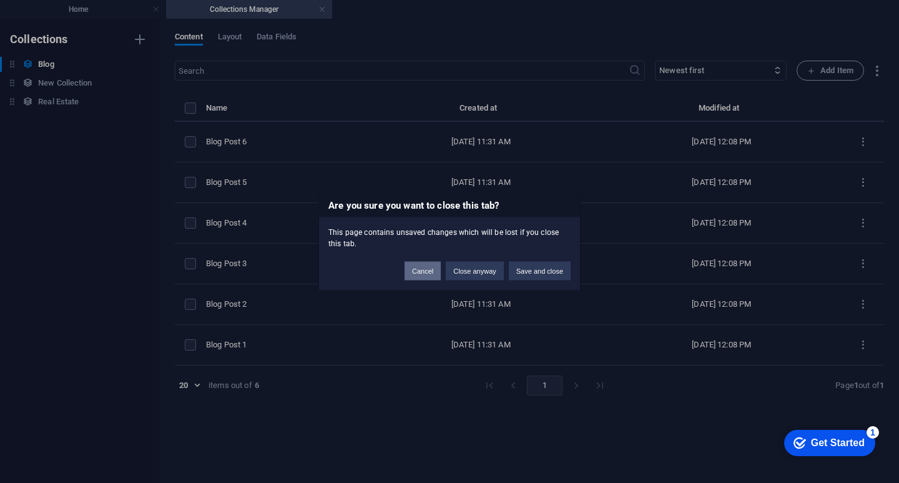
click at [429, 270] on button "Cancel" at bounding box center [423, 270] width 36 height 19
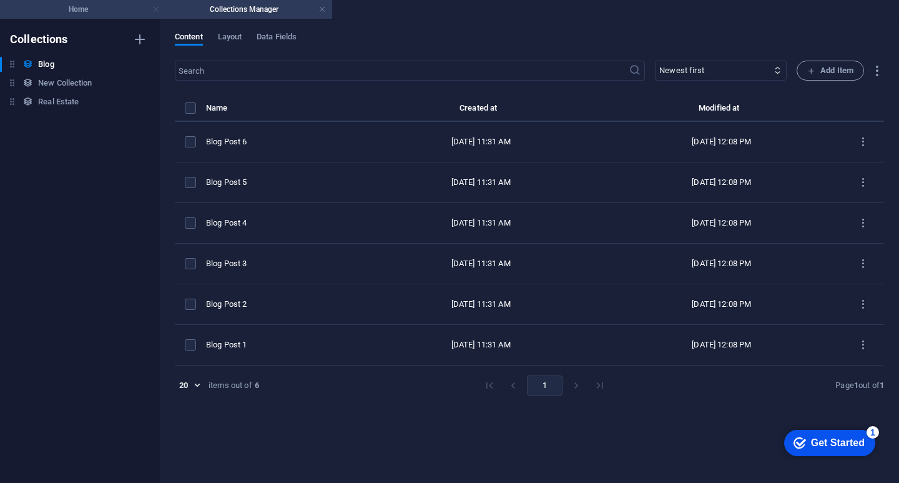
click at [154, 9] on link at bounding box center [155, 10] width 7 height 12
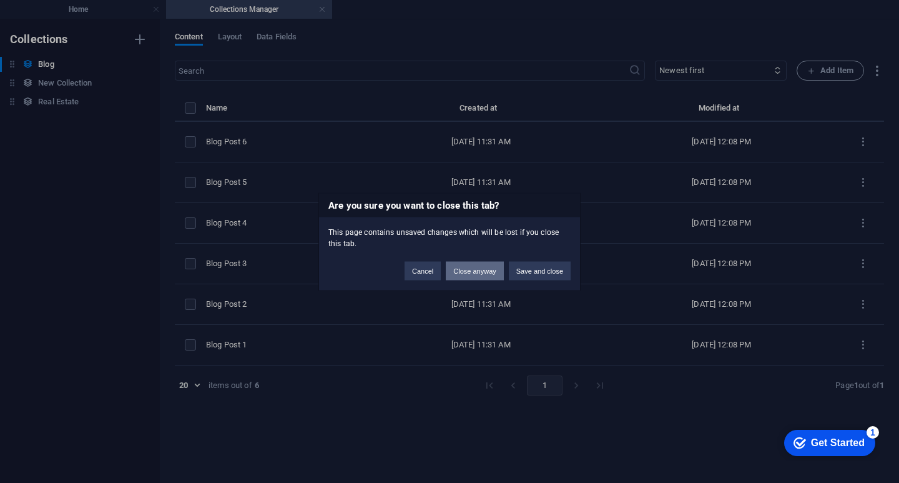
click at [470, 272] on button "Close anyway" at bounding box center [474, 270] width 57 height 19
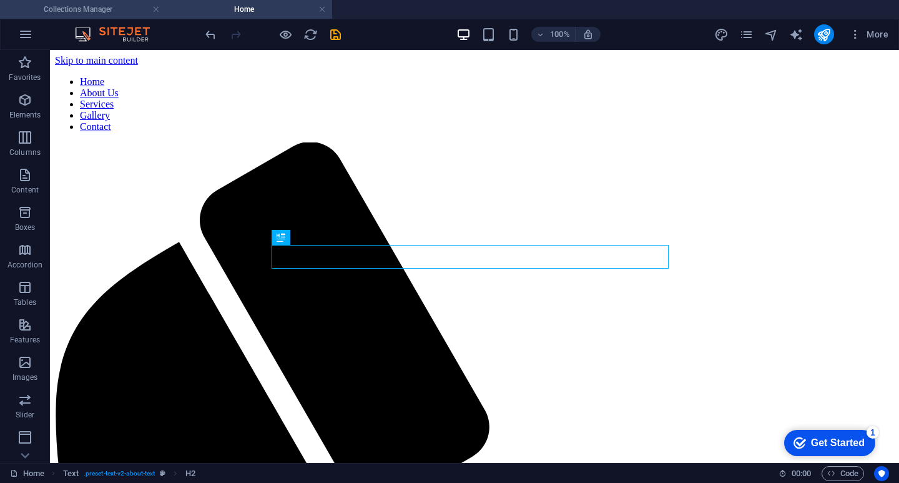
scroll to position [269, 0]
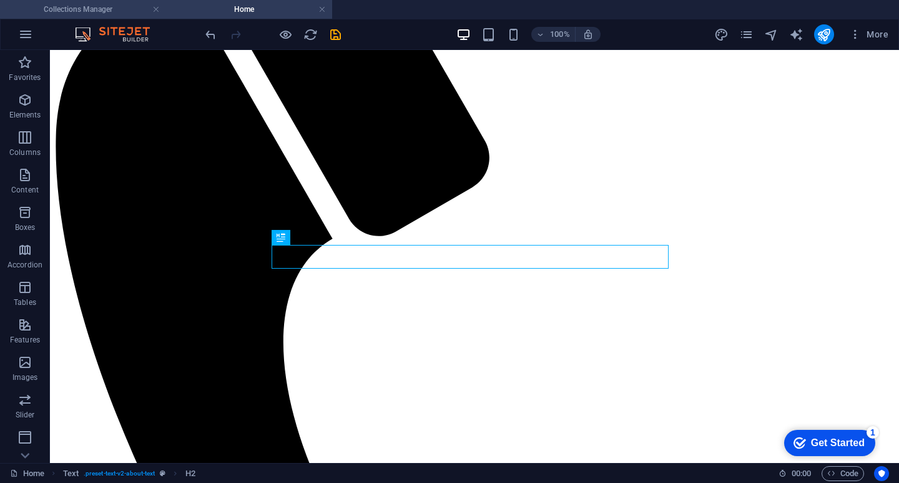
click at [69, 9] on h4 "Collections Manager" at bounding box center [83, 9] width 166 height 14
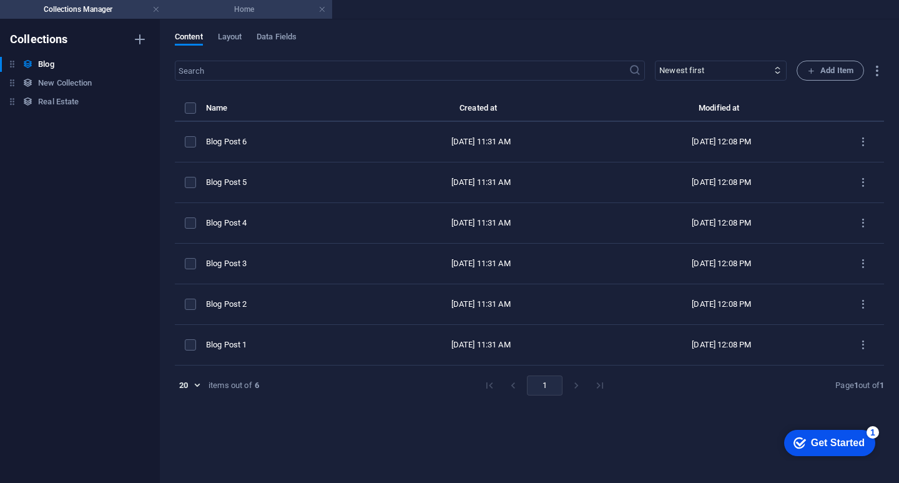
click at [227, 9] on h4 "Home" at bounding box center [249, 9] width 166 height 14
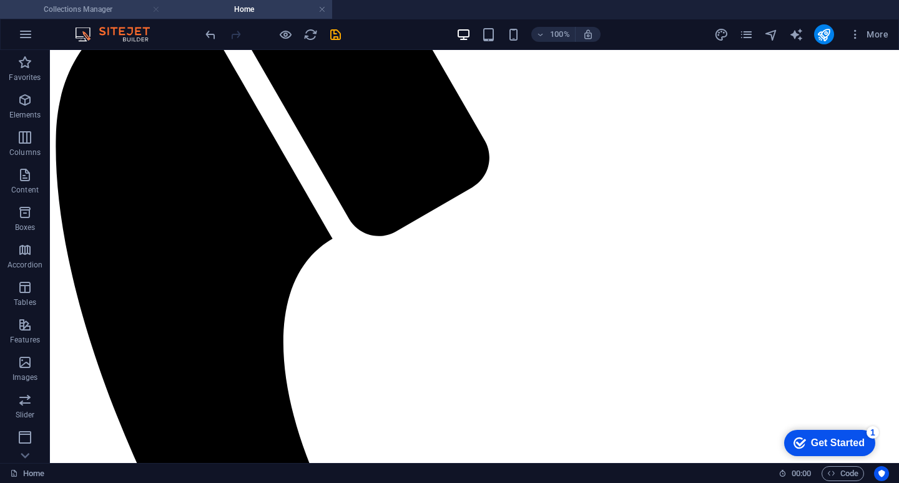
click at [155, 7] on link at bounding box center [155, 10] width 7 height 12
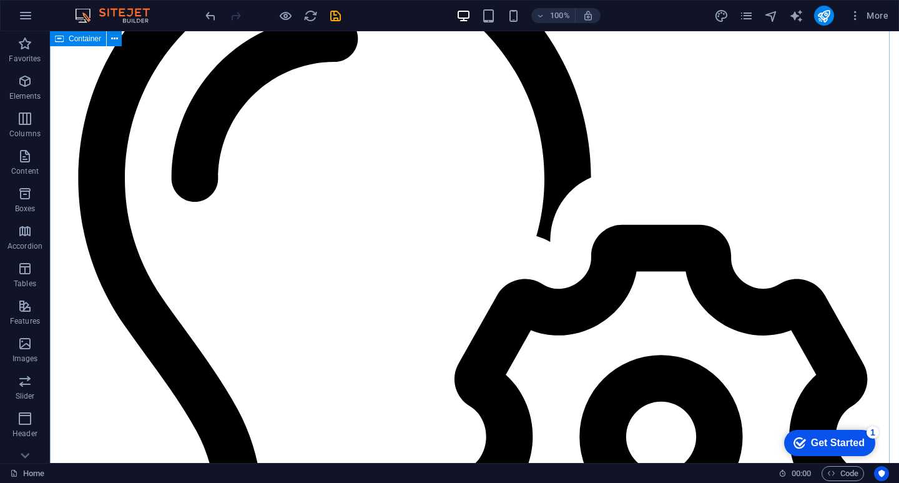
scroll to position [2954, 0]
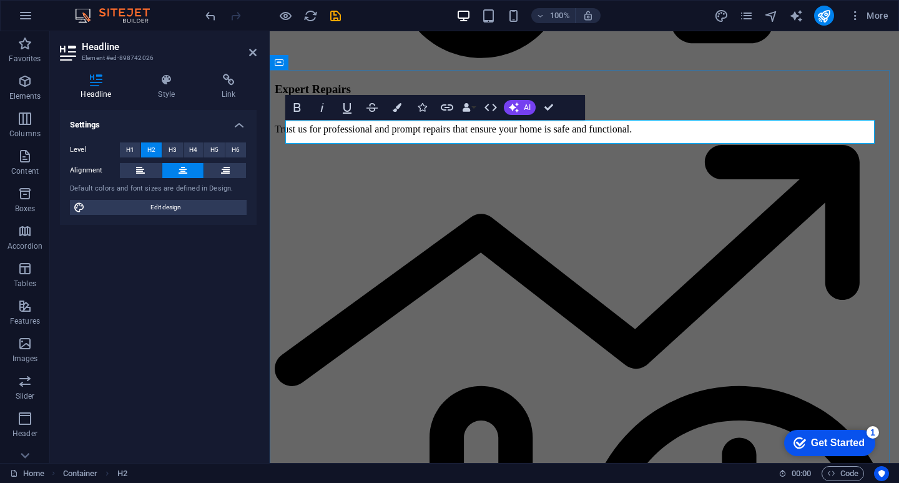
scroll to position [2789, 0]
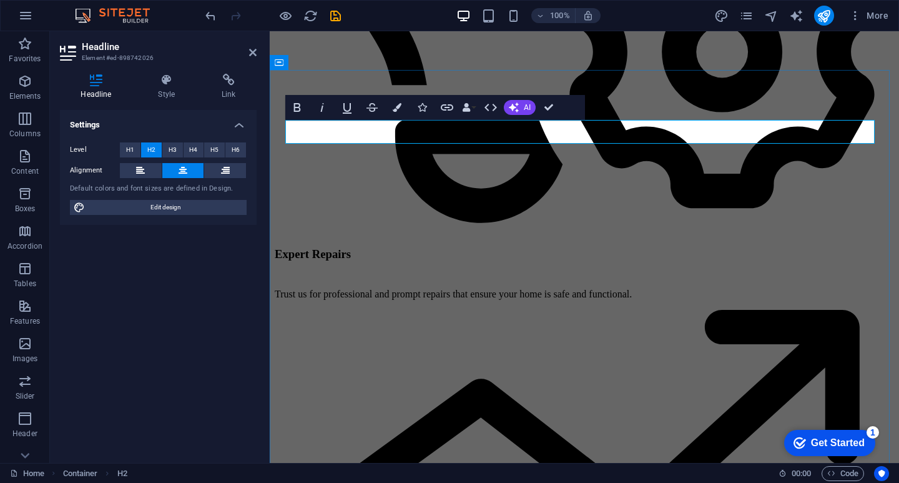
drag, startPoint x: 630, startPoint y: 129, endPoint x: 662, endPoint y: 135, distance: 33.1
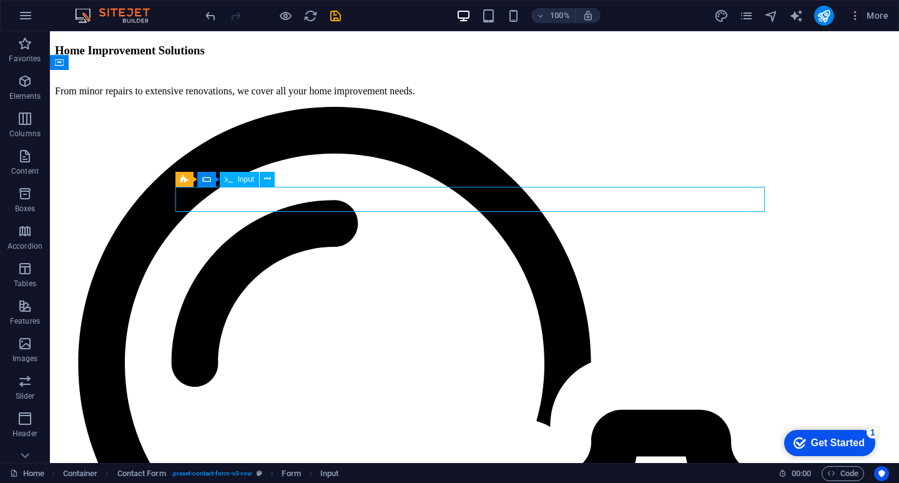
scroll to position [2954, 0]
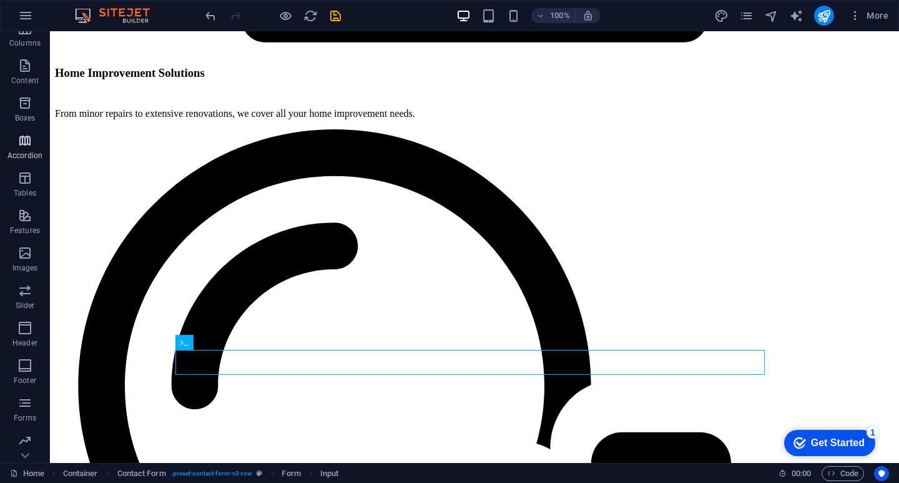
scroll to position [130, 0]
click at [24, 436] on icon "button" at bounding box center [24, 437] width 15 height 15
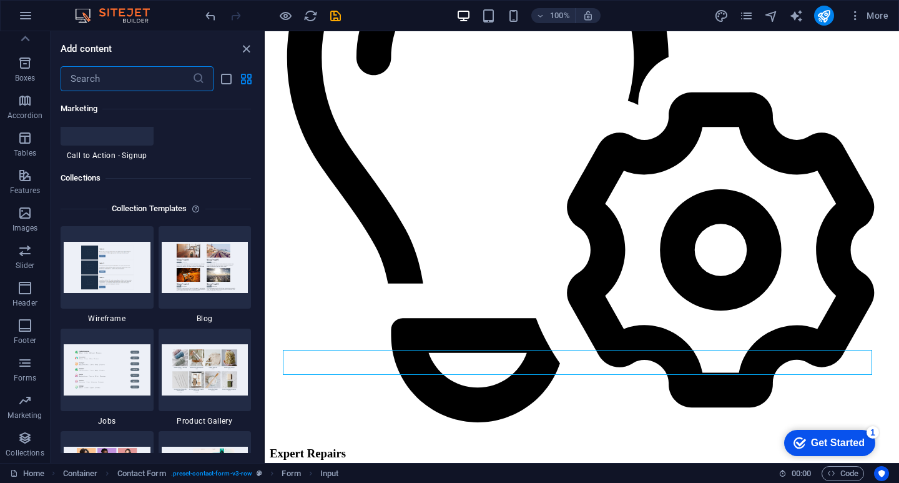
scroll to position [11430, 0]
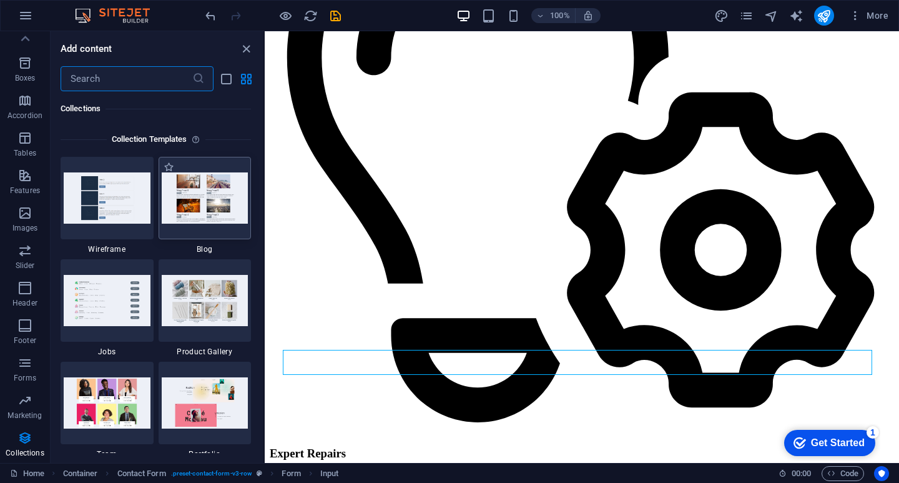
click at [233, 209] on img at bounding box center [205, 197] width 87 height 51
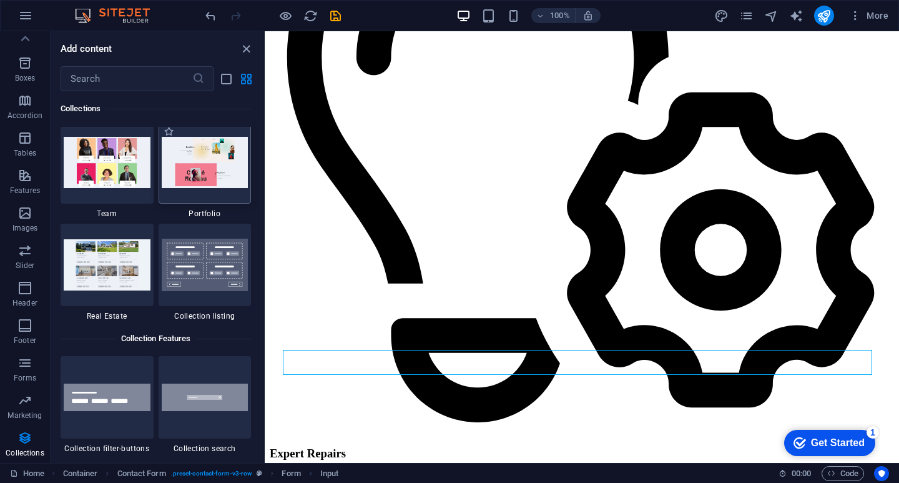
scroll to position [11742, 0]
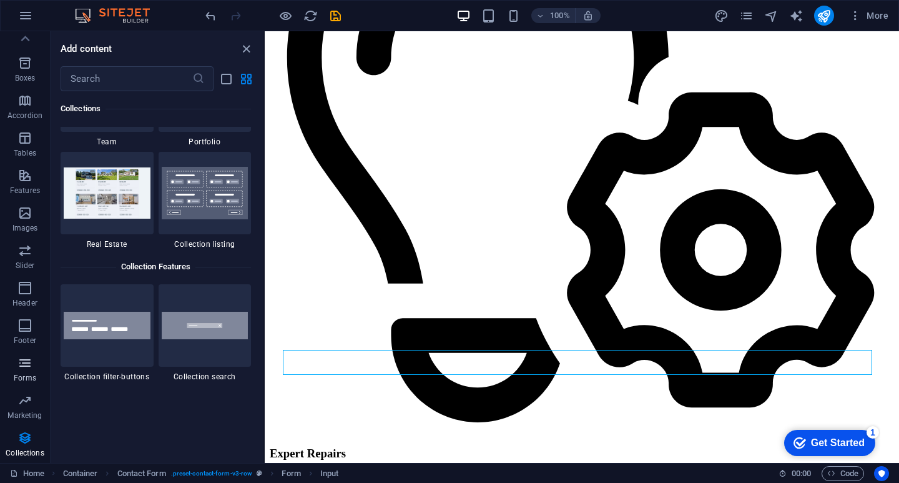
click at [21, 369] on icon "button" at bounding box center [24, 362] width 15 height 15
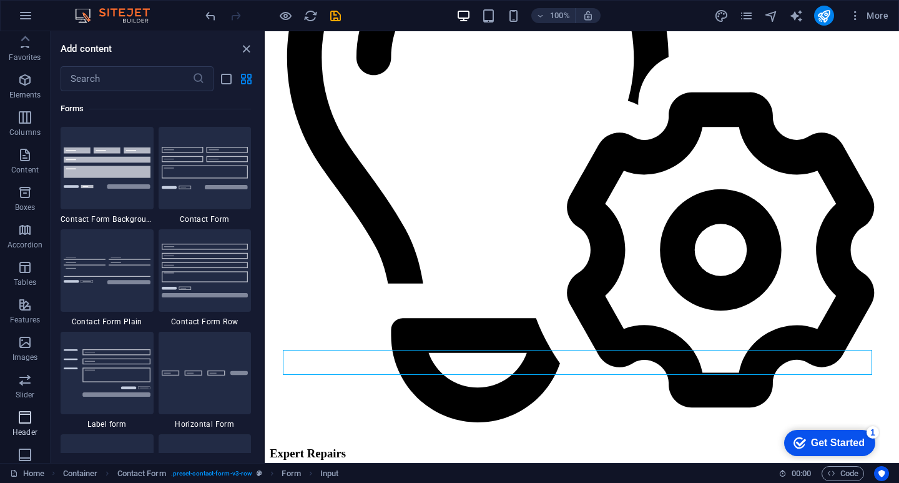
scroll to position [0, 0]
click at [24, 17] on icon "button" at bounding box center [25, 15] width 15 height 15
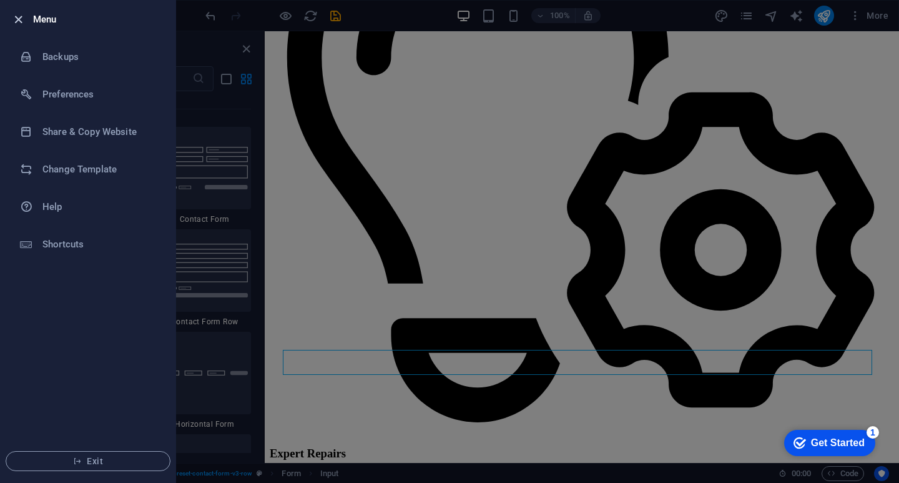
click at [16, 20] on icon "button" at bounding box center [18, 19] width 14 height 14
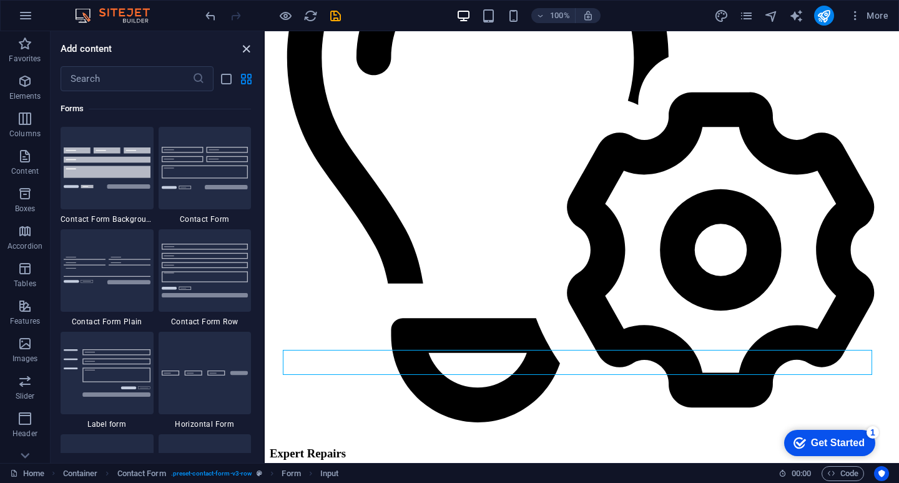
drag, startPoint x: 247, startPoint y: 45, endPoint x: 199, endPoint y: 26, distance: 51.6
click at [247, 45] on icon "close panel" at bounding box center [246, 49] width 14 height 14
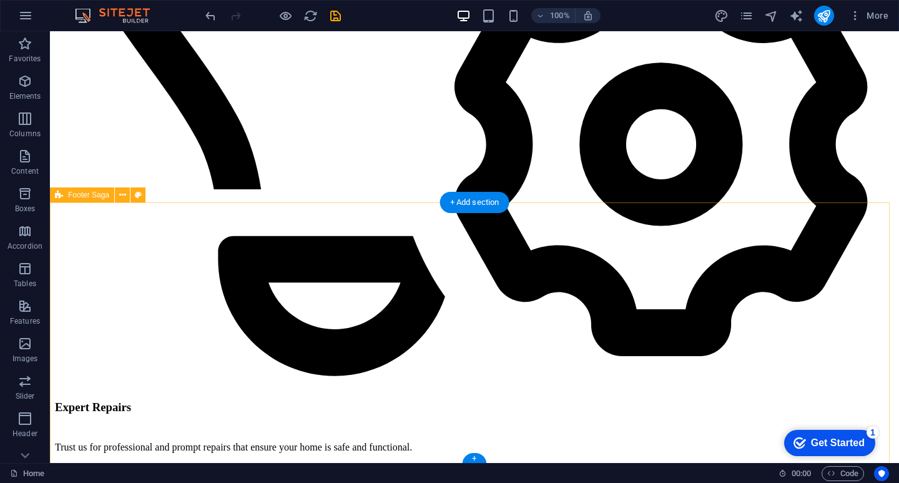
scroll to position [3296, 0]
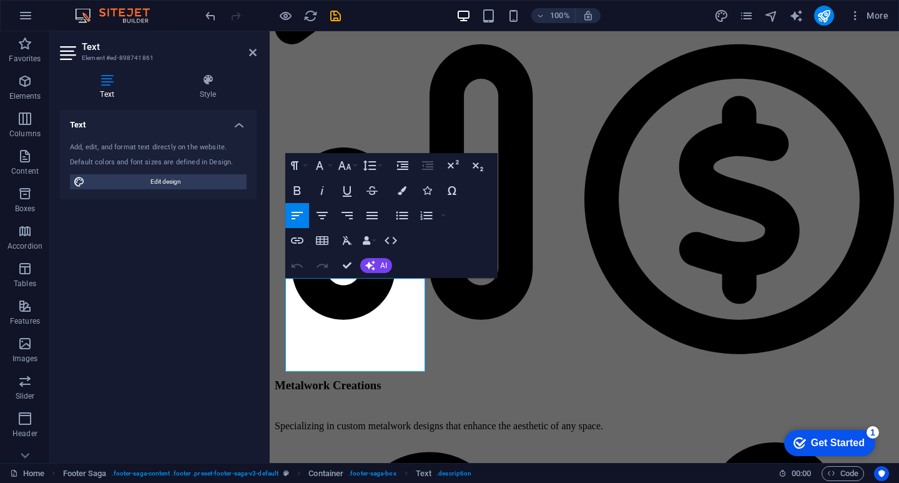
scroll to position [3131, 0]
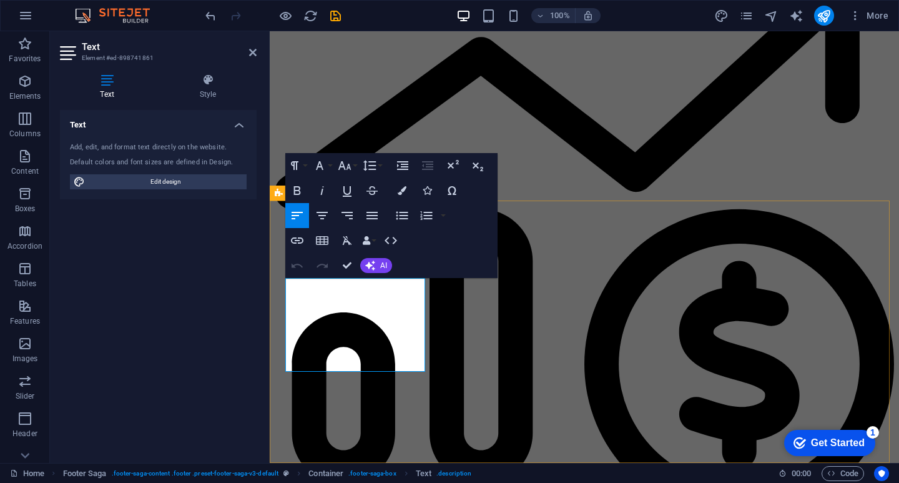
drag, startPoint x: 388, startPoint y: 363, endPoint x: 357, endPoint y: 304, distance: 67.0
click at [373, 212] on icon "button" at bounding box center [372, 215] width 11 height 7
click at [344, 212] on icon "button" at bounding box center [347, 215] width 11 height 7
click at [327, 215] on icon "button" at bounding box center [322, 215] width 15 height 15
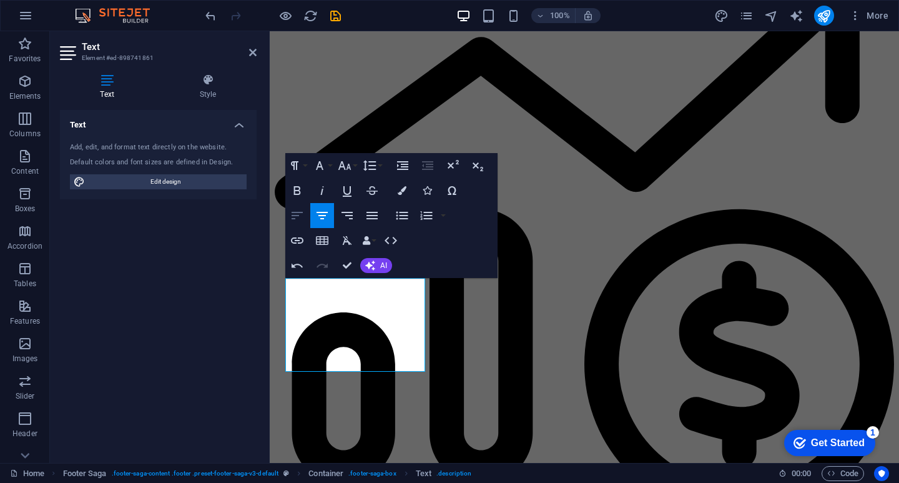
click at [291, 222] on icon "button" at bounding box center [297, 215] width 15 height 15
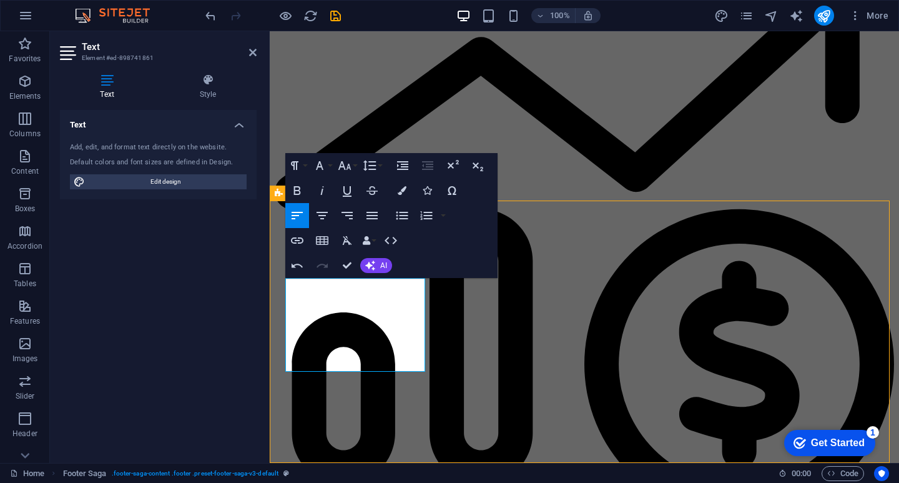
scroll to position [3296, 0]
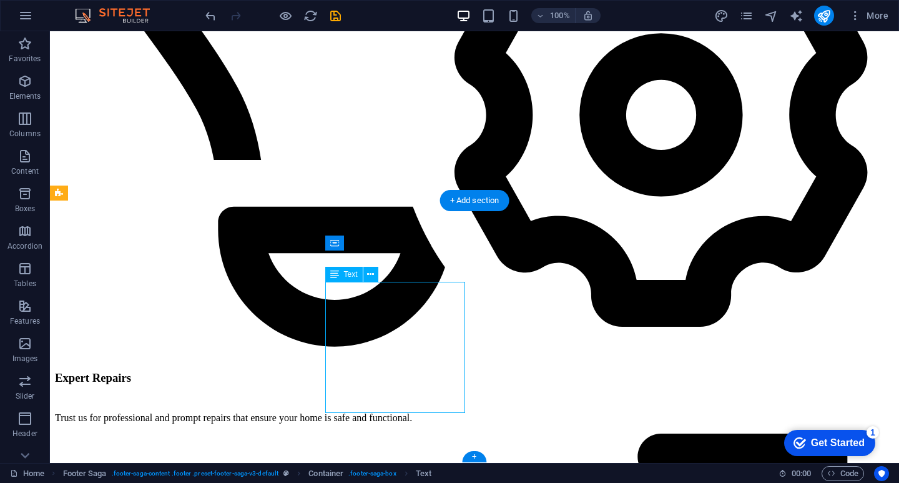
drag, startPoint x: 352, startPoint y: 348, endPoint x: 342, endPoint y: 314, distance: 35.2
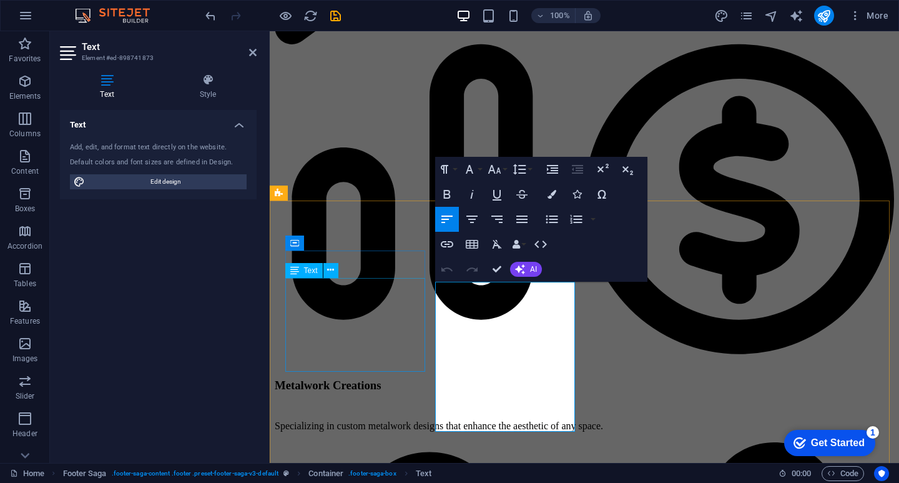
scroll to position [3131, 0]
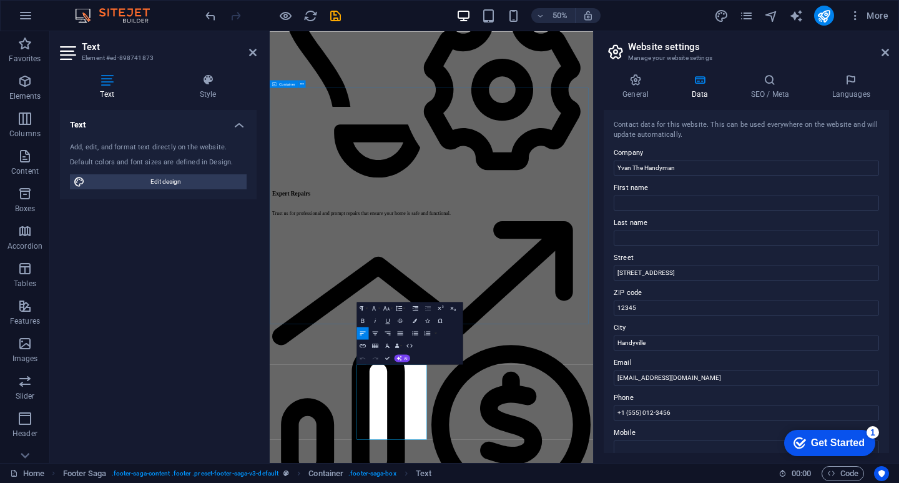
scroll to position [2805, 0]
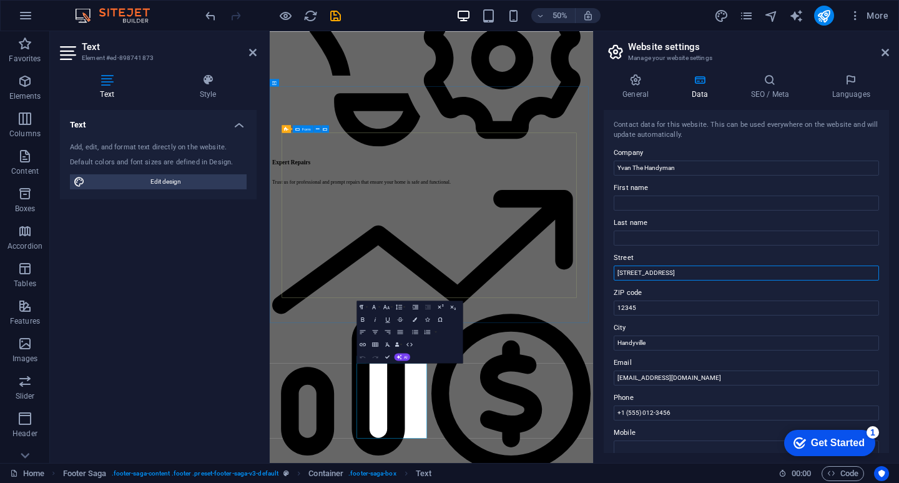
drag, startPoint x: 939, startPoint y: 304, endPoint x: 785, endPoint y: 526, distance: 269.7
click at [662, 274] on input "[STREET_ADDRESS]" at bounding box center [746, 272] width 265 height 15
drag, startPoint x: 663, startPoint y: 273, endPoint x: 604, endPoint y: 268, distance: 58.9
click at [604, 267] on div "Contact data for this website. This can be used everywhere on the website and w…" at bounding box center [746, 281] width 285 height 343
type input "R"
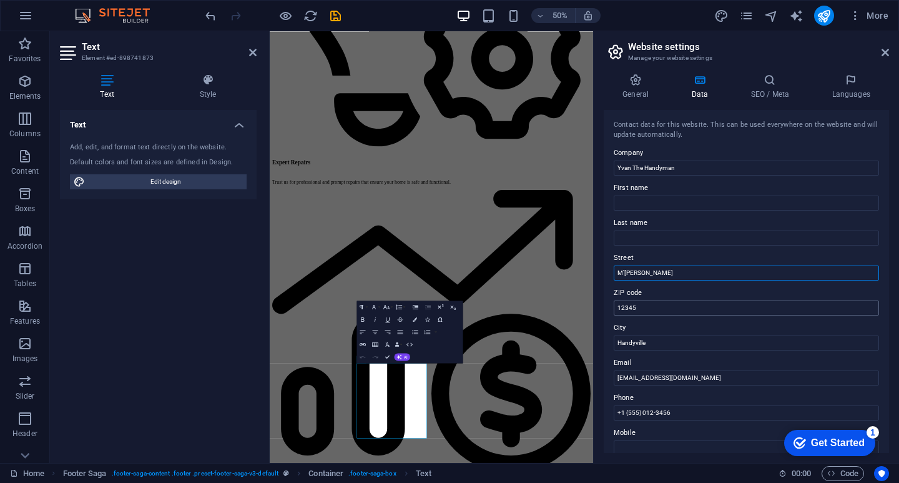
type input "M'[PERSON_NAME]"
drag, startPoint x: 910, startPoint y: 338, endPoint x: 910, endPoint y: 581, distance: 242.9
drag, startPoint x: 639, startPoint y: 311, endPoint x: 615, endPoint y: 307, distance: 24.0
click at [615, 307] on input "12345" at bounding box center [746, 307] width 265 height 15
drag, startPoint x: 929, startPoint y: 374, endPoint x: 892, endPoint y: 632, distance: 260.6
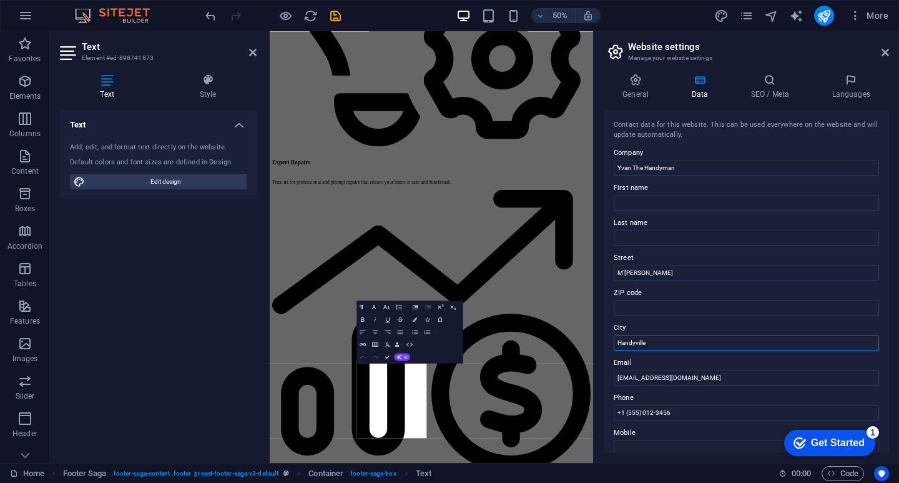
click at [651, 338] on input "Handyville" at bounding box center [746, 342] width 265 height 15
drag, startPoint x: 647, startPoint y: 343, endPoint x: 613, endPoint y: 343, distance: 34.3
click at [613, 343] on div "Contact data for this website. This can be used everywhere on the website and w…" at bounding box center [746, 281] width 285 height 343
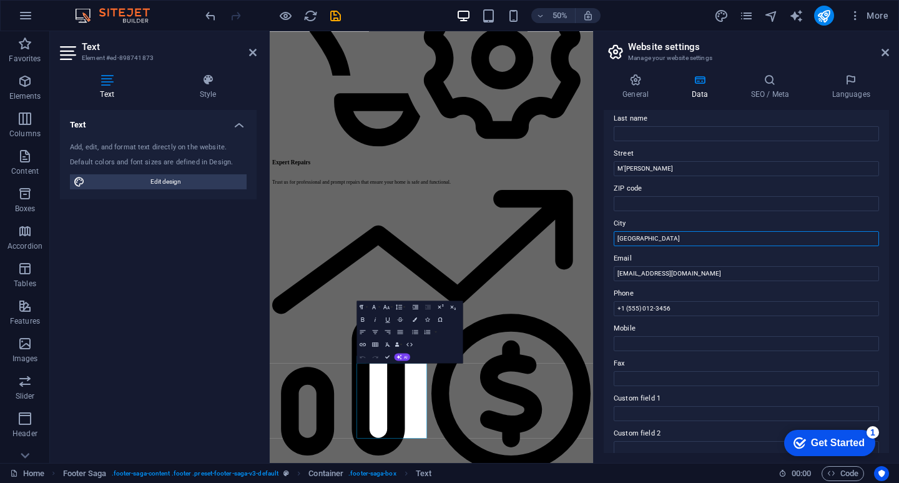
scroll to position [125, 0]
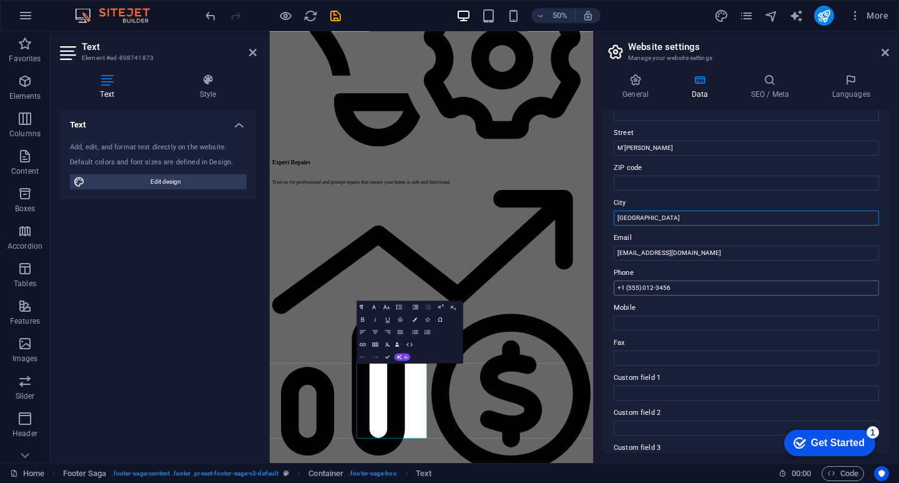
type input "[GEOGRAPHIC_DATA]"
drag, startPoint x: 958, startPoint y: 320, endPoint x: 903, endPoint y: 529, distance: 216.9
drag, startPoint x: 672, startPoint y: 288, endPoint x: 604, endPoint y: 285, distance: 68.8
click at [604, 285] on div "Contact data for this website. This can be used everywhere on the website and w…" at bounding box center [746, 281] width 285 height 343
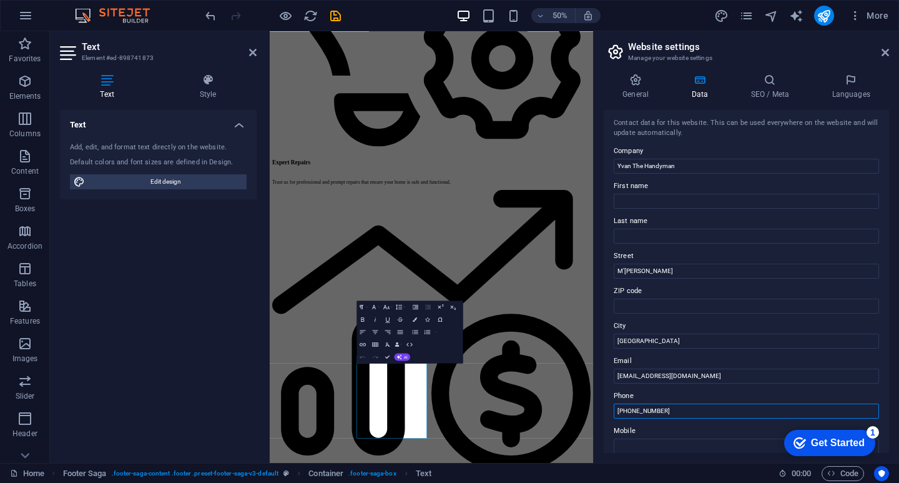
scroll to position [0, 0]
type input "[PHONE_NUMBER]"
click at [633, 88] on h4 "General" at bounding box center [638, 87] width 69 height 26
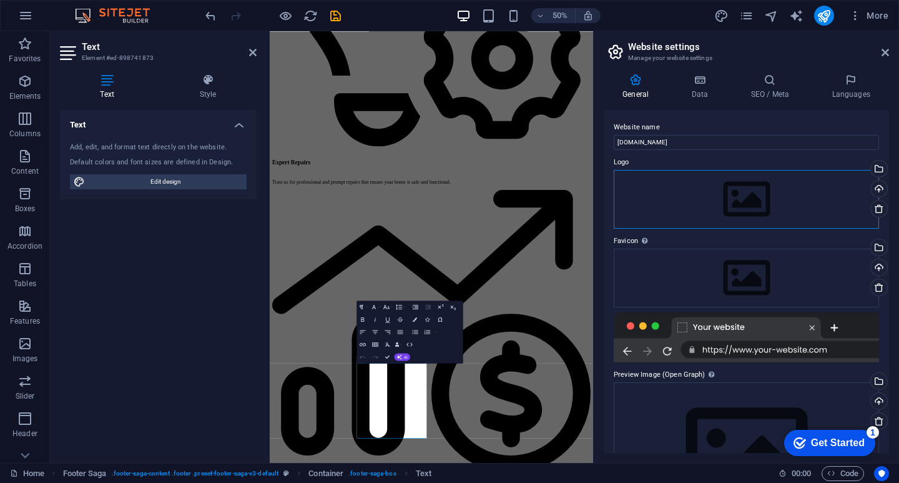
click at [694, 196] on div "Drag files here, click to choose files or select files from Files or our free s…" at bounding box center [746, 199] width 265 height 59
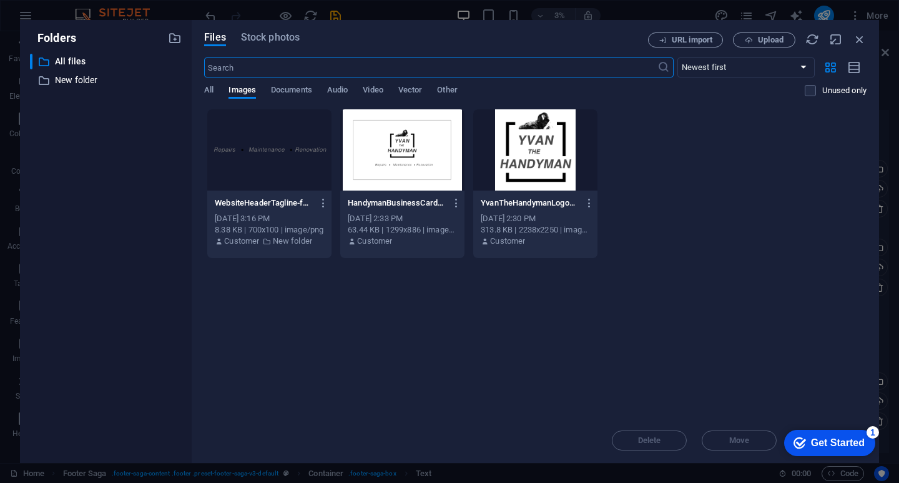
click at [534, 172] on div at bounding box center [535, 149] width 124 height 81
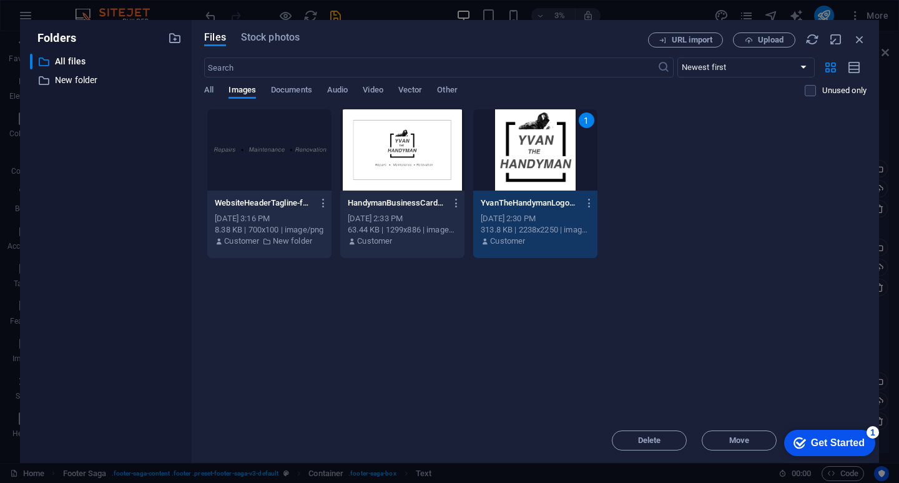
click at [537, 161] on div "1" at bounding box center [535, 149] width 124 height 81
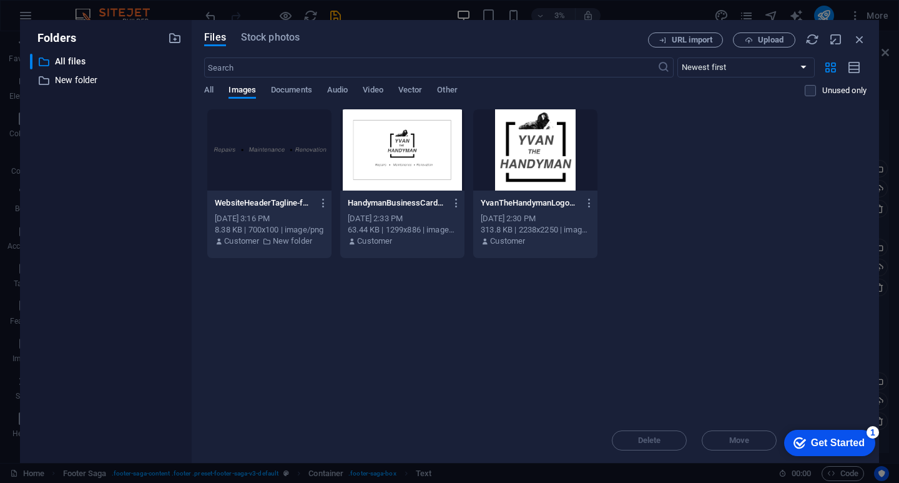
click at [537, 161] on div at bounding box center [535, 149] width 124 height 81
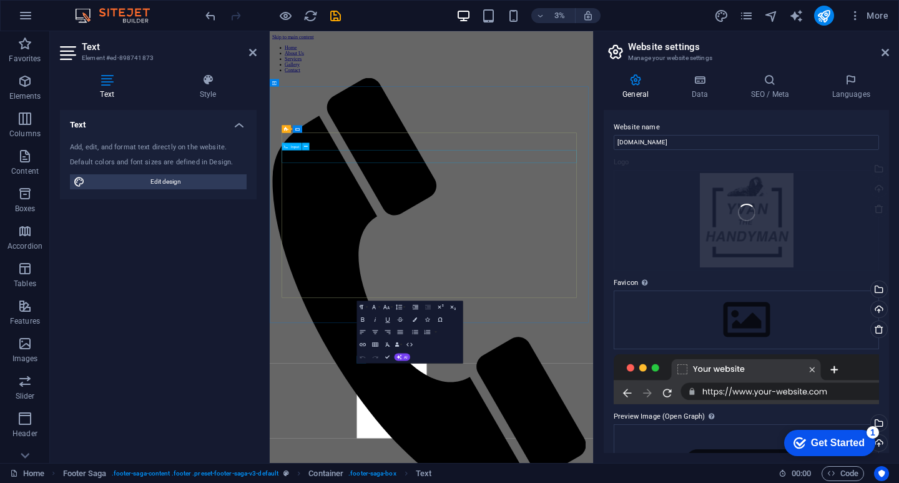
scroll to position [2805, 0]
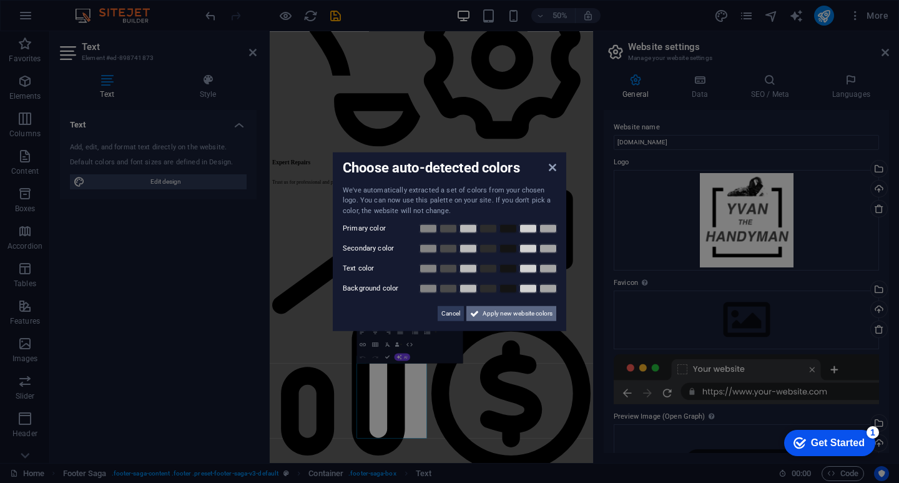
click at [501, 315] on span "Apply new website colors" at bounding box center [518, 313] width 70 height 15
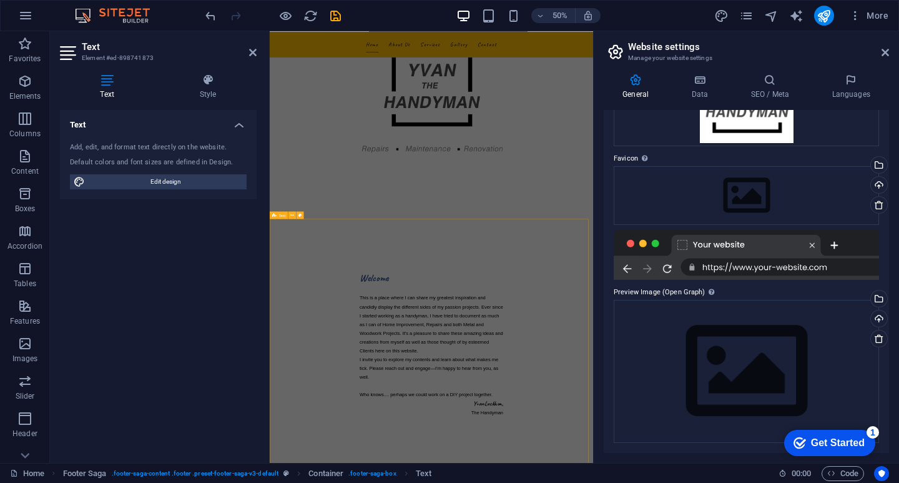
scroll to position [0, 0]
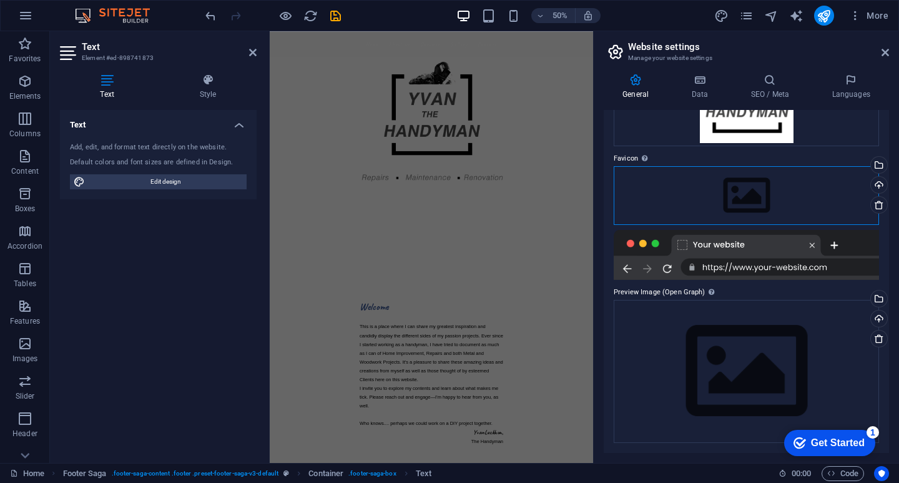
click at [696, 185] on div "Drag files here, click to choose files or select files from Files or our free s…" at bounding box center [746, 195] width 265 height 59
click at [696, 185] on body "Yvan The Handyman Home Favorites Elements Columns Content Boxes Accordion Table…" at bounding box center [449, 241] width 899 height 483
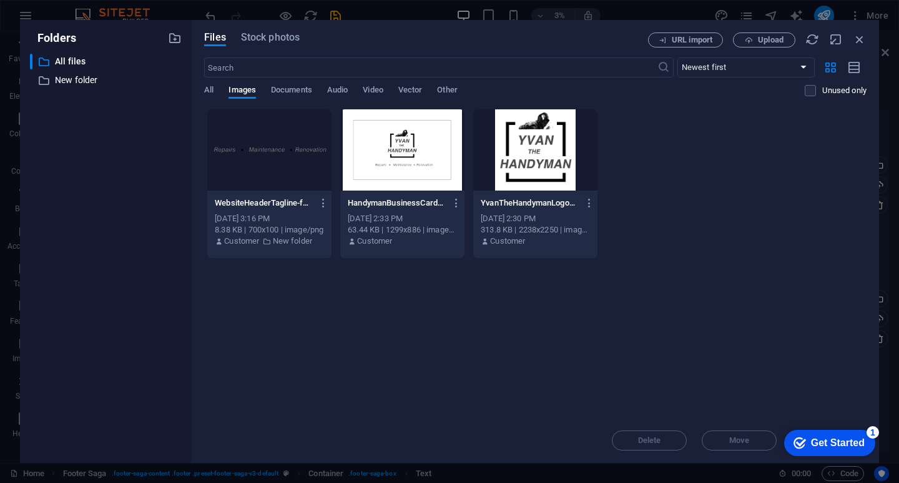
click at [533, 157] on div at bounding box center [535, 149] width 124 height 81
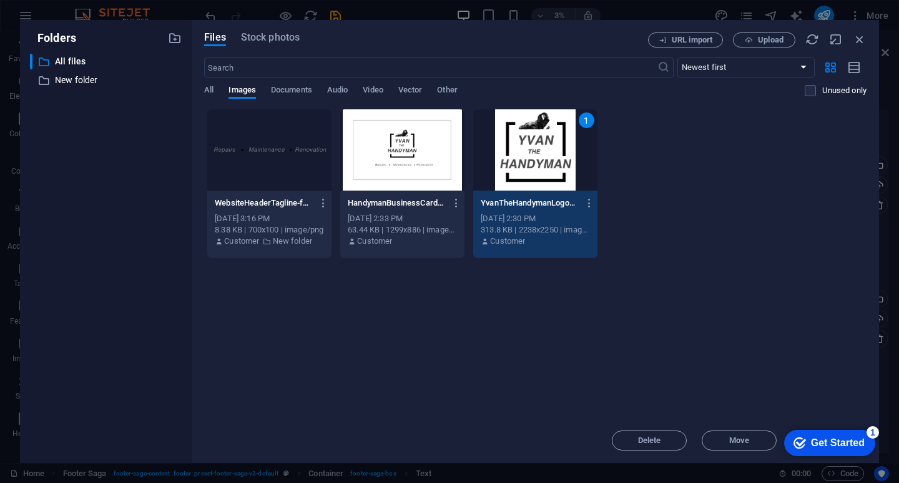
click at [533, 157] on div "1" at bounding box center [535, 149] width 124 height 81
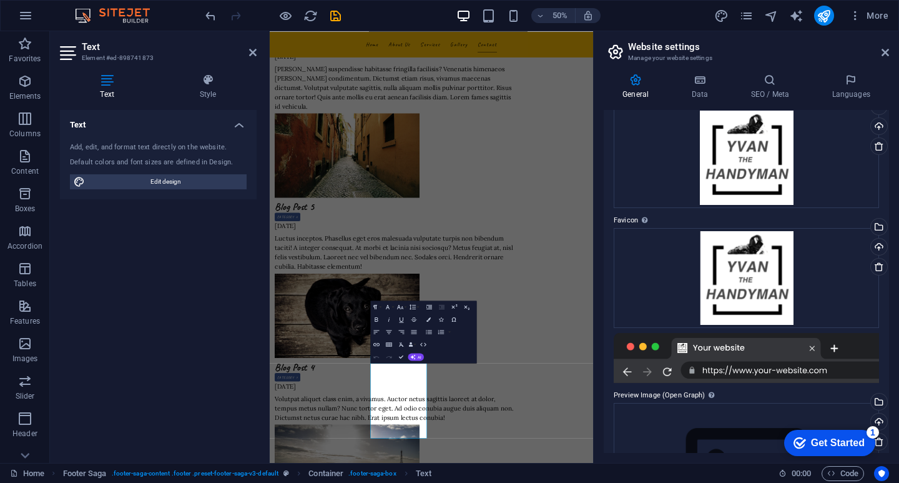
scroll to position [165, 0]
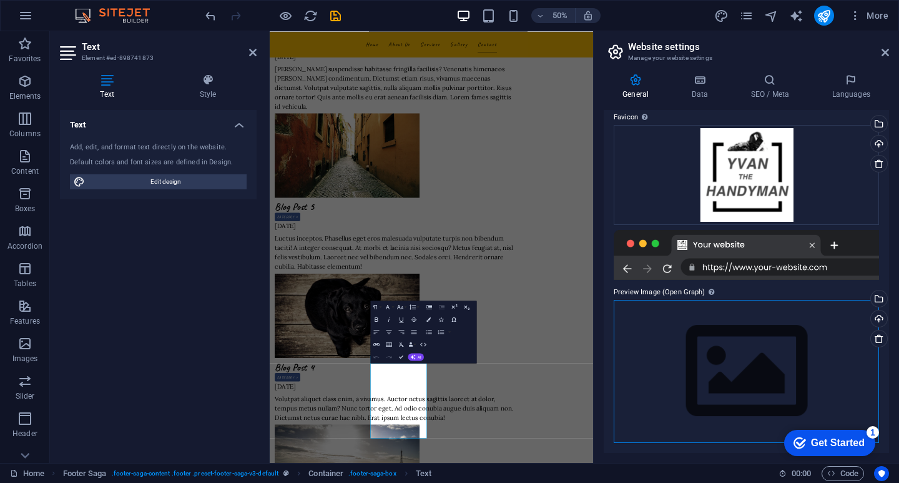
click at [693, 349] on div "Drag files here, click to choose files or select files from Files or our free s…" at bounding box center [746, 371] width 265 height 143
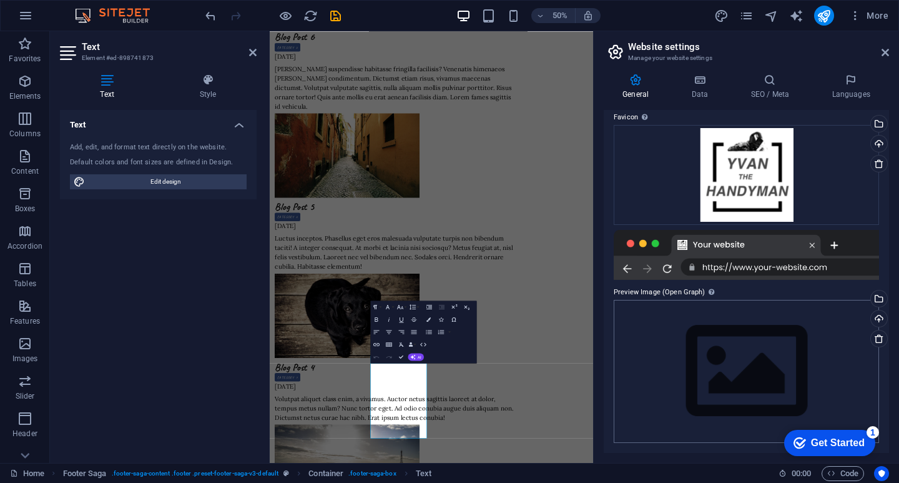
scroll to position [0, 0]
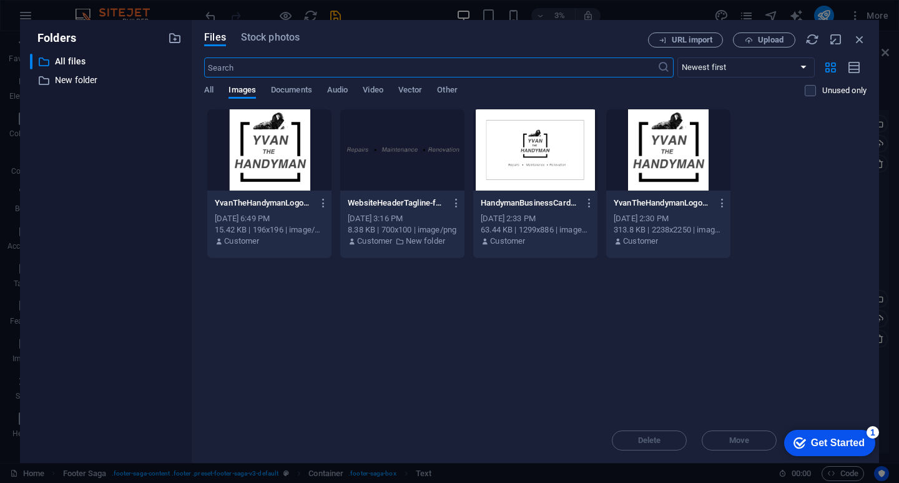
click at [655, 172] on div at bounding box center [668, 149] width 124 height 81
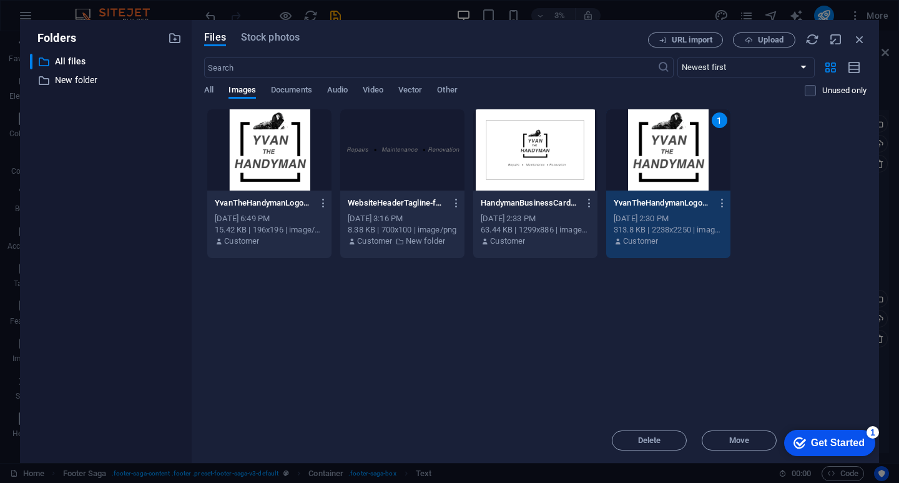
click at [655, 172] on div "1" at bounding box center [668, 149] width 124 height 81
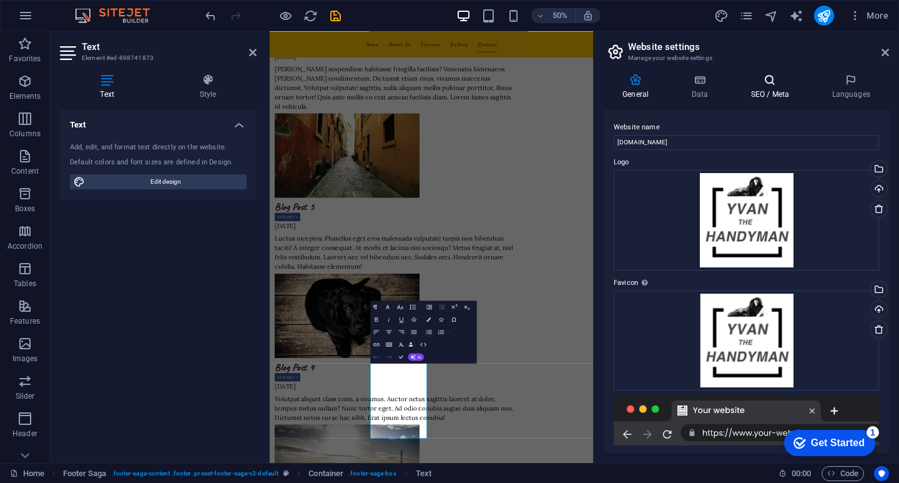
click at [774, 86] on icon at bounding box center [770, 80] width 76 height 12
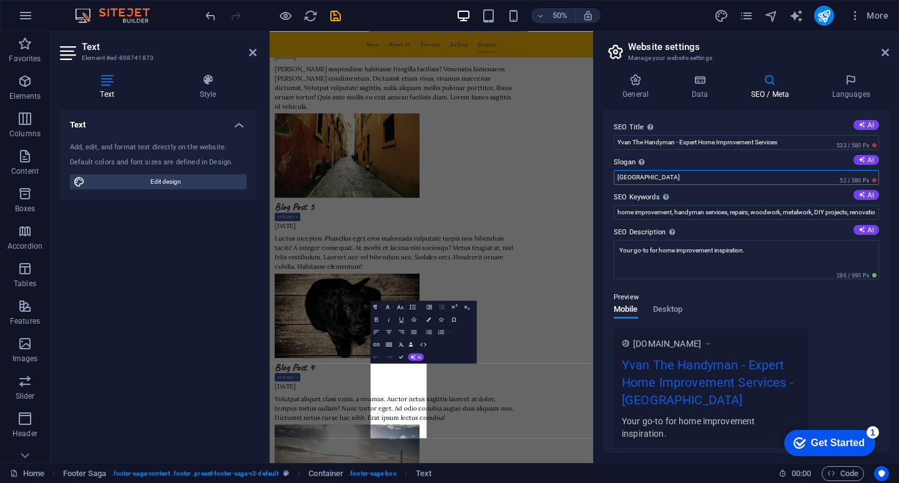
drag, startPoint x: 911, startPoint y: 210, endPoint x: 912, endPoint y: 323, distance: 113.6
click at [634, 176] on input "[GEOGRAPHIC_DATA]" at bounding box center [746, 177] width 265 height 15
drag, startPoint x: 636, startPoint y: 179, endPoint x: 618, endPoint y: 177, distance: 18.8
click at [618, 177] on input "[GEOGRAPHIC_DATA]" at bounding box center [746, 177] width 265 height 15
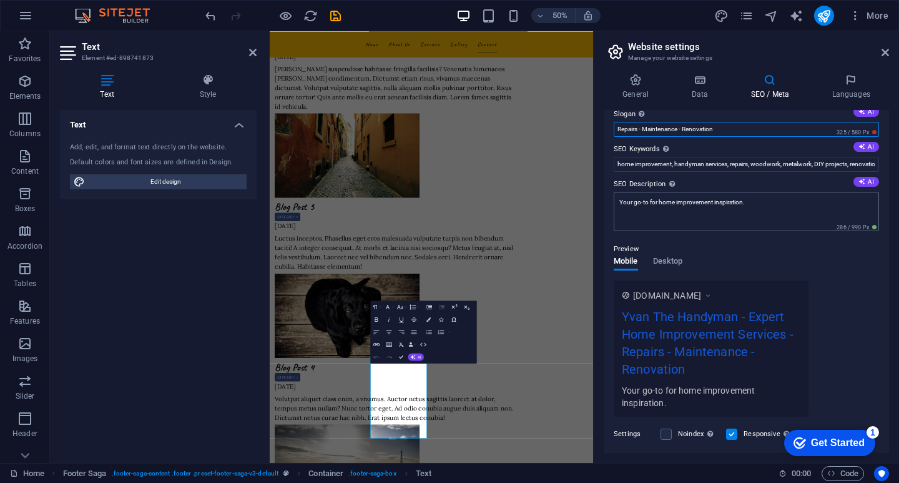
scroll to position [125, 0]
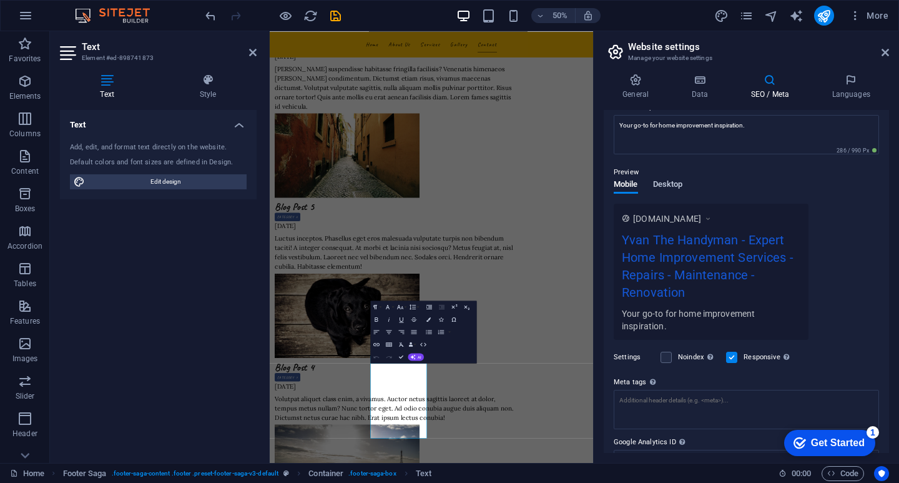
type input "Repairs - Maintenance - Renovation"
click at [672, 183] on span "Desktop" at bounding box center [668, 185] width 30 height 17
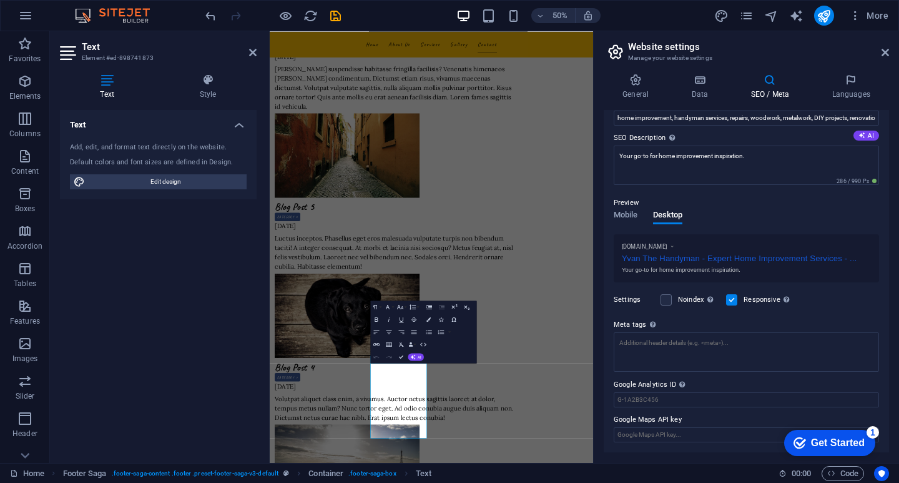
scroll to position [94, 0]
click at [855, 83] on icon at bounding box center [851, 80] width 76 height 12
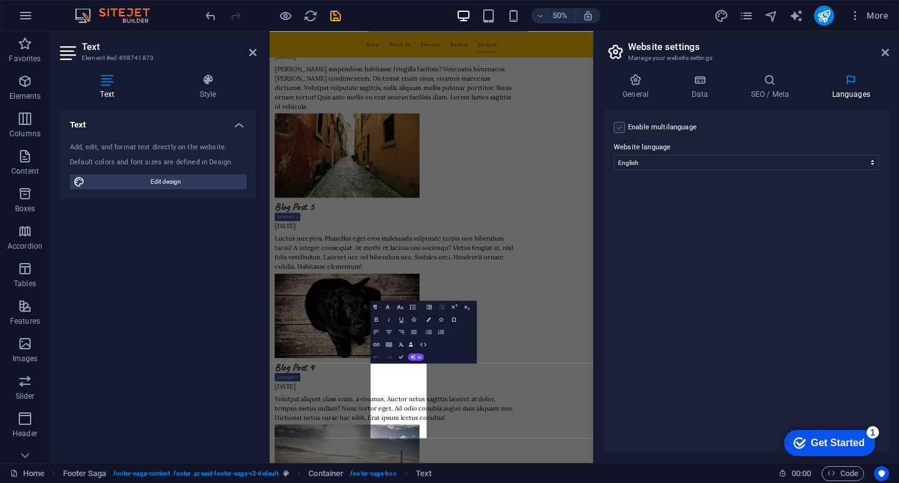
click at [621, 129] on label at bounding box center [619, 127] width 11 height 11
click at [0, 0] on input "Enable multilanguage To disable multilanguage delete all languages until only o…" at bounding box center [0, 0] width 0 height 0
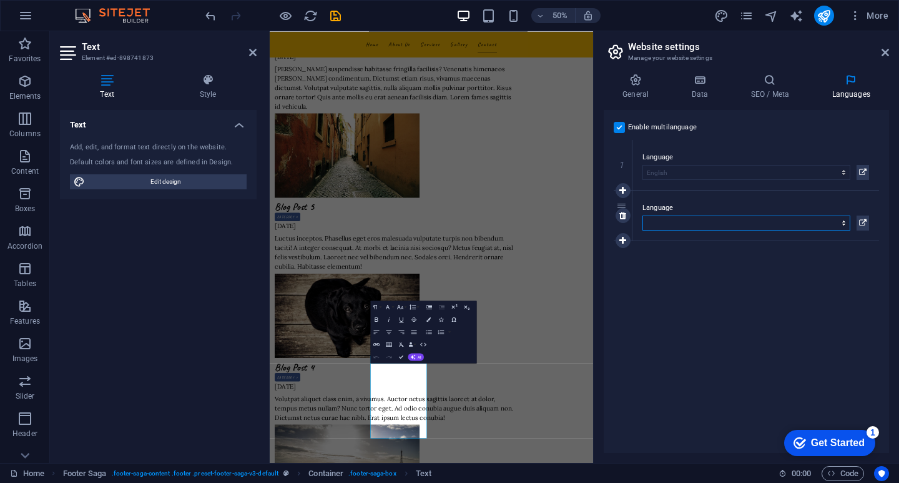
click at [760, 224] on select "Abkhazian Afar Afrikaans Akan Albanian Amharic Arabic Aragonese Armenian Assame…" at bounding box center [747, 222] width 208 height 15
select select "49"
click at [643, 215] on select "Abkhazian Afar Afrikaans Akan Albanian Amharic Arabic Aragonese Armenian Assame…" at bounding box center [747, 222] width 208 height 15
click at [730, 272] on div "Enable multilanguage To disable multilanguage delete all languages until only o…" at bounding box center [746, 281] width 285 height 343
drag, startPoint x: 849, startPoint y: 440, endPoint x: 715, endPoint y: 388, distance: 143.7
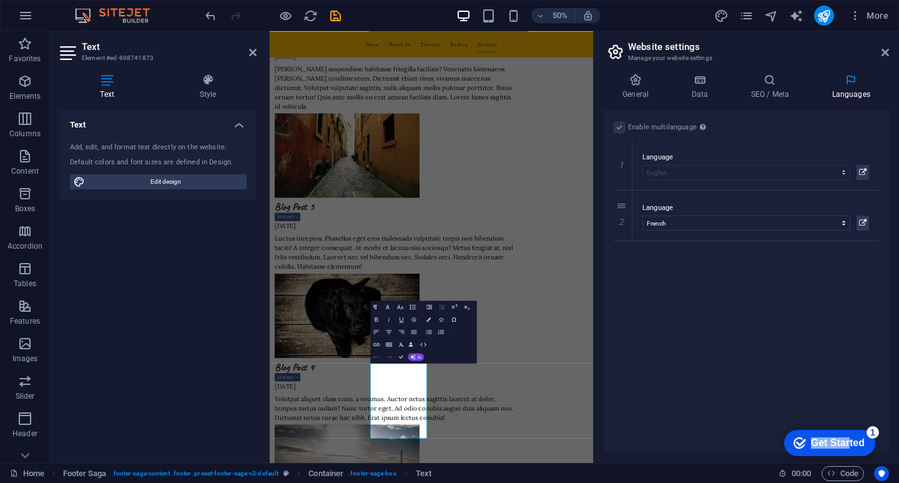
click html "checkmark Get Started 1 First Steps in the Editor Let's guide you through the t…"
click at [847, 437] on div "Get Started" at bounding box center [838, 442] width 54 height 11
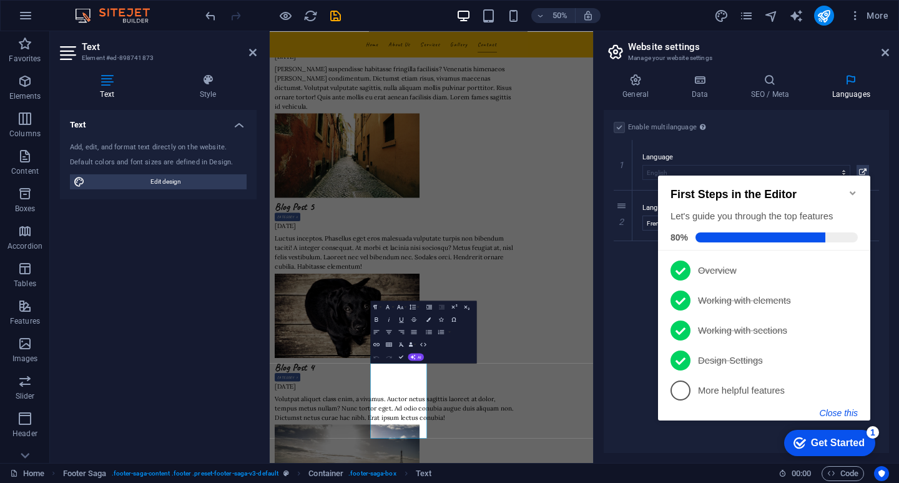
click at [842, 412] on button "Close this" at bounding box center [839, 413] width 38 height 10
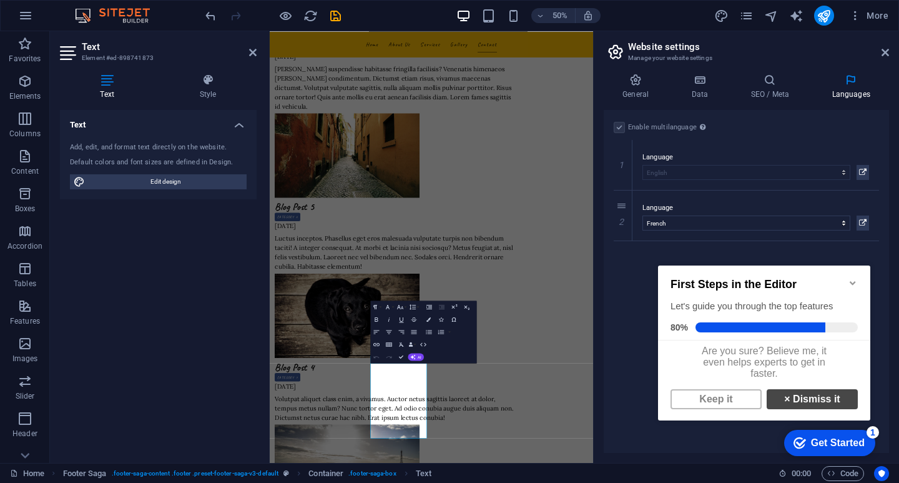
click at [818, 406] on link "× Dismiss it" at bounding box center [812, 399] width 91 height 20
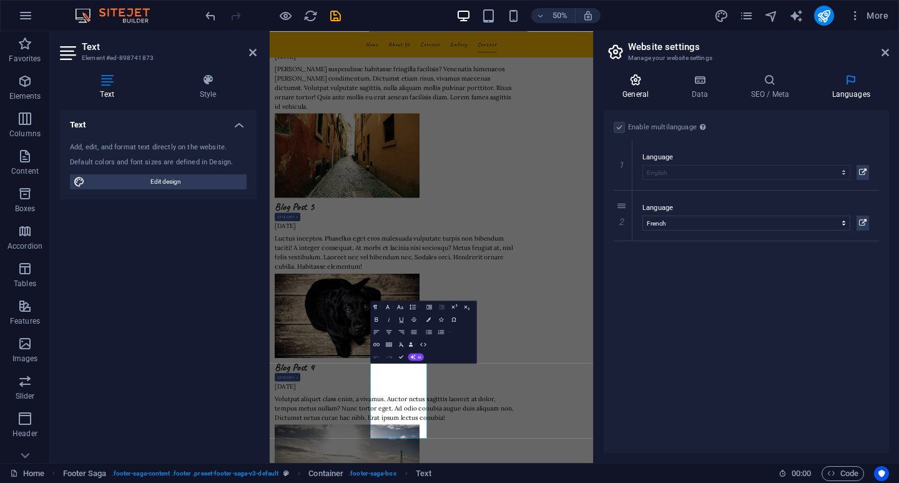
click at [639, 85] on icon at bounding box center [636, 80] width 64 height 12
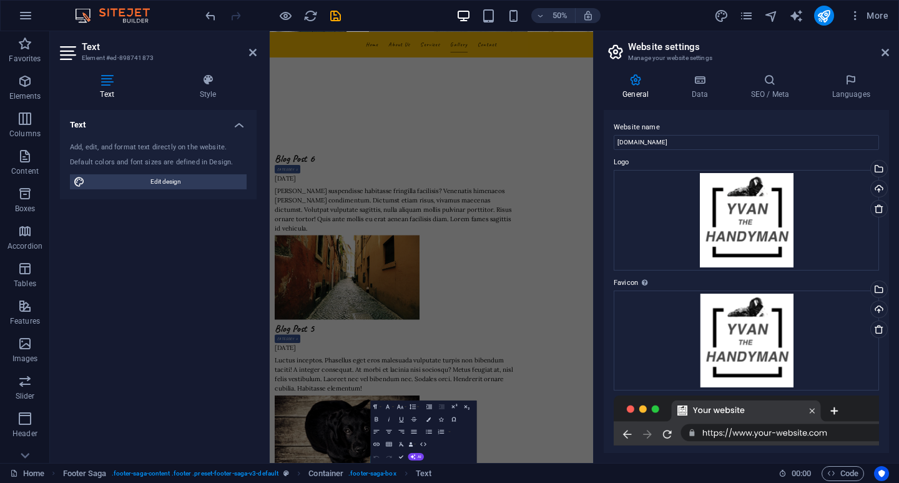
scroll to position [2796, 0]
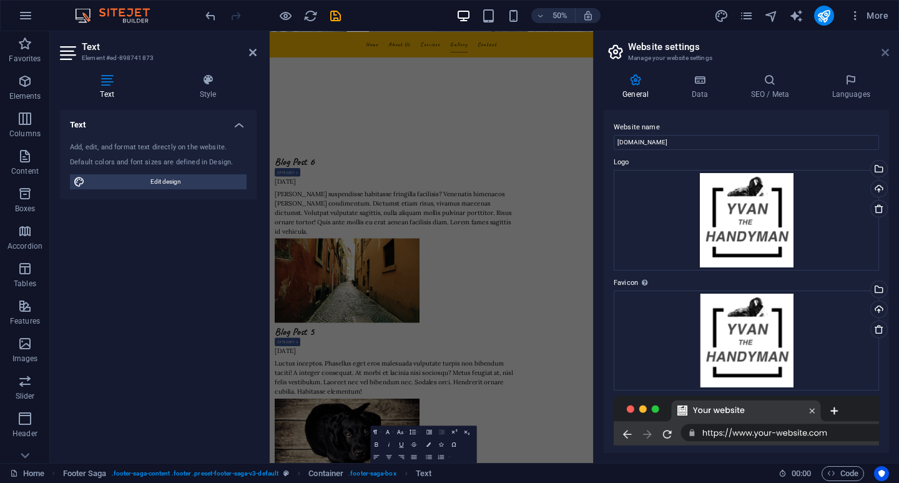
click at [887, 52] on icon at bounding box center [885, 52] width 7 height 10
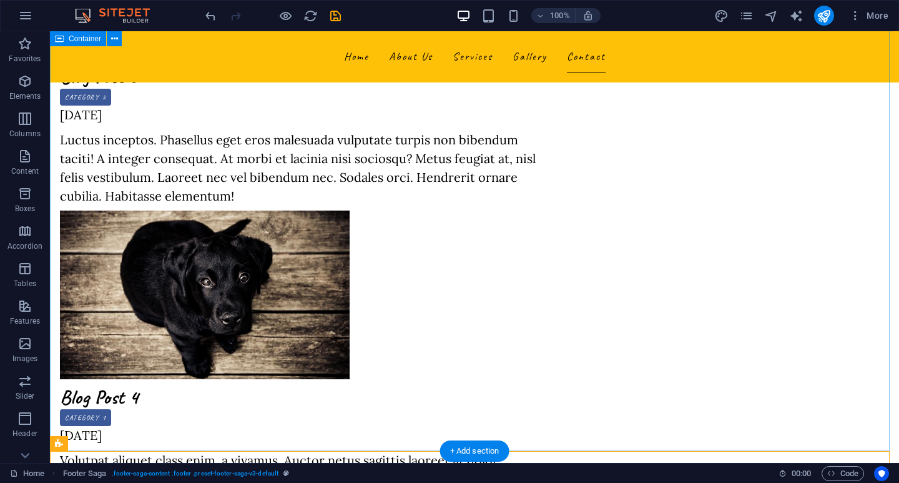
scroll to position [3537, 0]
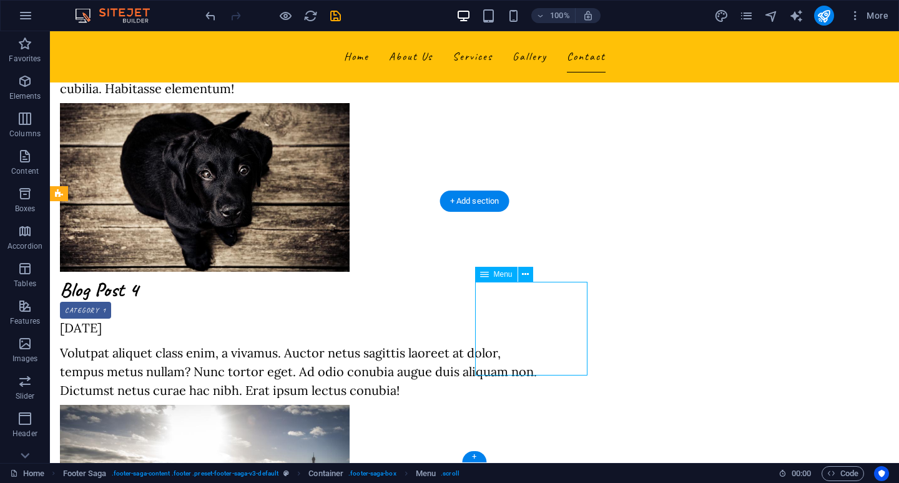
select select
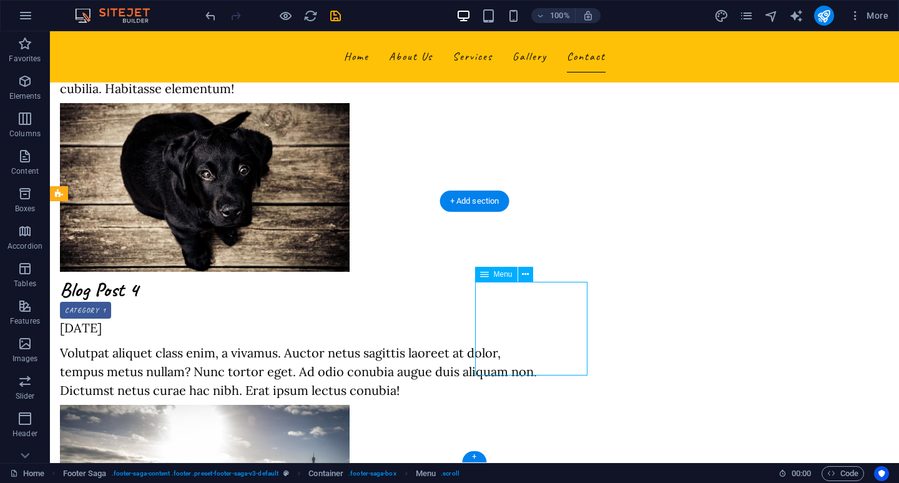
select select
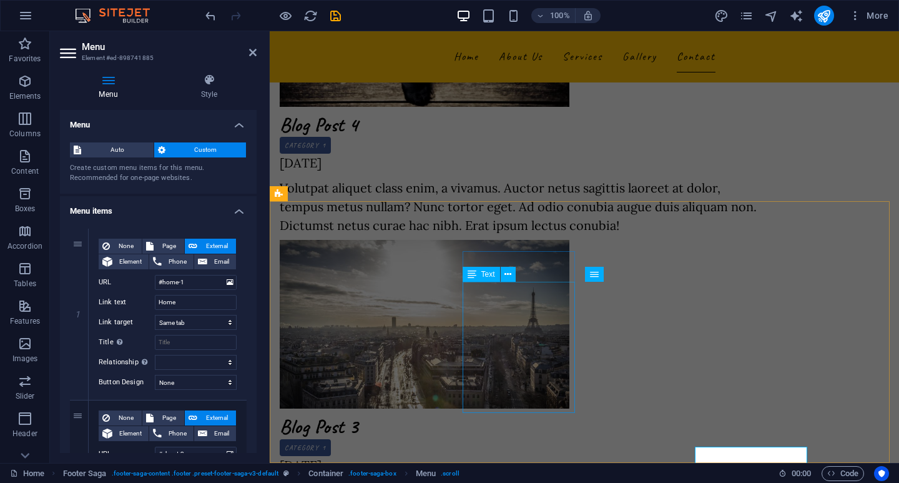
scroll to position [3372, 0]
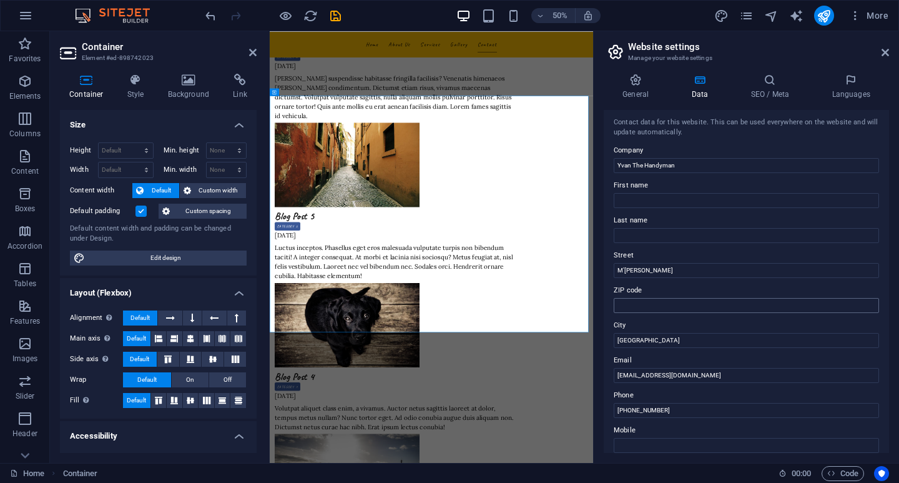
scroll to position [0, 0]
click at [696, 77] on icon at bounding box center [699, 80] width 54 height 12
click at [644, 83] on icon at bounding box center [636, 80] width 64 height 12
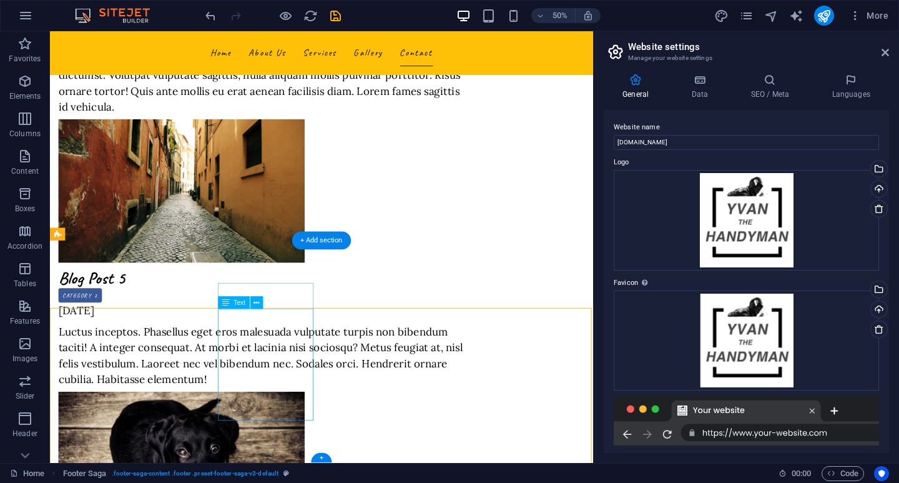
scroll to position [3303, 0]
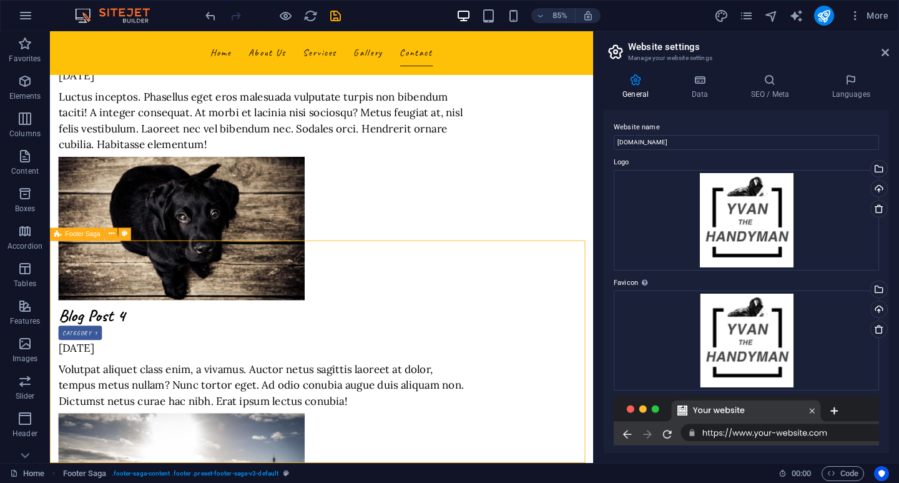
click at [84, 234] on span "Footer Saga" at bounding box center [83, 233] width 35 height 6
select select "footer"
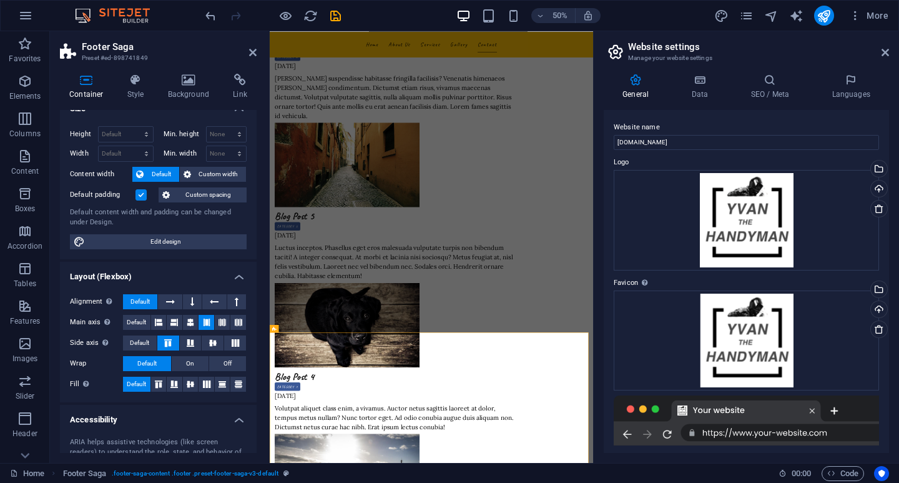
scroll to position [0, 0]
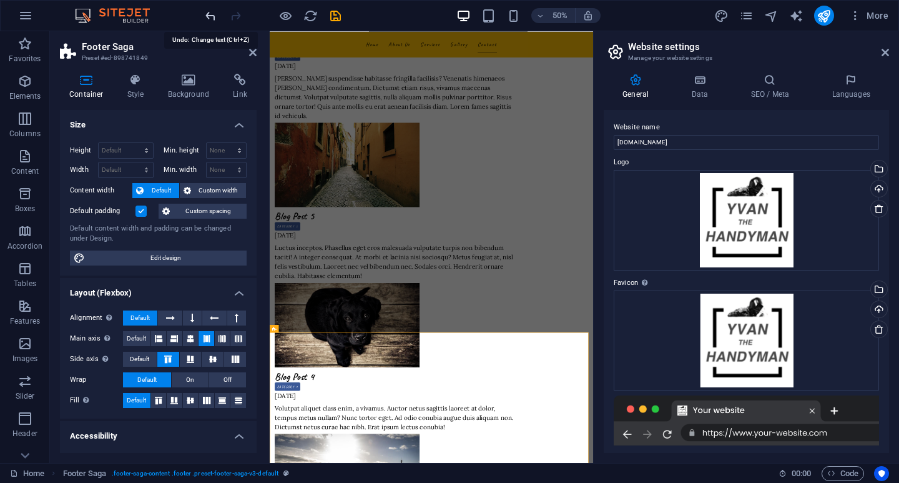
click at [210, 16] on icon "undo" at bounding box center [211, 16] width 14 height 14
click at [133, 86] on icon at bounding box center [136, 80] width 36 height 12
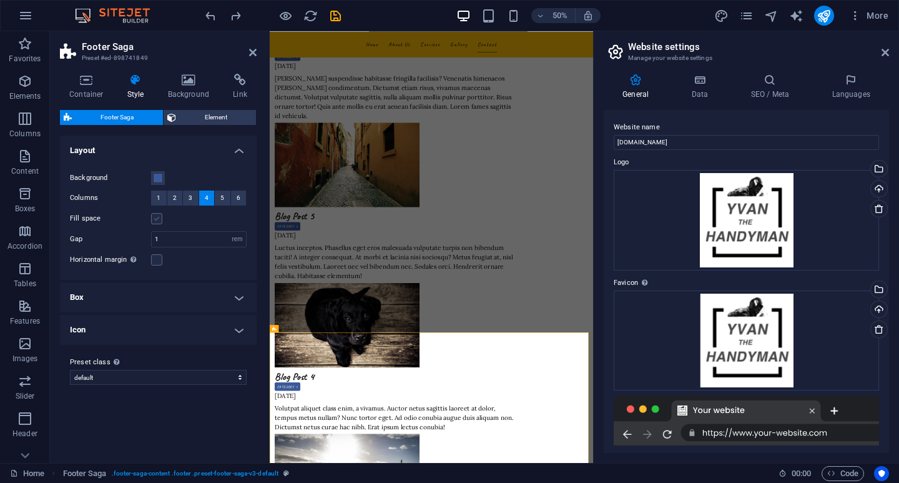
click at [156, 220] on label at bounding box center [156, 218] width 11 height 11
click at [0, 0] on input "Fill space" at bounding box center [0, 0] width 0 height 0
drag, startPoint x: 157, startPoint y: 217, endPoint x: 168, endPoint y: 232, distance: 18.7
click at [156, 217] on label at bounding box center [156, 218] width 11 height 11
click at [0, 0] on input "Fill space" at bounding box center [0, 0] width 0 height 0
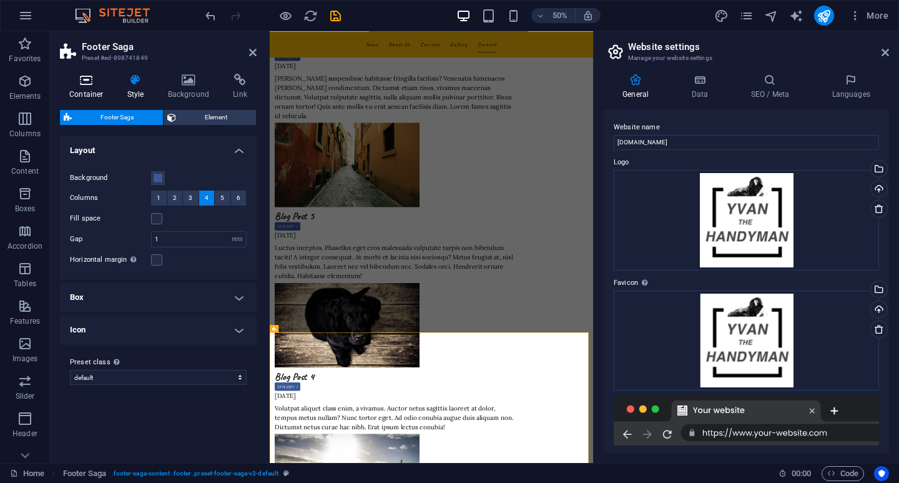
click at [87, 79] on icon at bounding box center [86, 80] width 53 height 12
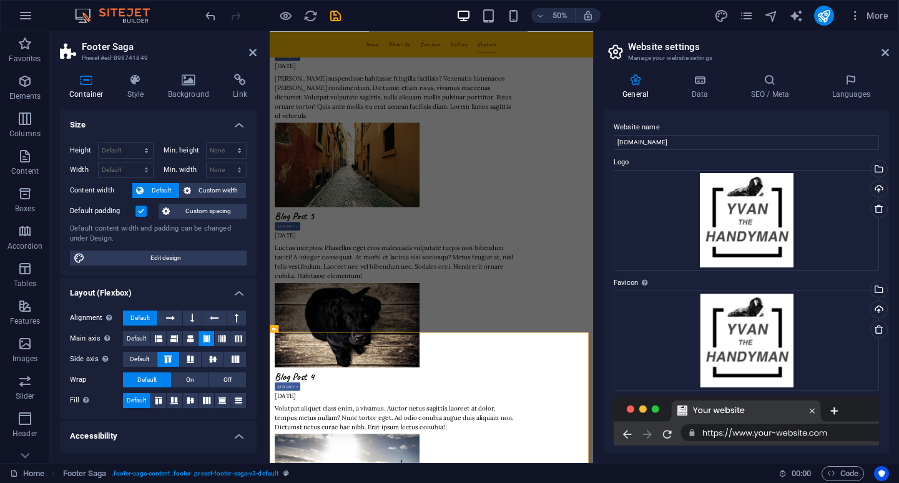
click at [154, 188] on span "Default" at bounding box center [161, 190] width 28 height 15
drag, startPoint x: 252, startPoint y: 49, endPoint x: 245, endPoint y: 46, distance: 7.9
click at [252, 49] on icon at bounding box center [252, 52] width 7 height 10
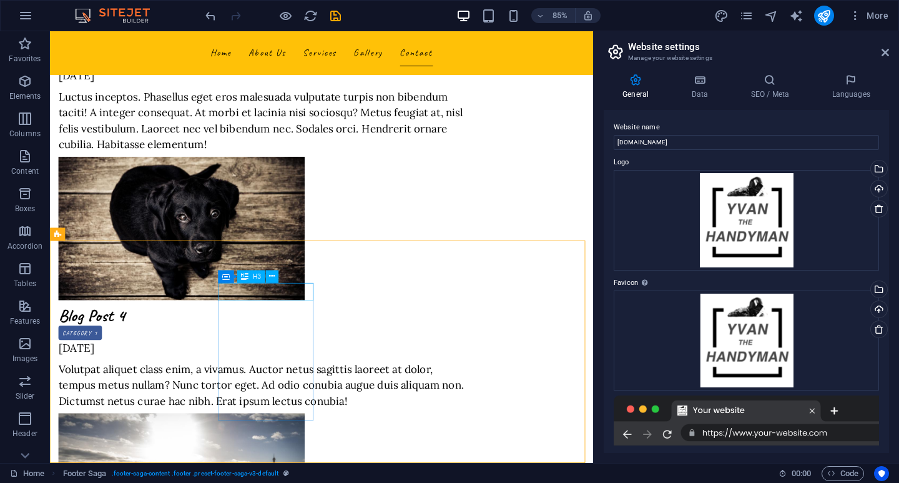
click at [257, 273] on span "H3" at bounding box center [257, 276] width 8 height 6
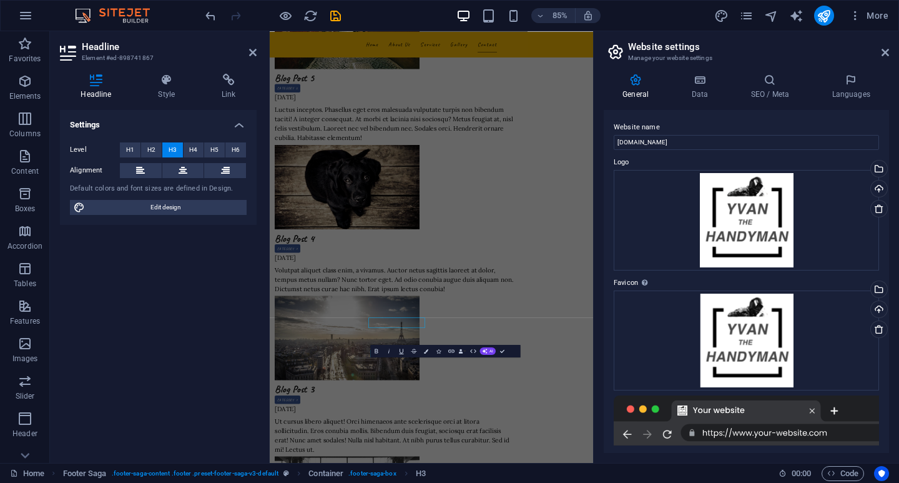
scroll to position [3027, 0]
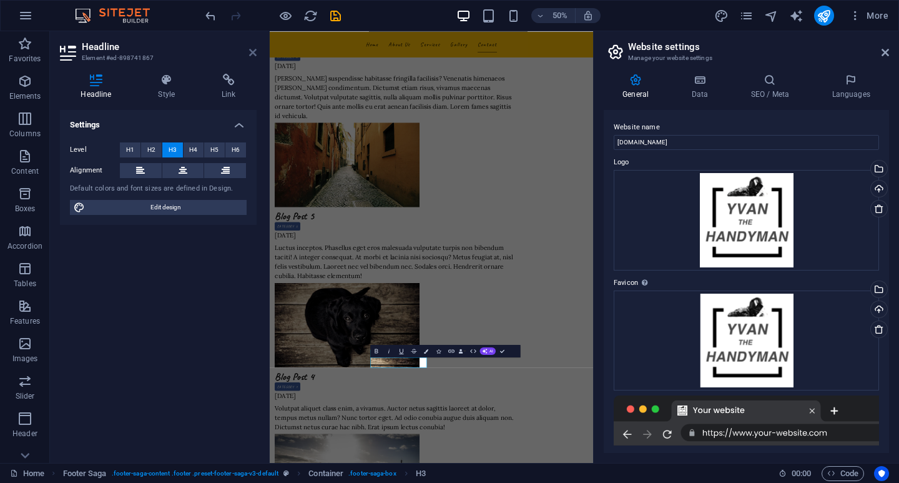
drag, startPoint x: 250, startPoint y: 51, endPoint x: 240, endPoint y: 46, distance: 11.2
click at [250, 51] on icon at bounding box center [252, 52] width 7 height 10
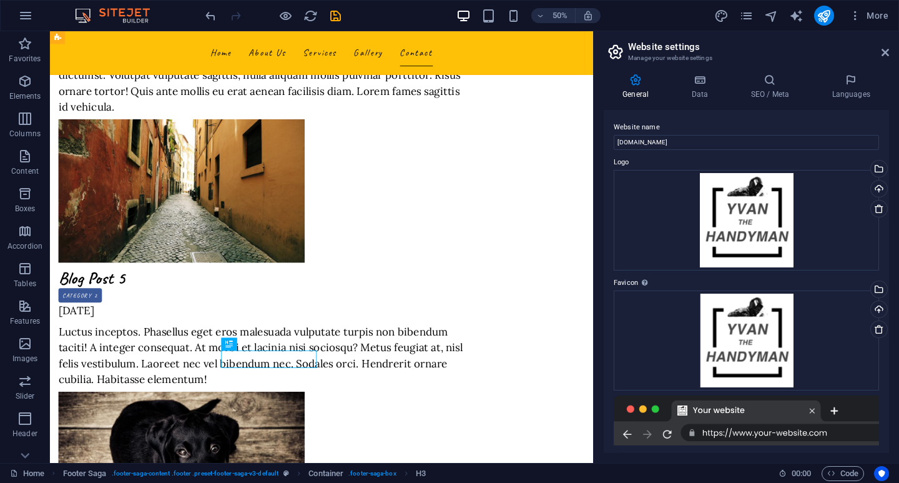
scroll to position [3303, 0]
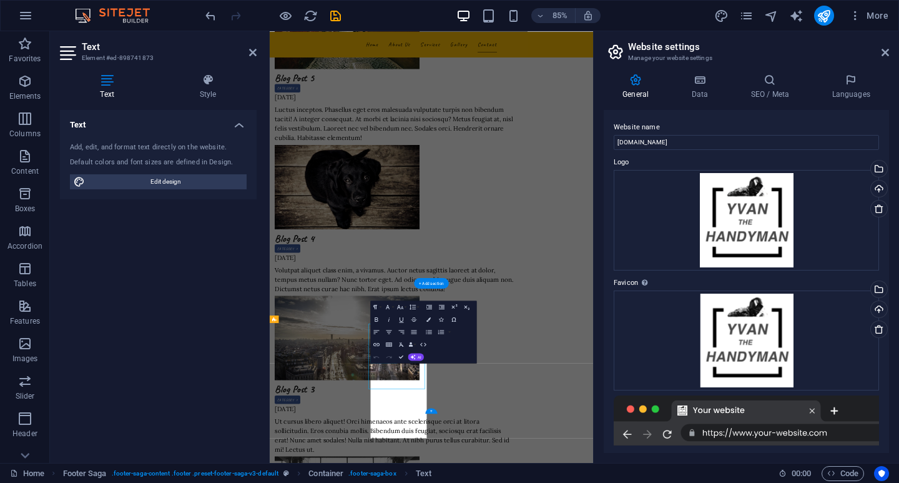
scroll to position [3046, 0]
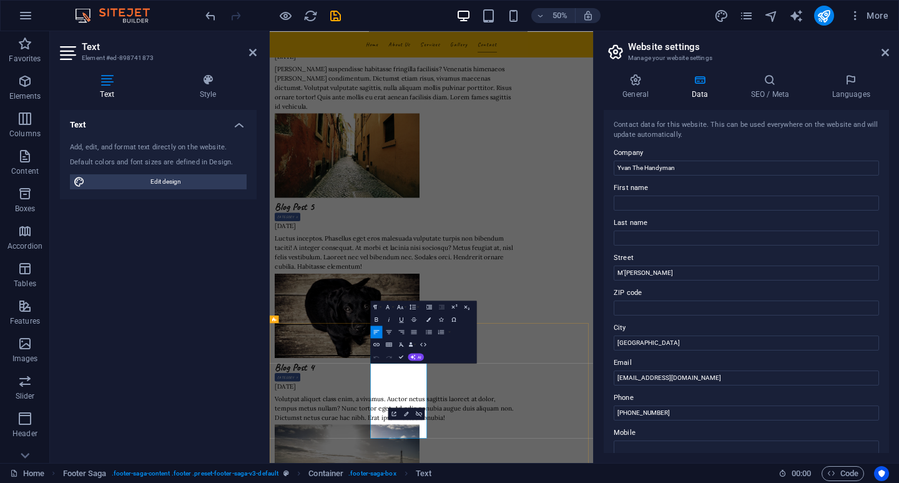
drag, startPoint x: 664, startPoint y: 875, endPoint x: 759, endPoint y: 518, distance: 370.0
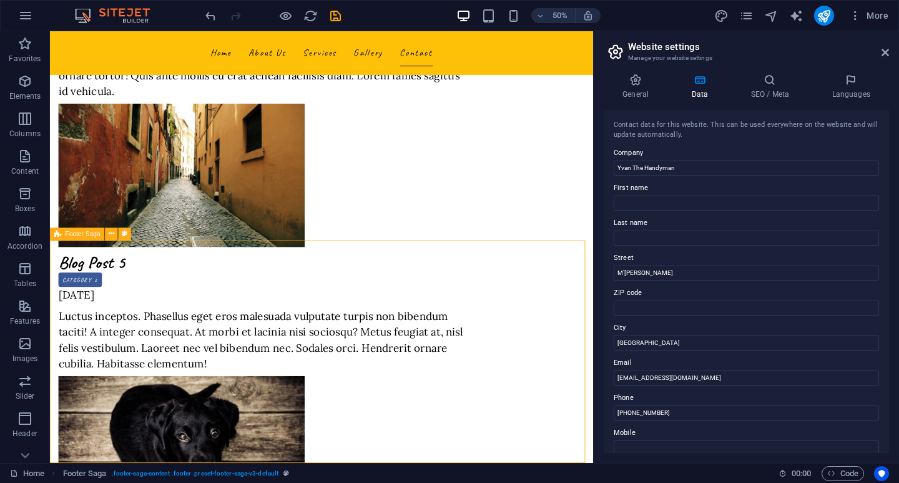
scroll to position [3303, 0]
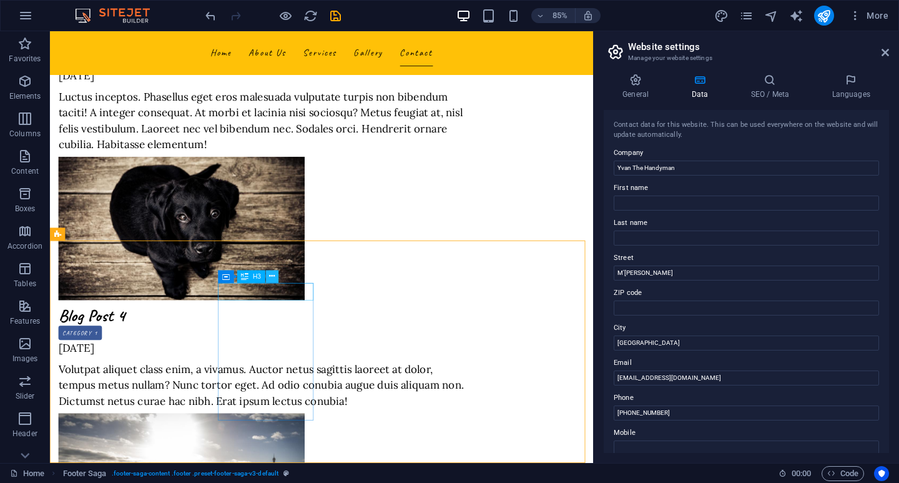
click at [271, 275] on icon at bounding box center [272, 275] width 6 height 11
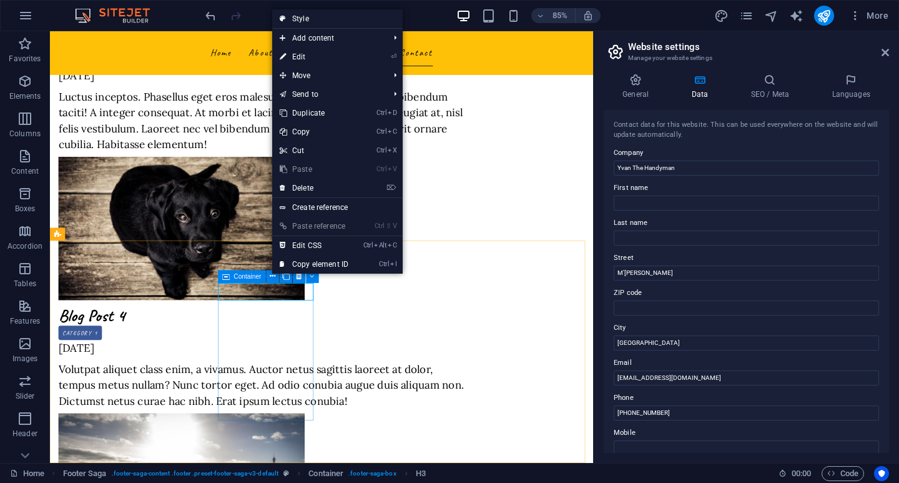
click at [229, 278] on icon at bounding box center [225, 276] width 7 height 12
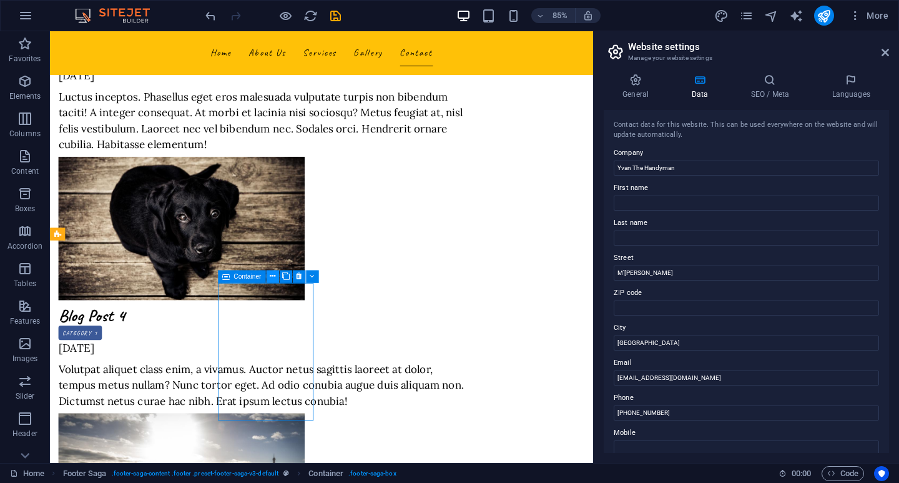
click at [270, 276] on icon at bounding box center [273, 275] width 6 height 11
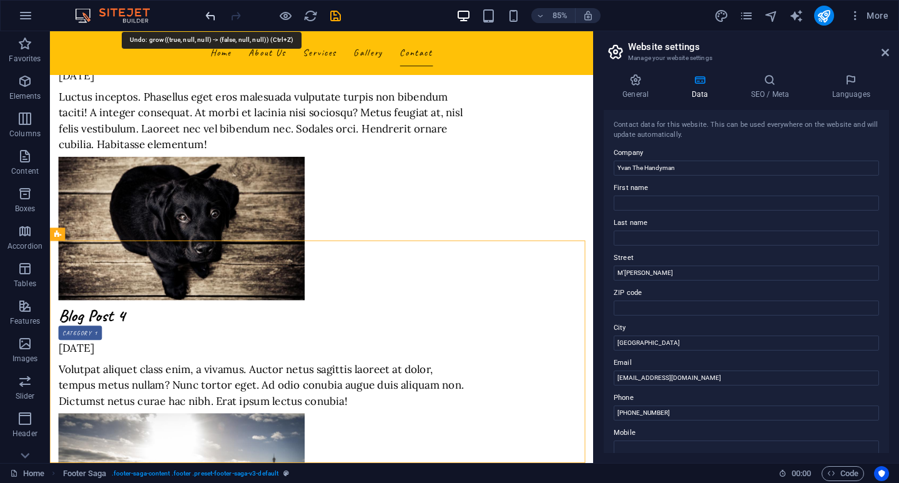
click at [210, 14] on icon "undo" at bounding box center [211, 16] width 14 height 14
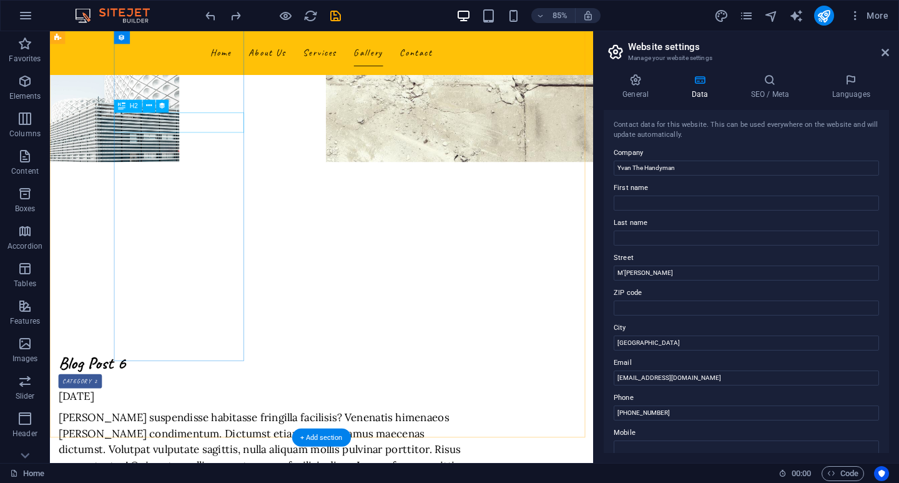
scroll to position [2584, 0]
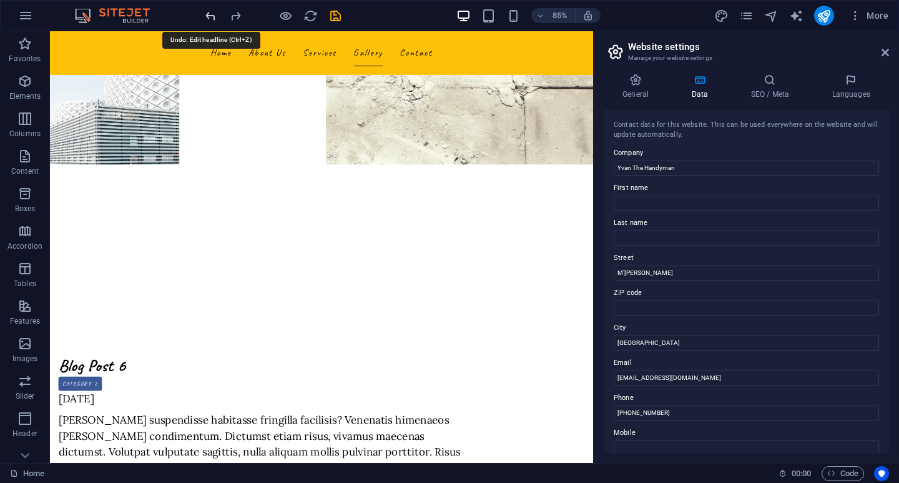
click at [208, 12] on icon "undo" at bounding box center [211, 16] width 14 height 14
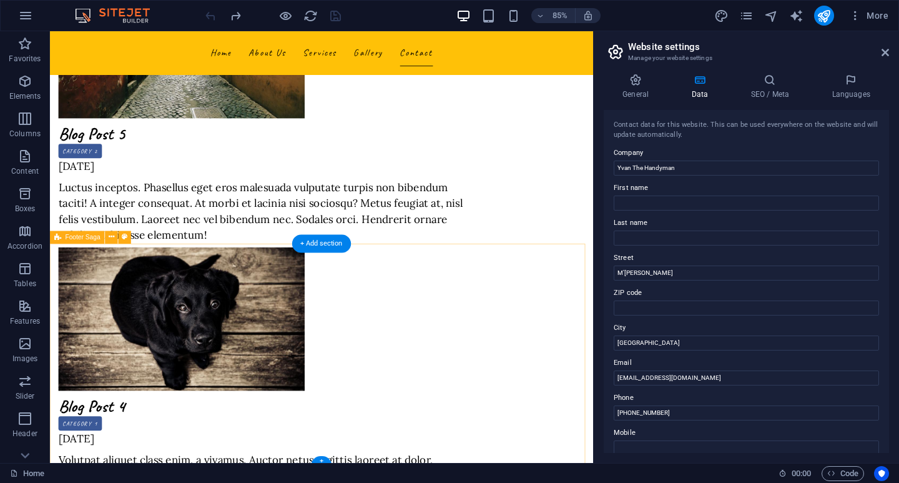
scroll to position [3303, 0]
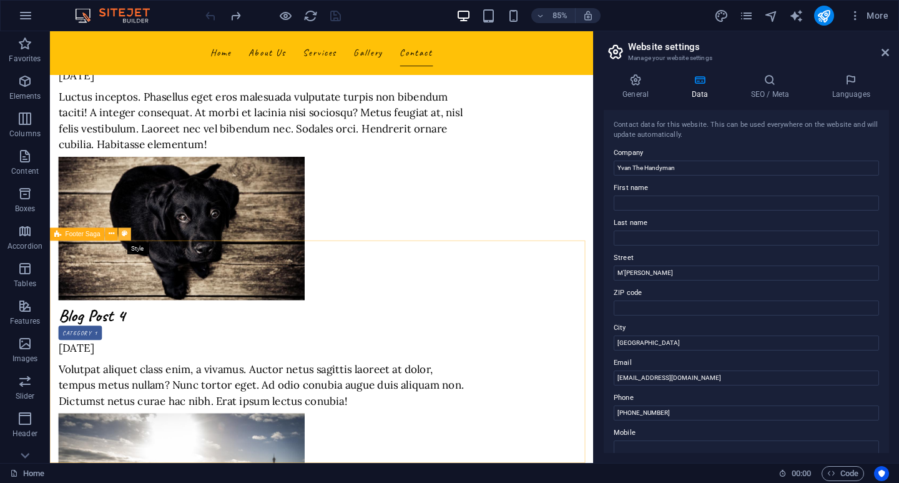
click at [122, 234] on icon at bounding box center [125, 233] width 6 height 11
select select "rem"
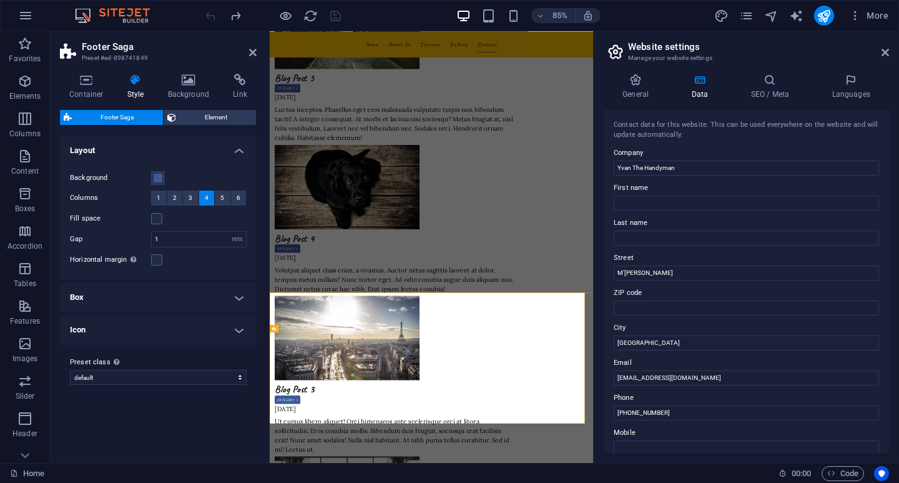
scroll to position [3027, 0]
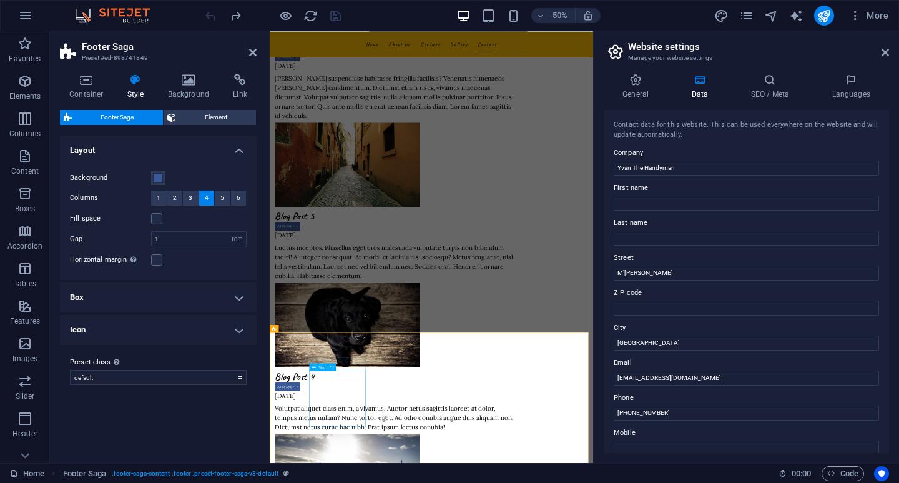
drag, startPoint x: 402, startPoint y: 772, endPoint x: 605, endPoint y: 466, distance: 366.6
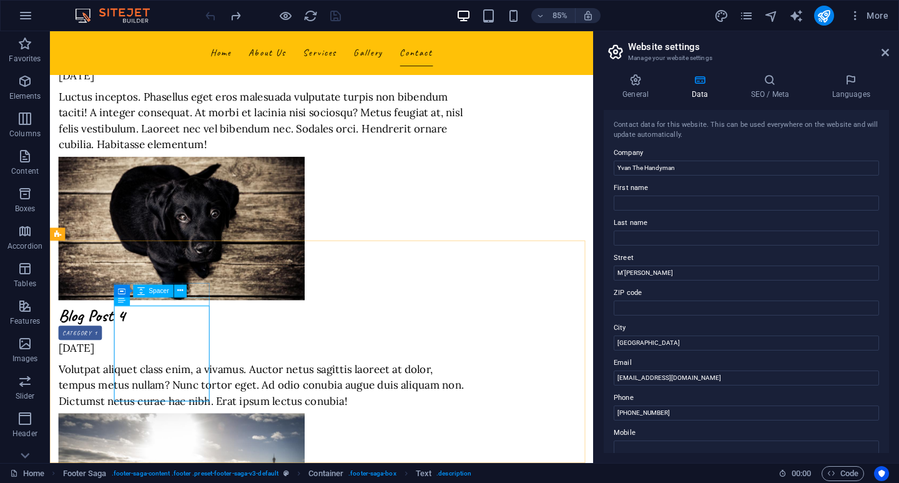
click at [189, 292] on div "Container Spacer" at bounding box center [154, 290] width 80 height 13
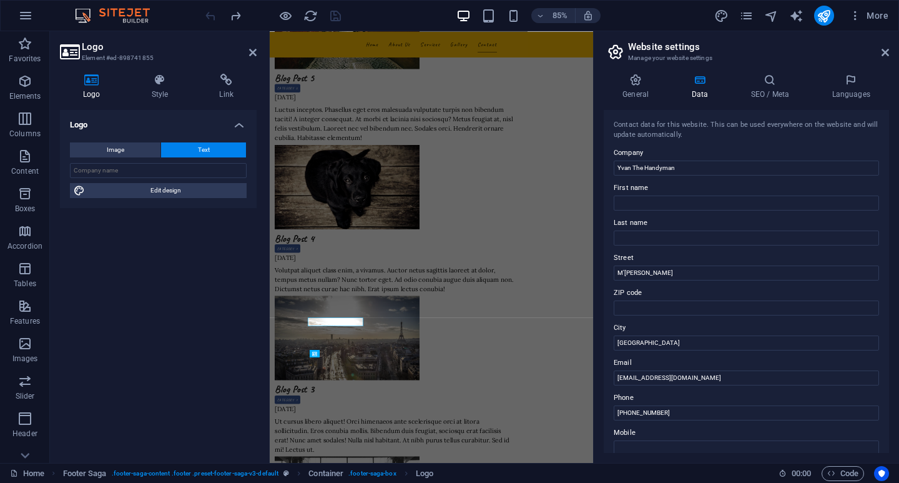
scroll to position [3027, 0]
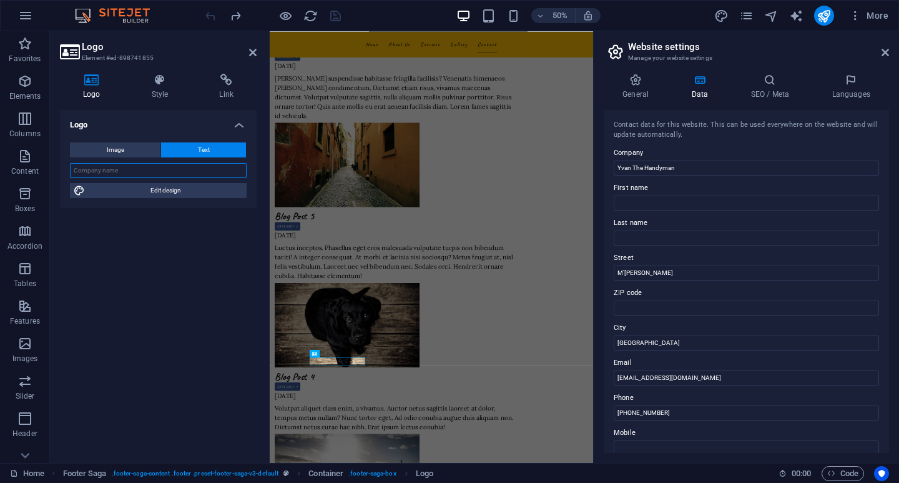
click at [134, 172] on input "text" at bounding box center [158, 170] width 177 height 15
drag, startPoint x: 134, startPoint y: 172, endPoint x: 126, endPoint y: 174, distance: 7.7
click at [124, 174] on input "text" at bounding box center [158, 170] width 177 height 15
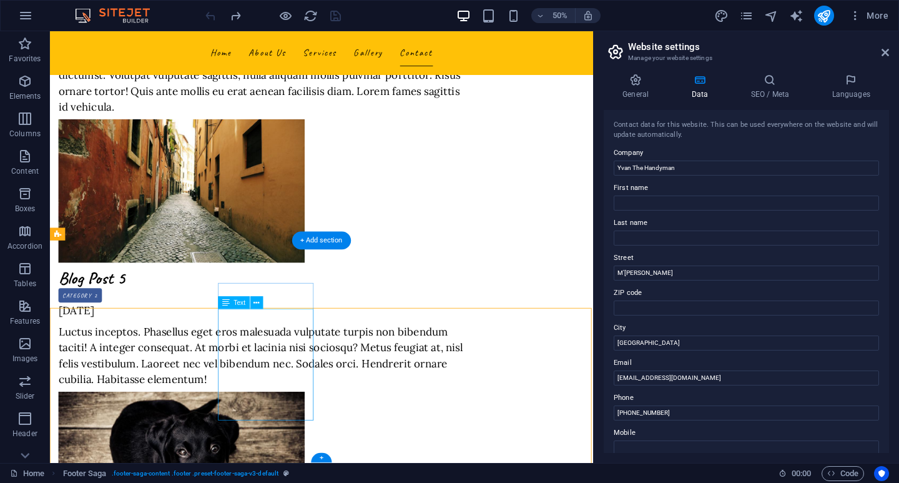
scroll to position [3303, 0]
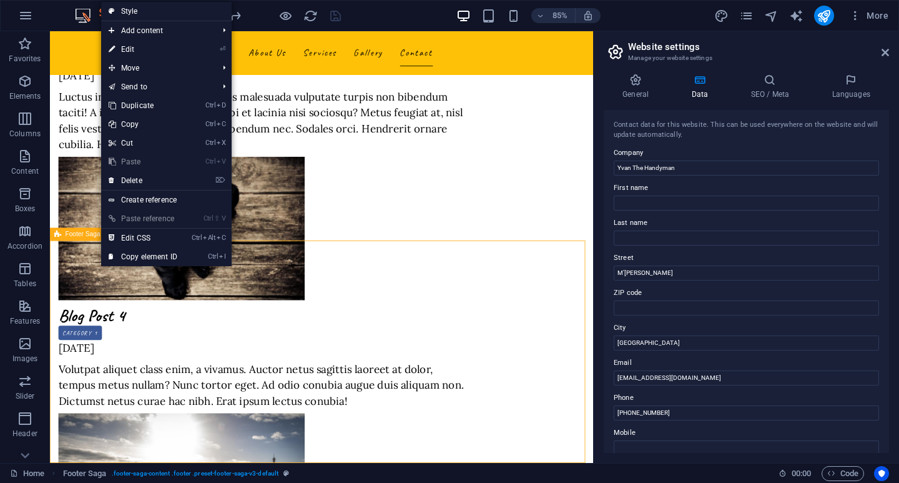
click at [86, 235] on span "Footer Saga" at bounding box center [83, 233] width 35 height 6
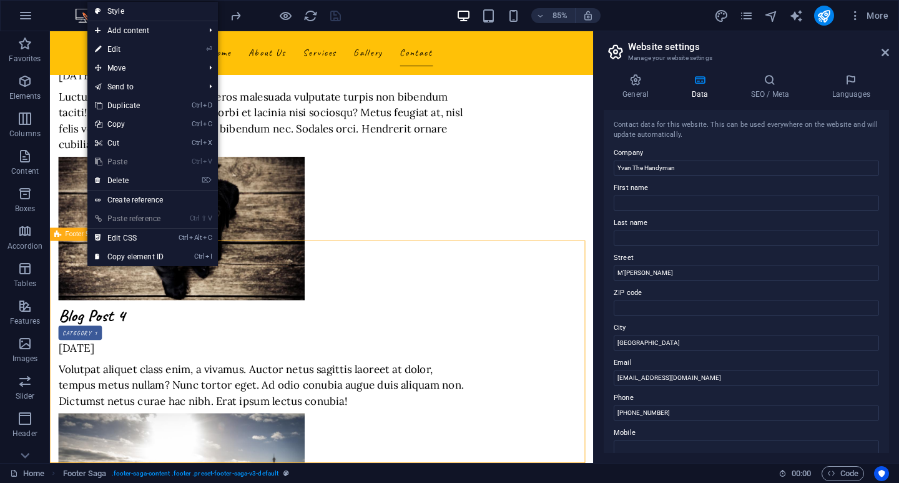
click at [77, 237] on span "Footer Saga" at bounding box center [83, 233] width 35 height 6
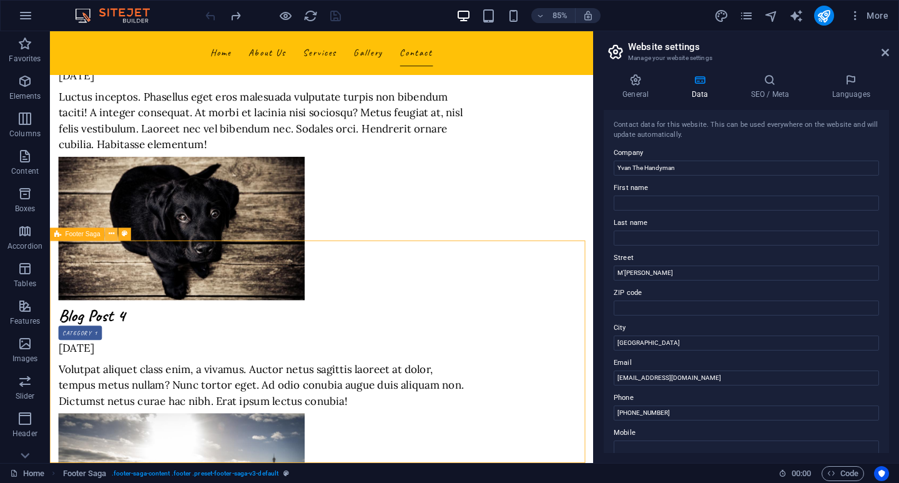
click at [110, 235] on icon at bounding box center [112, 233] width 6 height 11
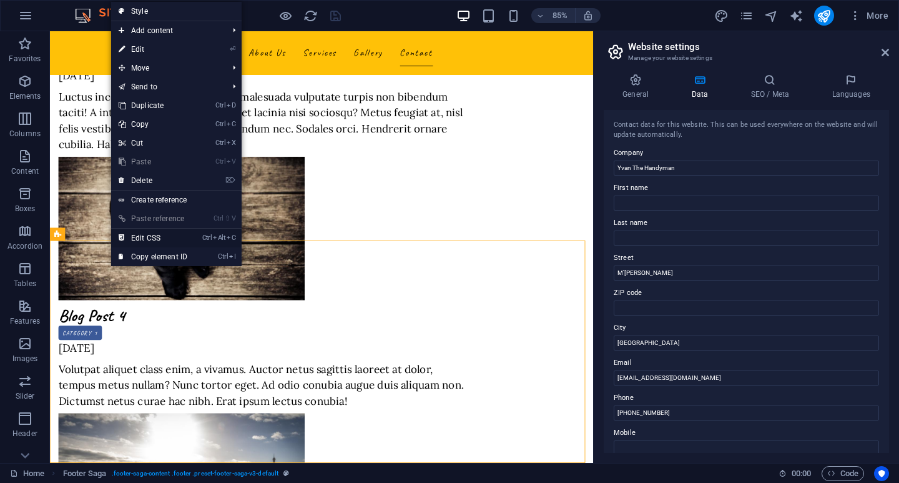
click at [145, 239] on link "Ctrl Alt C Edit CSS" at bounding box center [153, 238] width 84 height 19
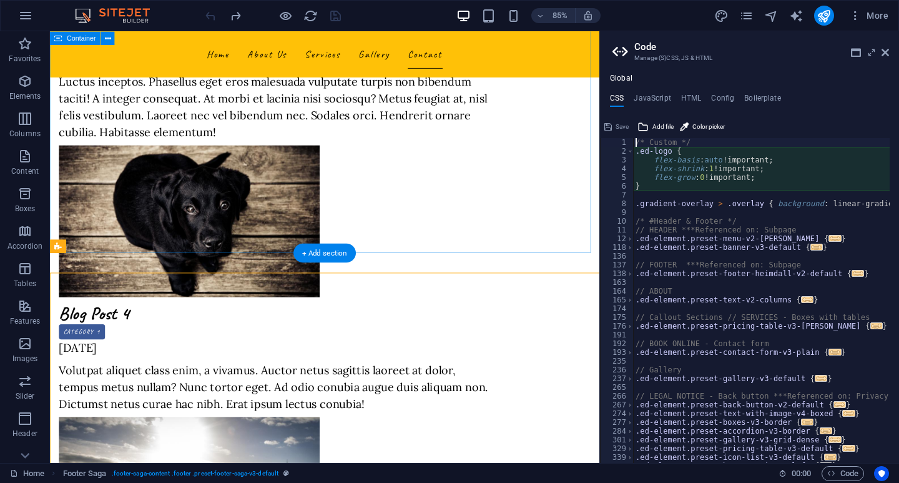
scroll to position [3281, 0]
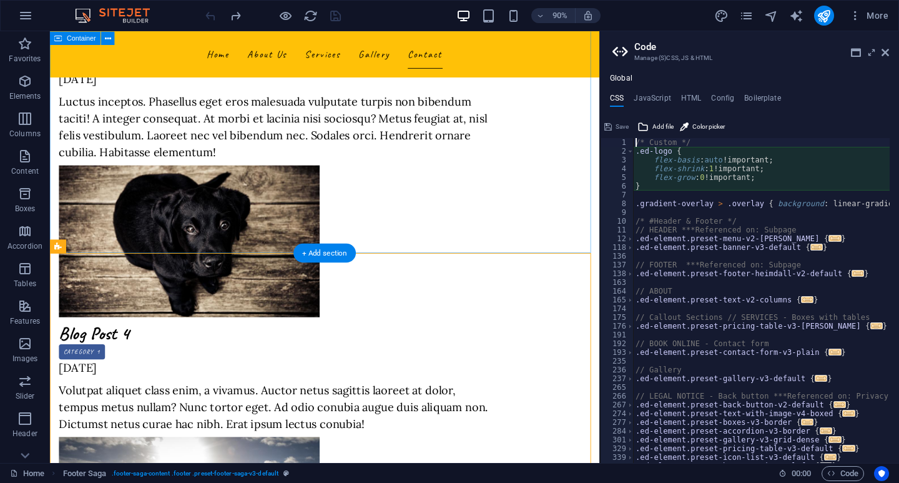
type textarea "@include footer-saga-v3($grow: (false, null, null));"
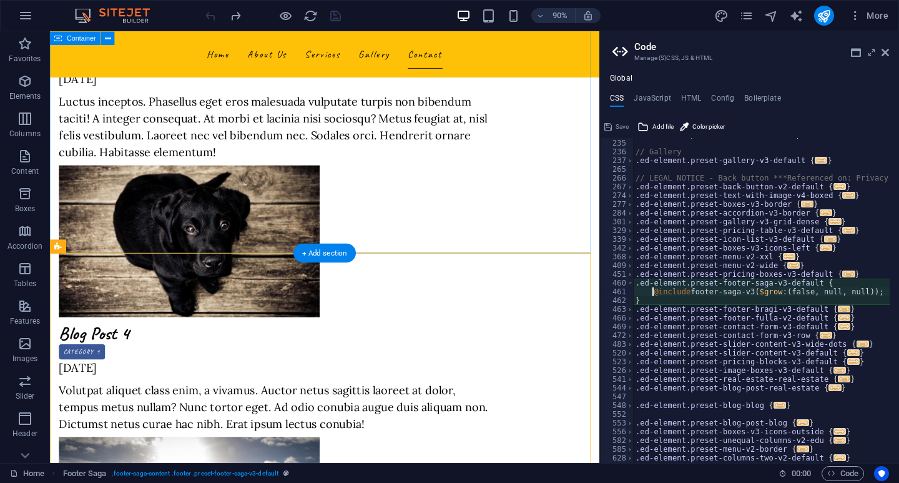
scroll to position [219, 0]
click at [886, 52] on icon at bounding box center [885, 52] width 7 height 10
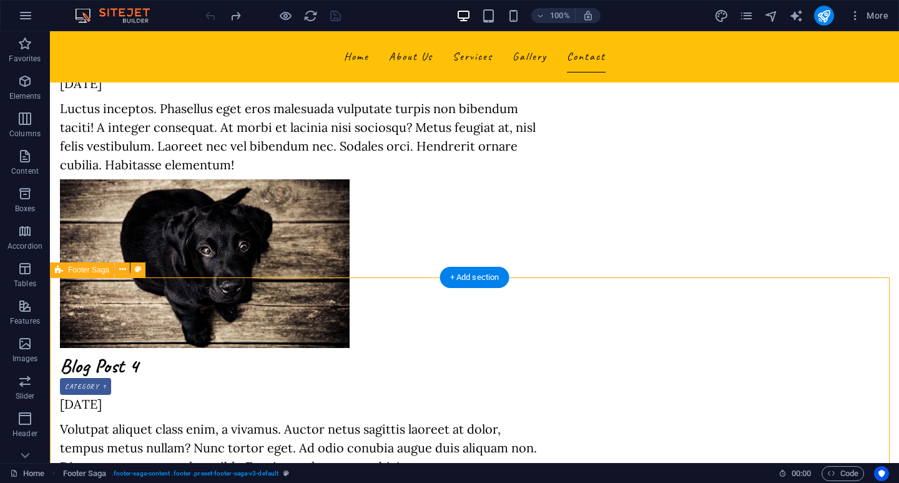
scroll to position [3537, 0]
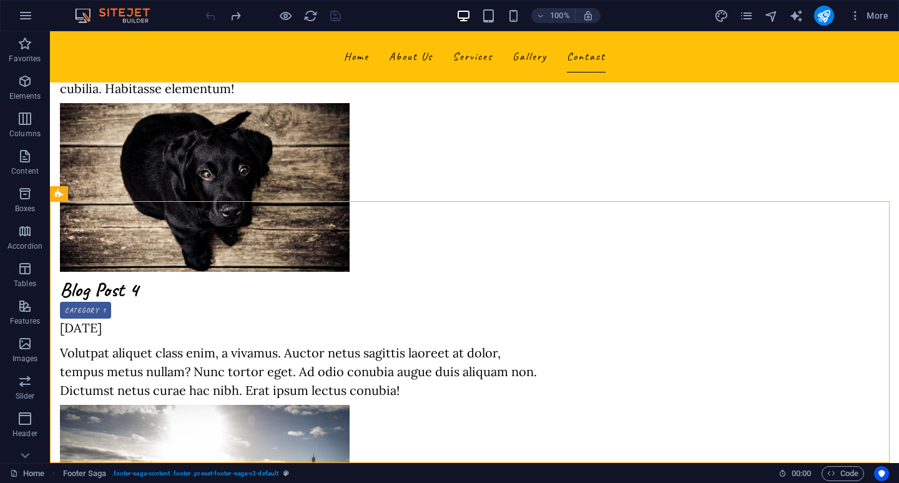
click at [212, 15] on div at bounding box center [273, 16] width 140 height 20
click at [277, 267] on icon at bounding box center [275, 269] width 7 height 13
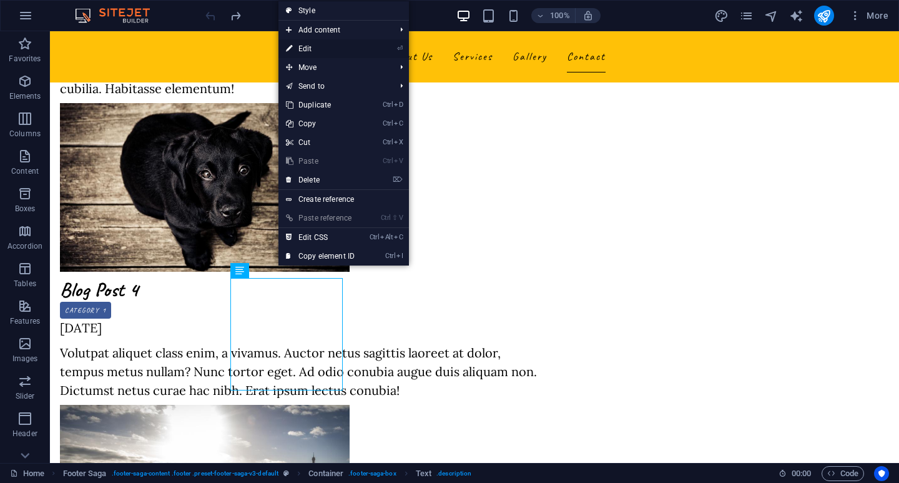
click at [312, 44] on link "⏎ Edit" at bounding box center [320, 48] width 84 height 19
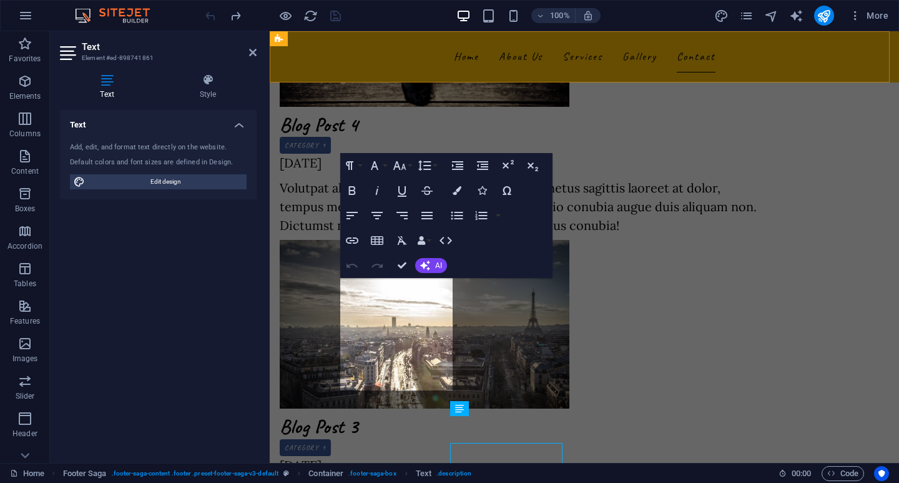
scroll to position [3372, 0]
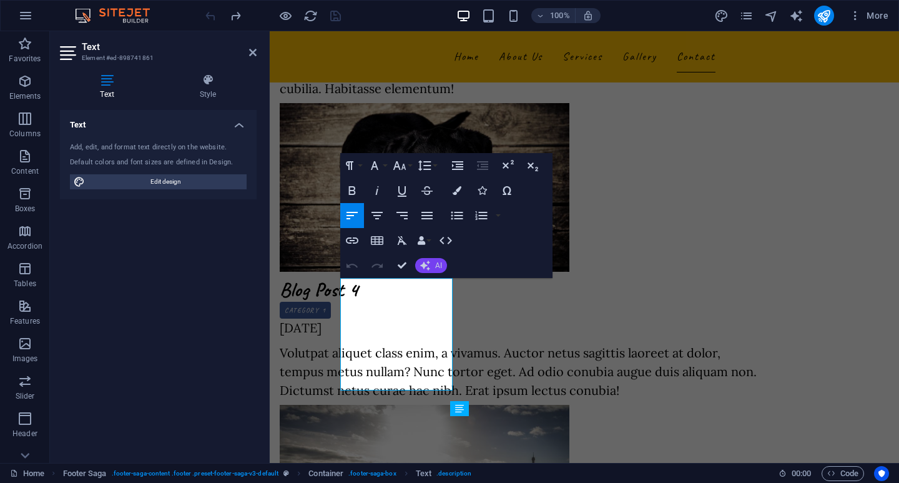
click at [434, 264] on button "AI" at bounding box center [431, 265] width 32 height 15
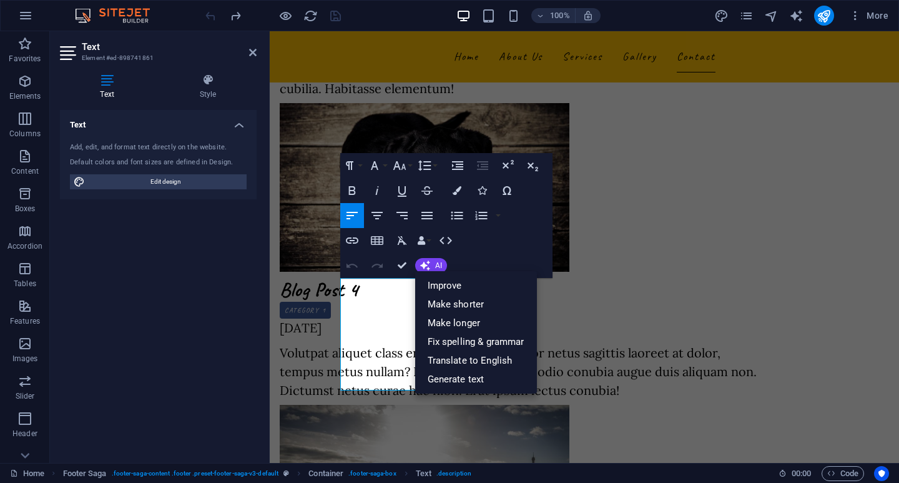
click at [508, 246] on div "Paragraph Format Normal Heading 1 Heading 2 Heading 3 Heading 4 Heading 5 Headi…" at bounding box center [446, 215] width 212 height 125
click at [109, 81] on icon at bounding box center [107, 80] width 94 height 12
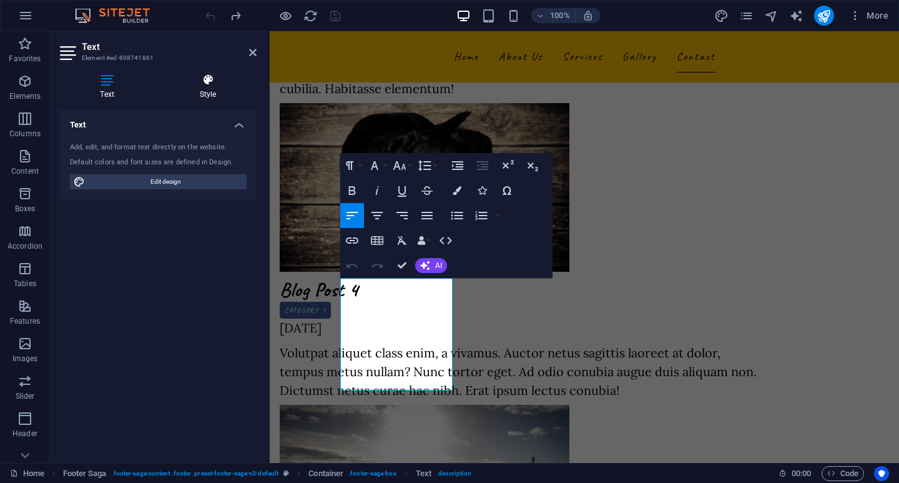
click at [217, 78] on icon at bounding box center [207, 80] width 97 height 12
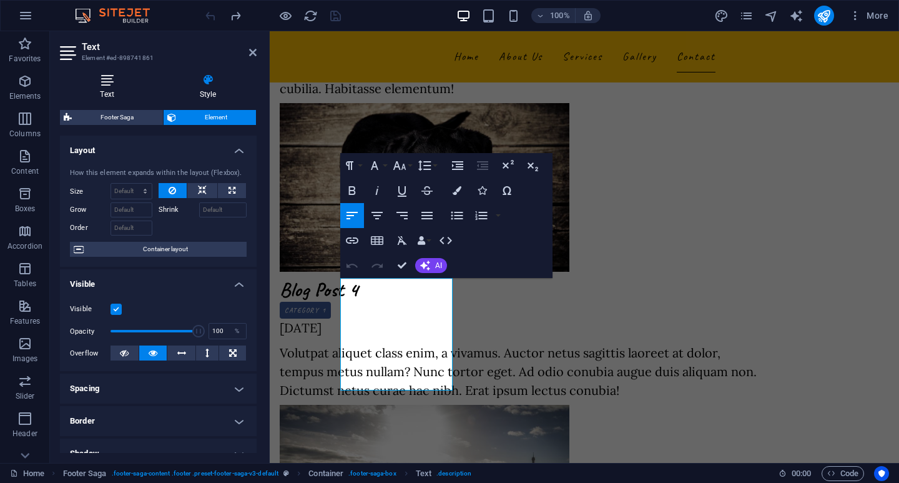
click at [107, 82] on icon at bounding box center [107, 80] width 94 height 12
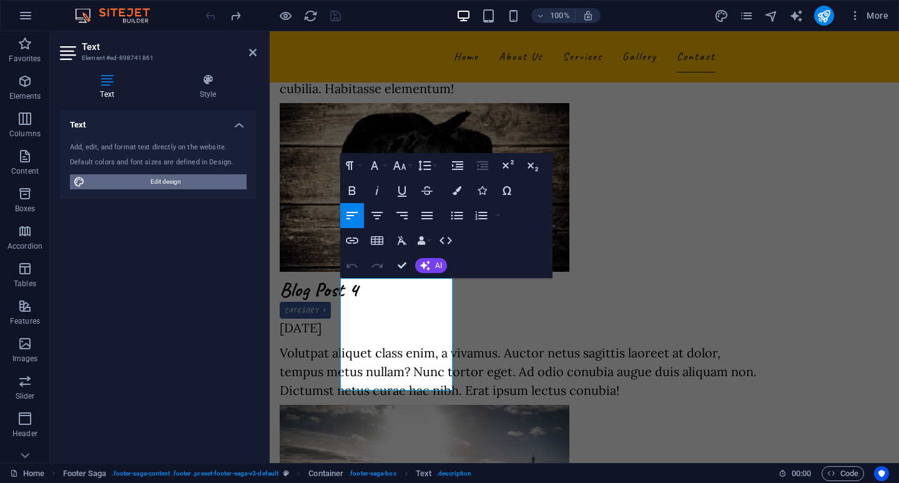
click at [135, 183] on span "Edit design" at bounding box center [166, 181] width 154 height 15
select select "px"
select select "200"
select select "px"
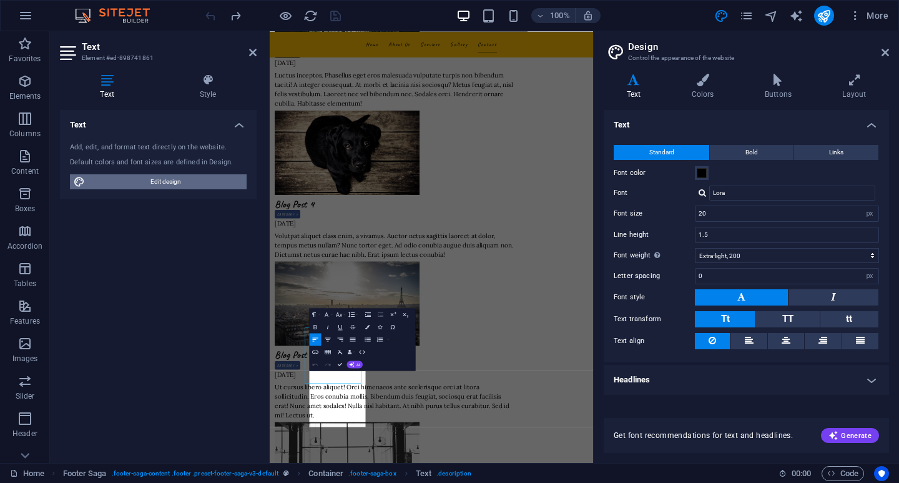
scroll to position [3027, 0]
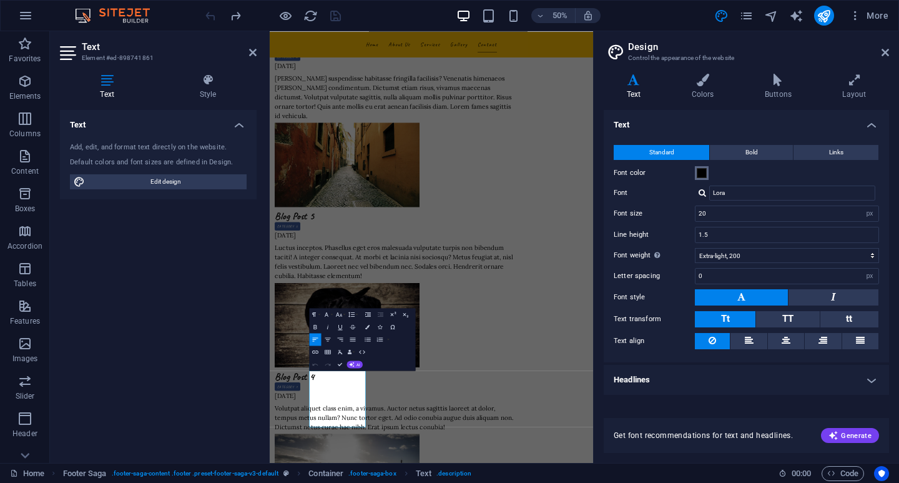
click at [708, 174] on button "Font color" at bounding box center [702, 173] width 14 height 14
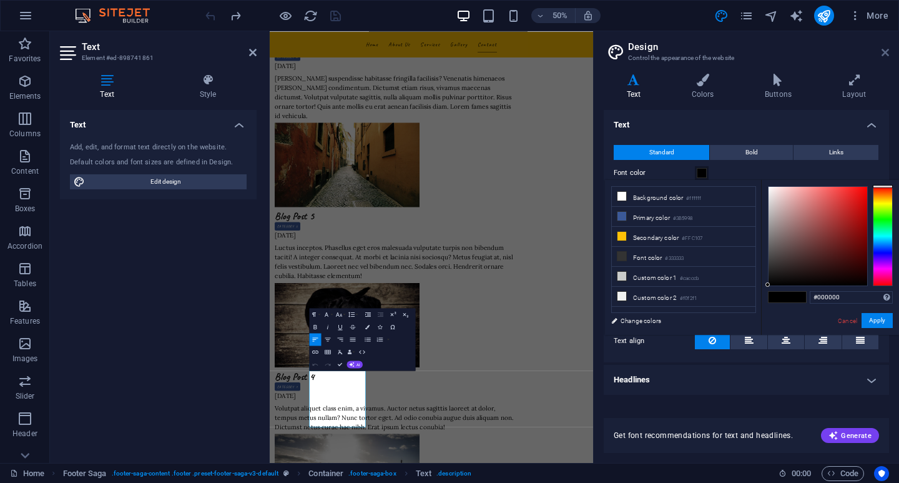
click at [886, 51] on icon at bounding box center [885, 52] width 7 height 10
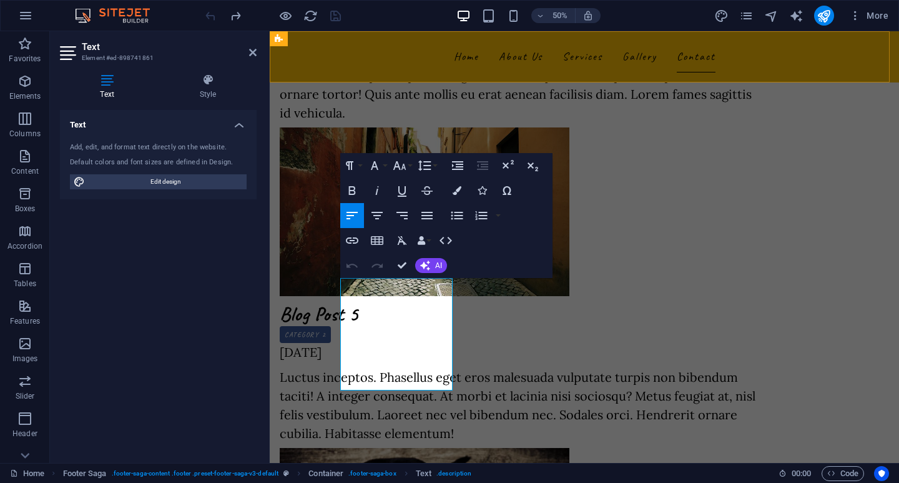
scroll to position [3372, 0]
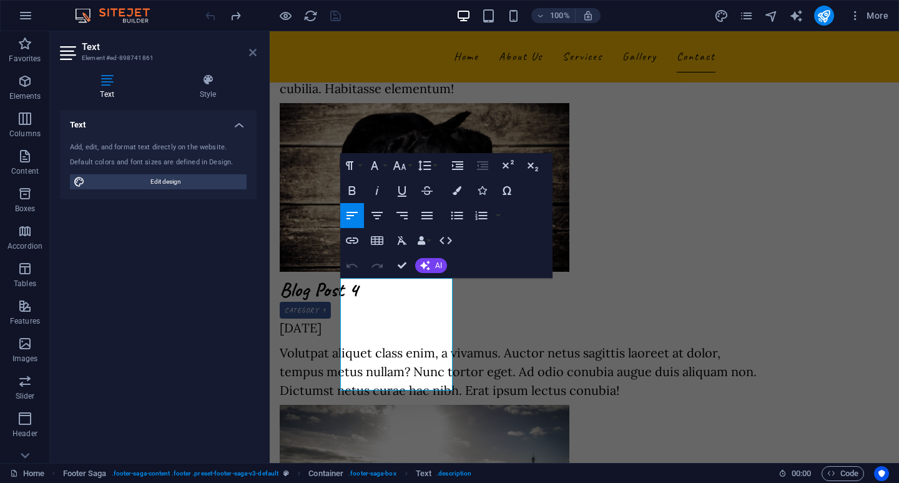
click at [251, 53] on icon at bounding box center [252, 52] width 7 height 10
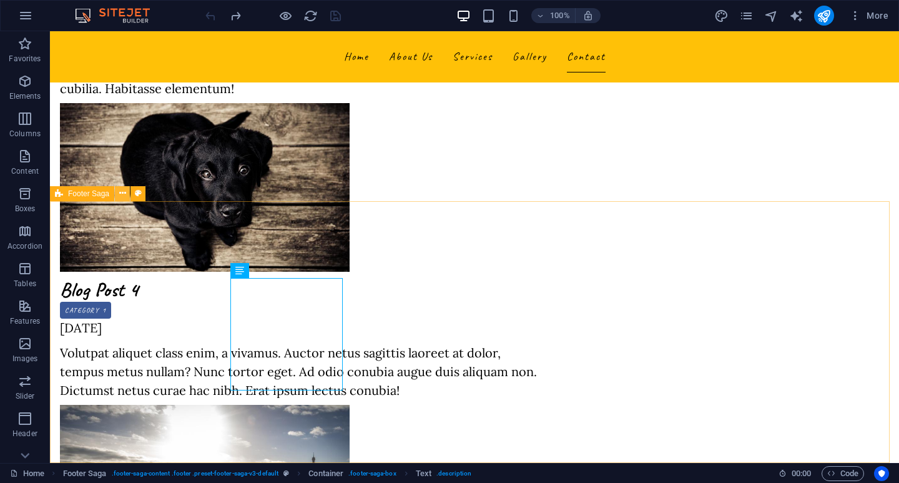
click at [121, 190] on icon at bounding box center [122, 193] width 7 height 13
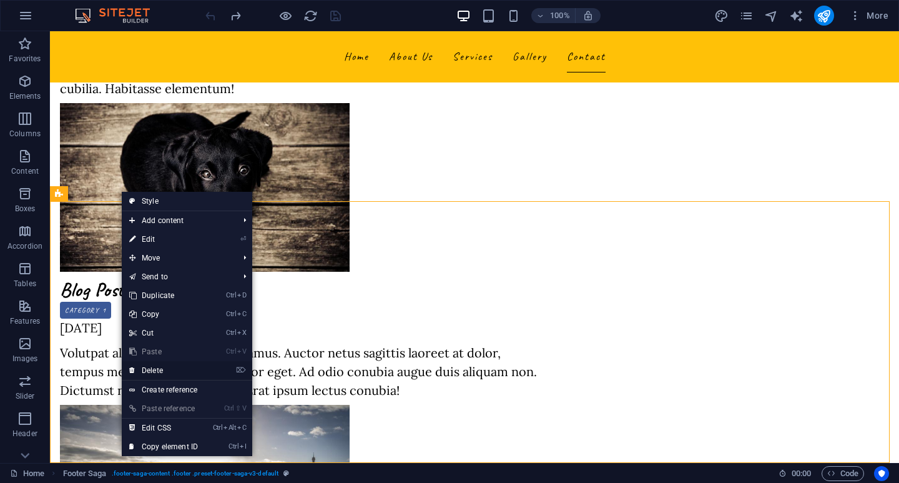
click at [170, 373] on link "⌦ Delete" at bounding box center [164, 370] width 84 height 19
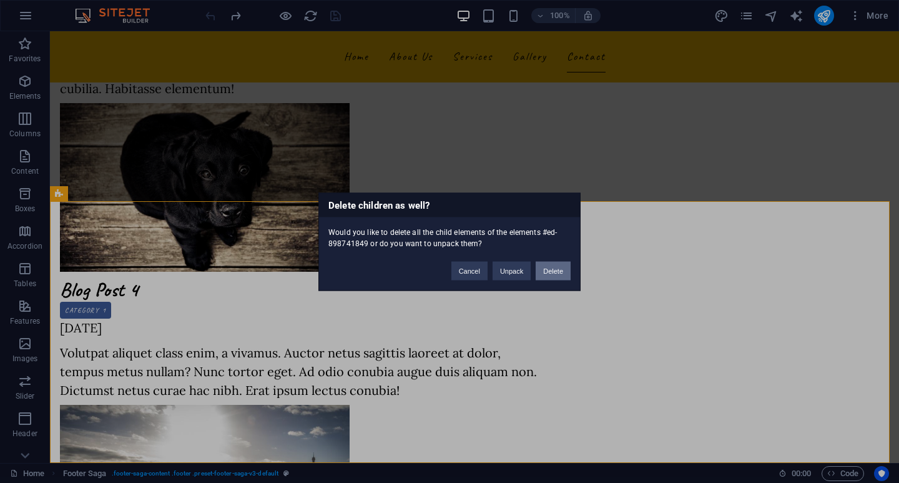
click at [557, 266] on button "Delete" at bounding box center [553, 270] width 35 height 19
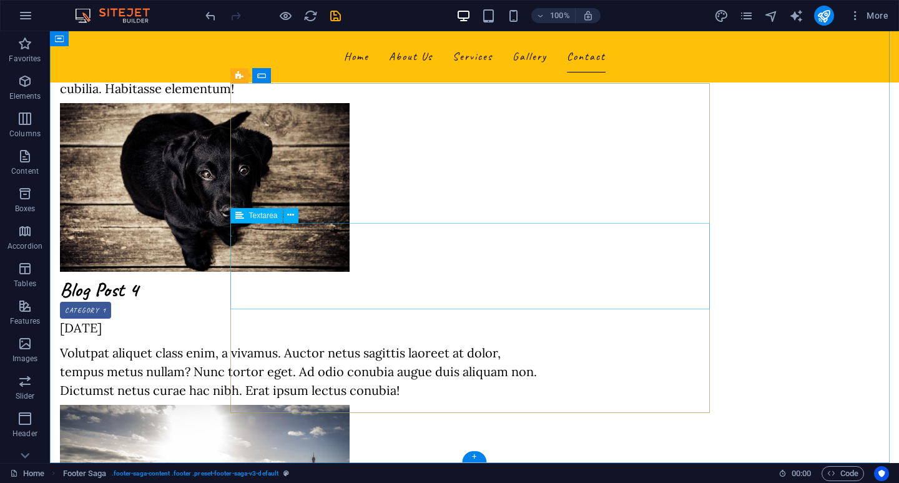
scroll to position [3275, 0]
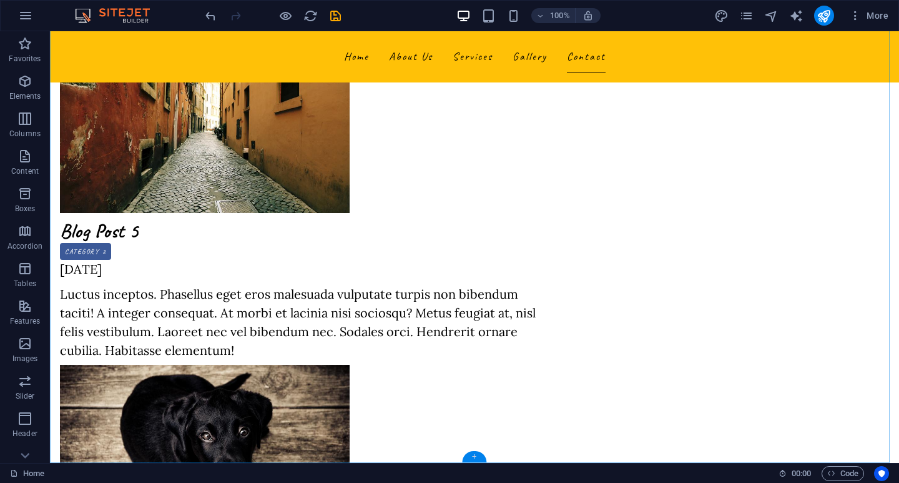
click at [476, 458] on div "+" at bounding box center [474, 456] width 24 height 11
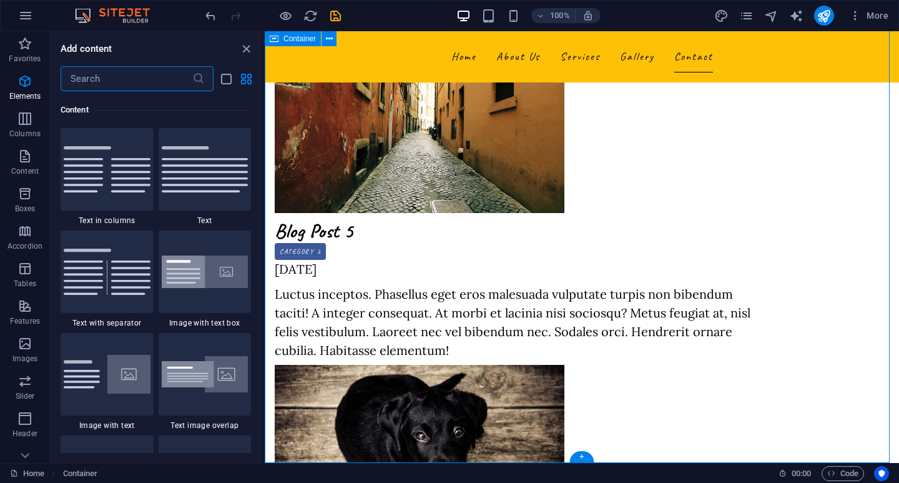
scroll to position [2185, 0]
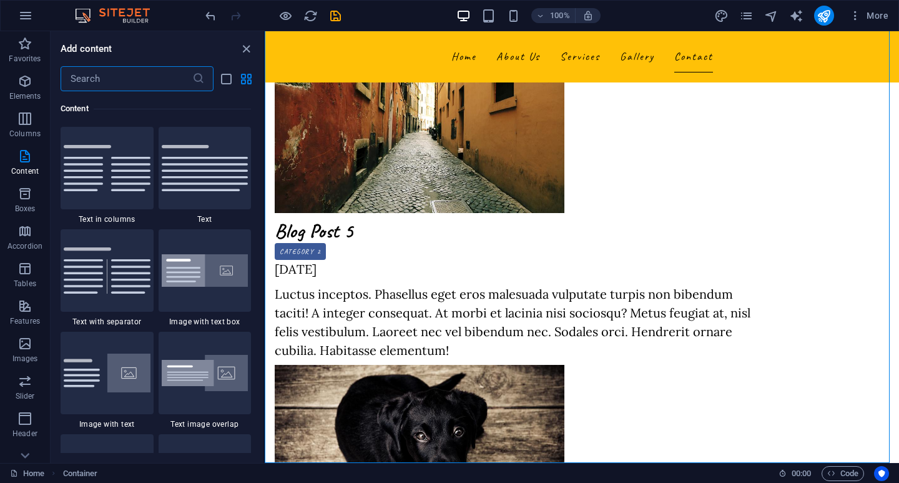
click at [141, 79] on input "text" at bounding box center [127, 78] width 132 height 25
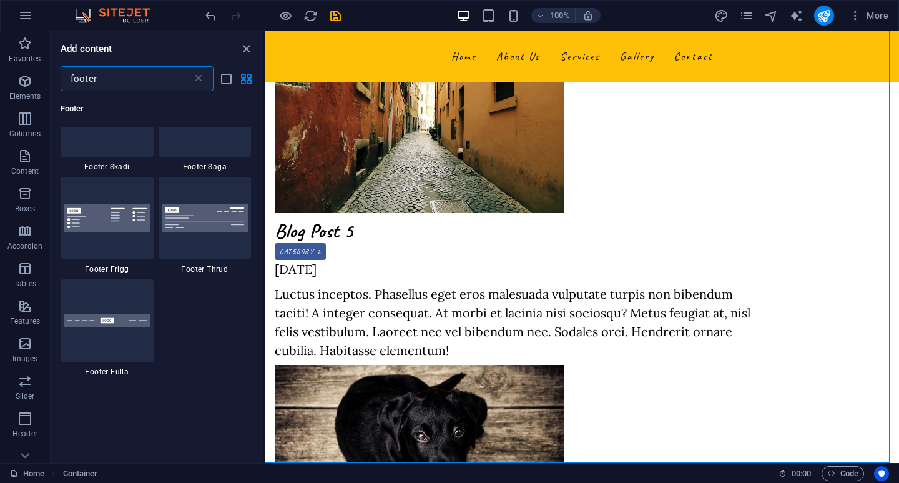
scroll to position [500, 0]
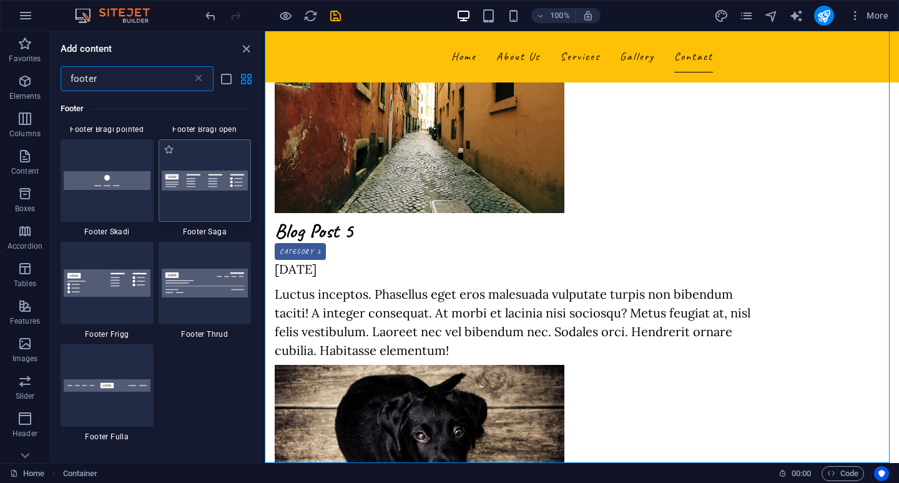
type input "footer"
click at [212, 195] on div at bounding box center [205, 180] width 93 height 82
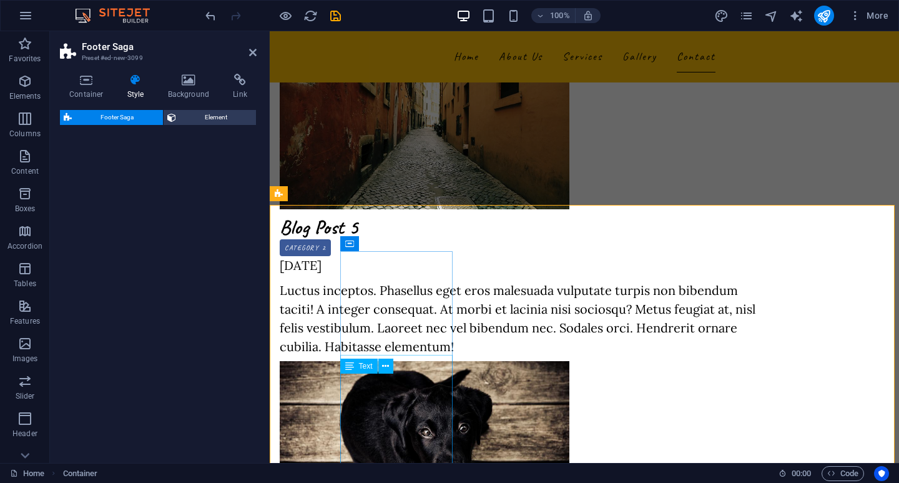
drag, startPoint x: 667, startPoint y: 470, endPoint x: 404, endPoint y: 418, distance: 268.7
select select "rem"
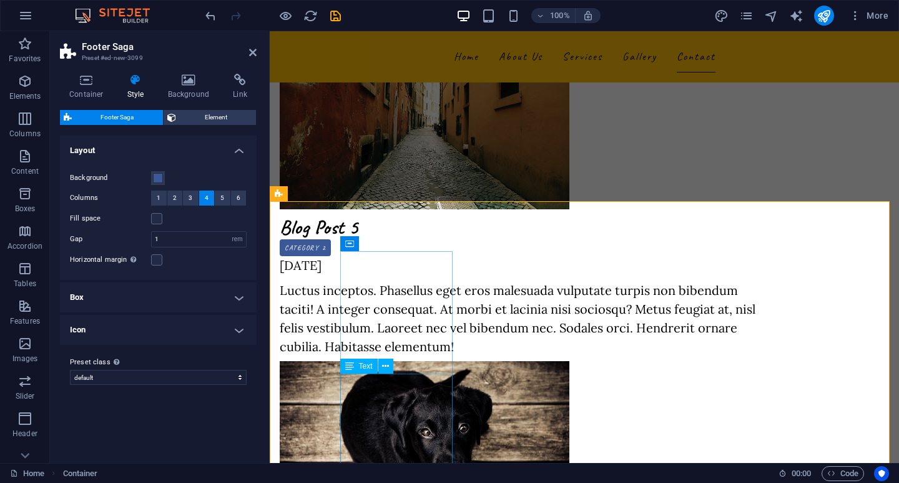
scroll to position [3372, 0]
